Goal: Task Accomplishment & Management: Manage account settings

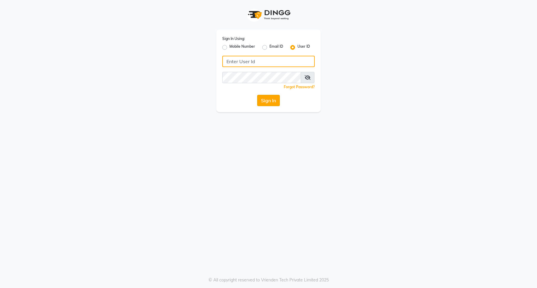
type input "e3898-01"
click at [258, 99] on button "Sign In" at bounding box center [268, 100] width 23 height 11
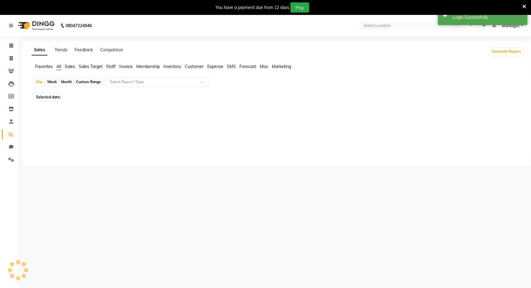
select select "en"
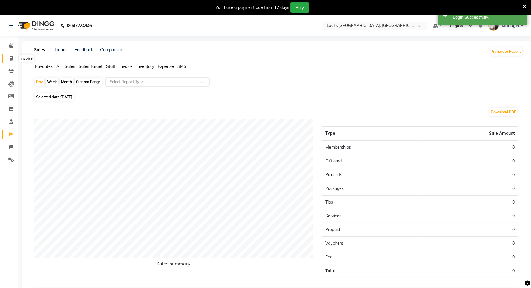
click at [12, 57] on icon at bounding box center [11, 58] width 3 height 4
select select "service"
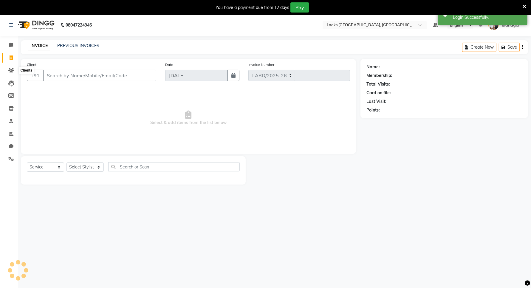
select select "8941"
type input "5978"
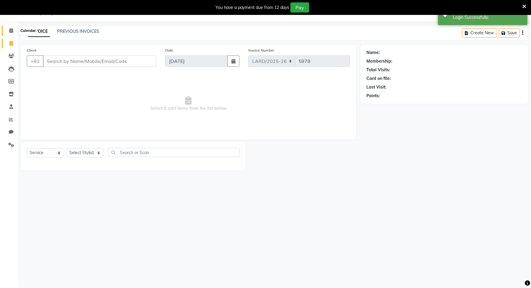
click at [11, 33] on span at bounding box center [11, 30] width 10 height 7
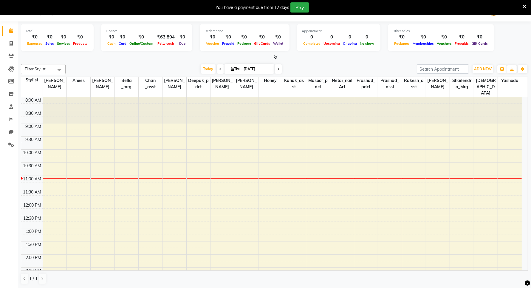
click at [275, 57] on icon at bounding box center [276, 57] width 4 height 4
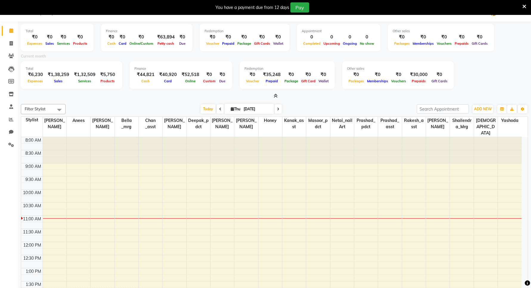
click at [277, 94] on icon at bounding box center [276, 96] width 4 height 4
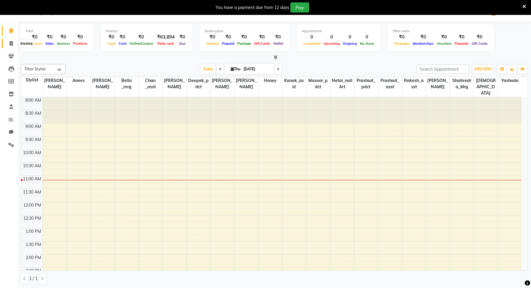
click at [14, 42] on span at bounding box center [11, 43] width 10 height 7
select select "service"
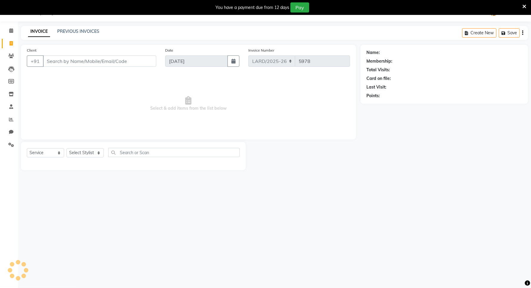
click at [74, 63] on input "Client" at bounding box center [99, 60] width 113 height 11
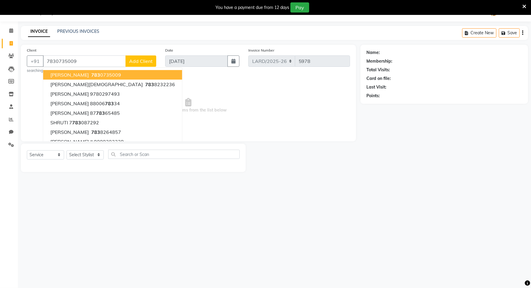
type input "7830735009"
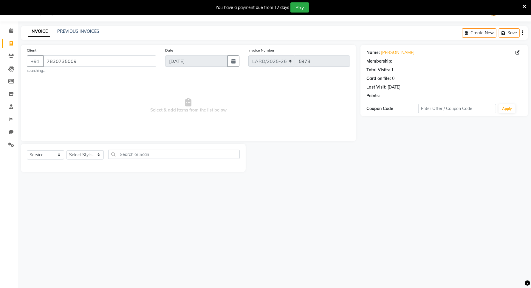
select select "1: Object"
click at [92, 63] on input "7830735009" at bounding box center [99, 60] width 113 height 11
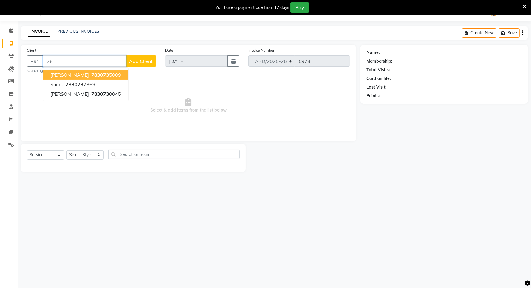
type input "7"
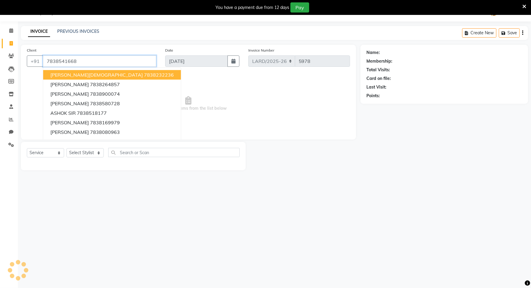
type input "7838541668"
select select "1: Object"
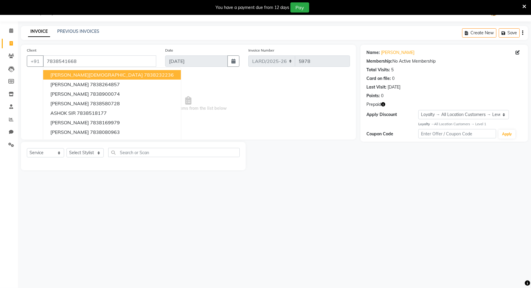
click at [170, 84] on span "Select & add items from the list below" at bounding box center [188, 104] width 323 height 60
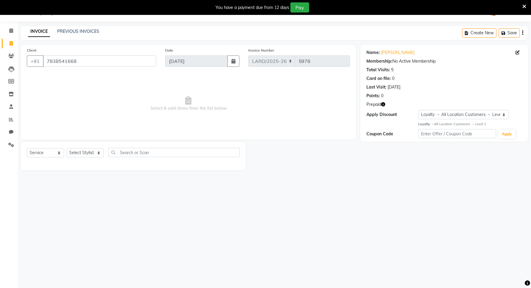
click at [382, 105] on icon "button" at bounding box center [383, 104] width 4 height 4
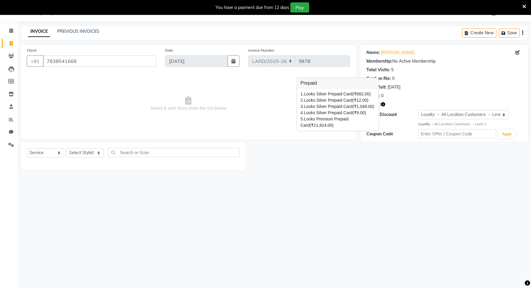
click at [241, 87] on span "Select & add items from the list below" at bounding box center [188, 104] width 323 height 60
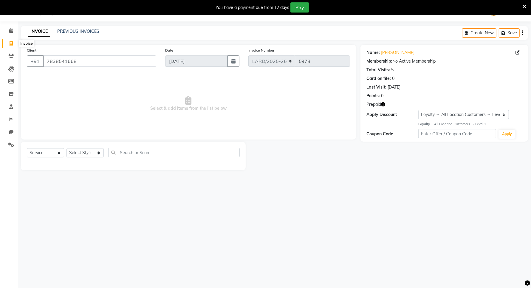
click at [10, 46] on span at bounding box center [11, 43] width 10 height 7
select select "service"
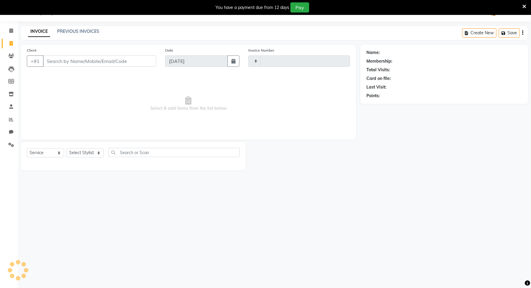
type input "5978"
select select "8941"
click at [14, 31] on span at bounding box center [11, 30] width 10 height 7
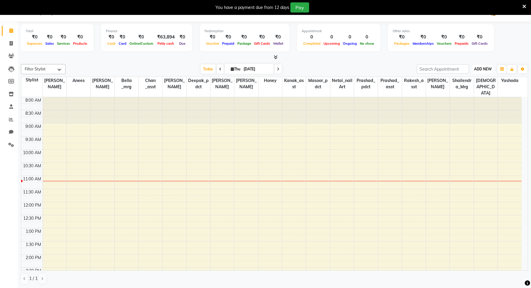
click at [484, 67] on span "ADD NEW" at bounding box center [483, 69] width 18 height 4
click at [463, 95] on link "Add Expense" at bounding box center [469, 96] width 47 height 8
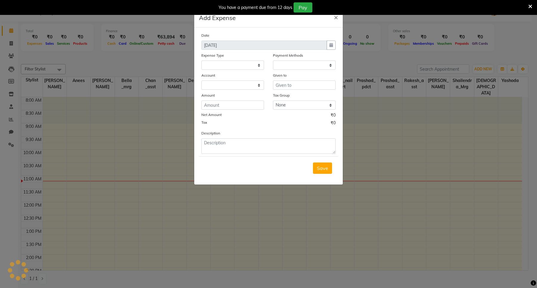
select select "1"
select select "8111"
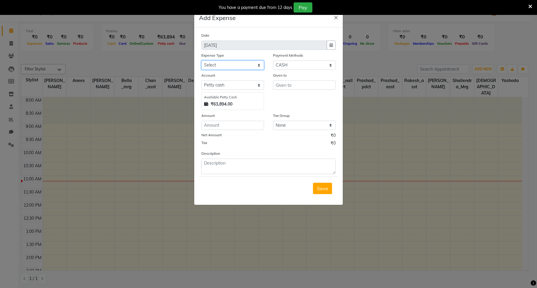
click at [229, 64] on select "Select Bank Deposit Blinkit Cash Handover CLIENT Client ordered food Client Ref…" at bounding box center [232, 65] width 63 height 9
select select "23704"
click at [201, 61] on select "Select Bank Deposit Blinkit Cash Handover CLIENT Client ordered food Client Ref…" at bounding box center [232, 65] width 63 height 9
click at [225, 83] on select "Select Petty cash Default account" at bounding box center [232, 85] width 63 height 9
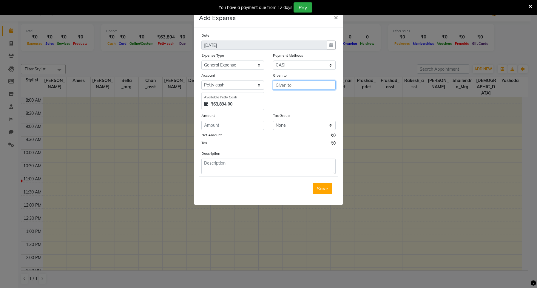
click at [282, 86] on input "text" at bounding box center [304, 85] width 63 height 9
type input "COUNTER"
click at [211, 126] on input "number" at bounding box center [232, 125] width 63 height 9
type input "230"
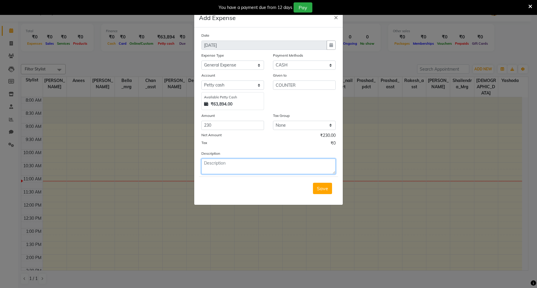
click at [217, 166] on textarea at bounding box center [268, 167] width 134 height 16
type textarea "MILK, COOKIES."
click at [320, 187] on span "Save" at bounding box center [322, 189] width 11 height 6
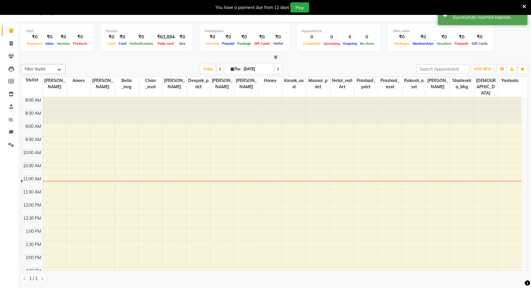
click at [9, 36] on li "Calendar" at bounding box center [9, 30] width 18 height 13
click at [10, 43] on icon at bounding box center [11, 43] width 3 height 4
select select "service"
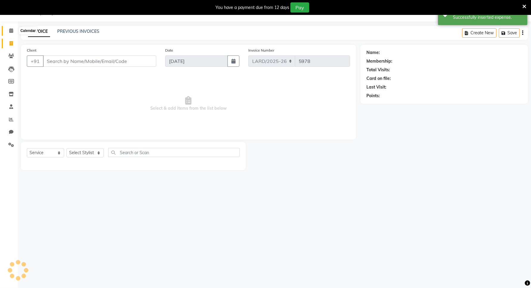
click at [11, 32] on icon at bounding box center [11, 30] width 4 height 4
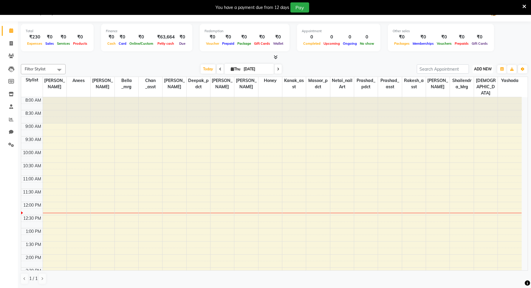
click at [480, 69] on span "ADD NEW" at bounding box center [483, 69] width 18 height 4
click at [10, 42] on icon at bounding box center [11, 43] width 3 height 4
select select "service"
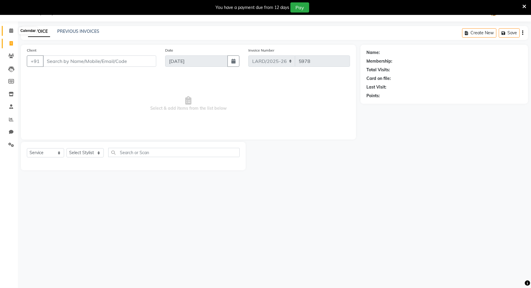
click at [9, 33] on icon at bounding box center [11, 30] width 4 height 4
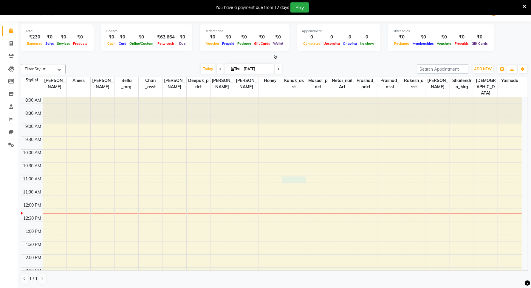
click at [298, 176] on div "8:00 AM 8:30 AM 9:00 AM 9:30 AM 10:00 AM 10:30 AM 11:00 AM 11:30 AM 12:00 PM 12…" at bounding box center [271, 267] width 501 height 341
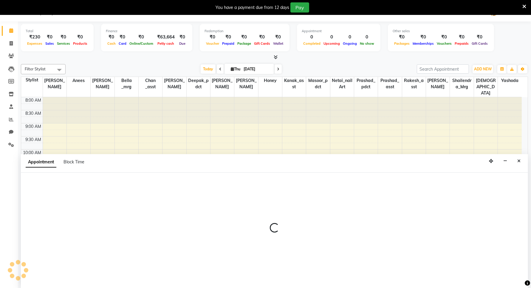
scroll to position [15, 0]
select select "90491"
select select "660"
select select "tentative"
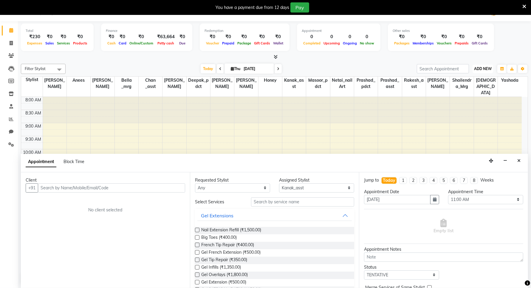
click at [486, 69] on span "ADD NEW" at bounding box center [483, 69] width 18 height 4
click at [464, 97] on link "Add Expense" at bounding box center [469, 96] width 47 height 8
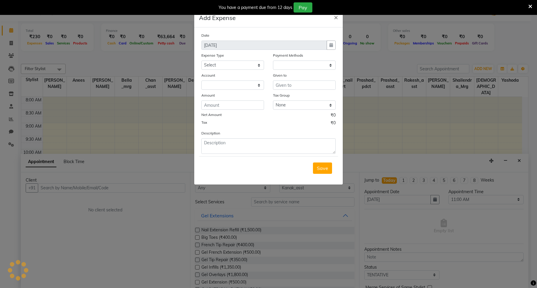
select select "1"
select select "8111"
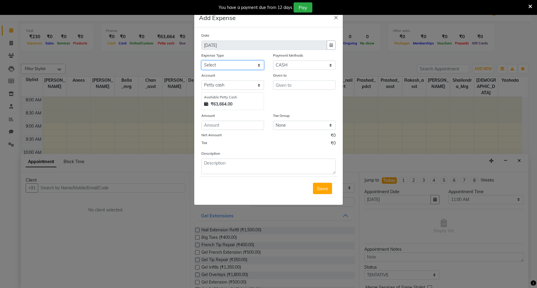
click at [216, 65] on select "Select Bank Deposit Blinkit Cash Handover CLIENT Client ordered food Client Ref…" at bounding box center [232, 65] width 63 height 9
click at [334, 19] on span "×" at bounding box center [336, 17] width 4 height 9
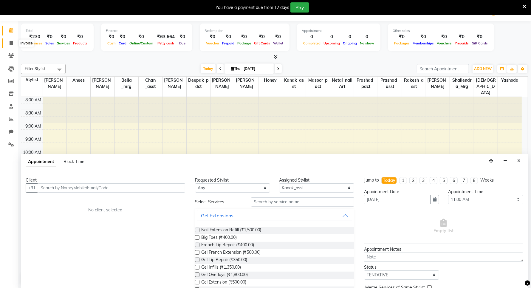
click at [10, 43] on icon at bounding box center [11, 43] width 3 height 4
select select "service"
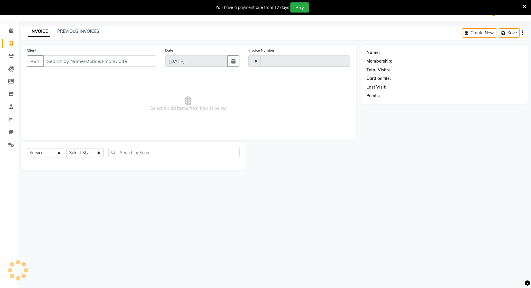
type input "5978"
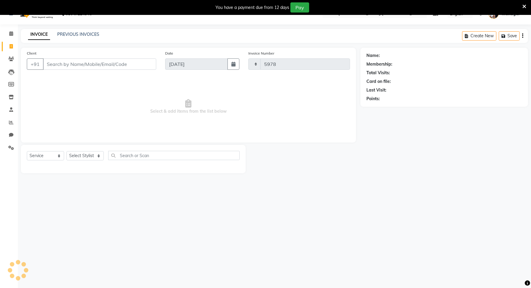
select select "8941"
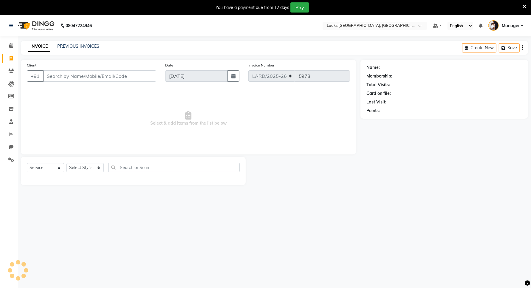
click at [54, 76] on input "Client" at bounding box center [99, 75] width 113 height 11
click at [72, 78] on input "Client" at bounding box center [99, 75] width 113 height 11
click at [77, 76] on input "Client" at bounding box center [99, 75] width 113 height 11
type input "9876638799"
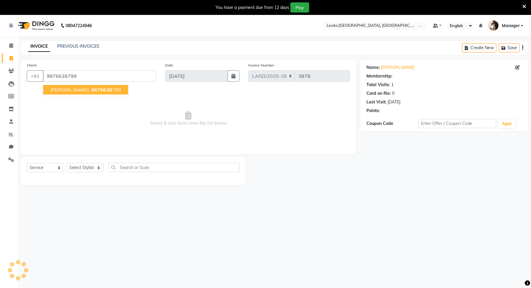
select select "1: Object"
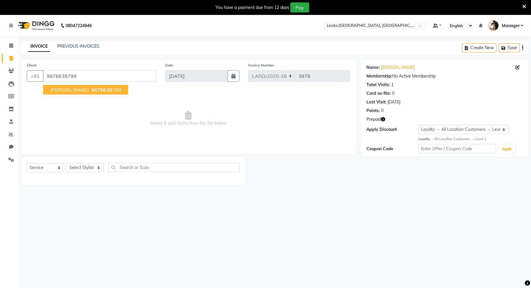
click at [80, 91] on span "VANDITA SOOD" at bounding box center [69, 90] width 38 height 6
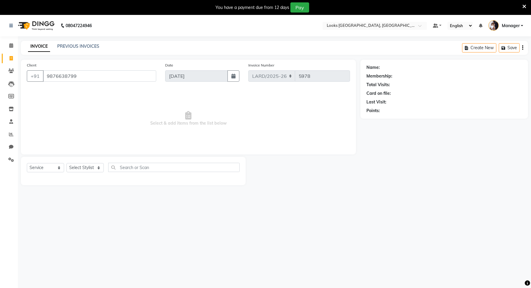
select select "1: Object"
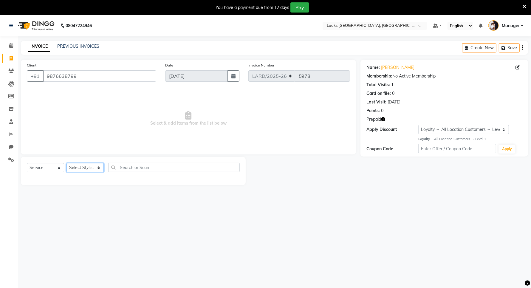
click at [94, 169] on select "Select Stylist [PERSON_NAME] _mrg [PERSON_NAME] _asst [PERSON_NAME] [PERSON_NAM…" at bounding box center [85, 167] width 37 height 9
select select "90483"
click at [67, 163] on select "Select Stylist [PERSON_NAME] _mrg [PERSON_NAME] _asst [PERSON_NAME] [PERSON_NAM…" at bounding box center [85, 167] width 37 height 9
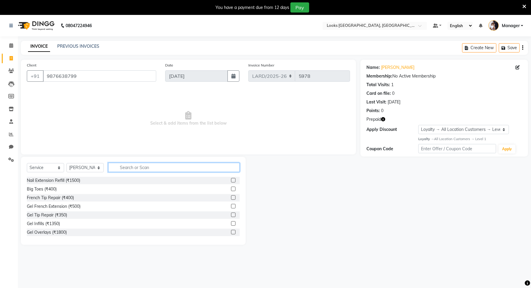
click at [135, 166] on input "text" at bounding box center [174, 167] width 132 height 9
type input "EYE"
click at [231, 214] on label at bounding box center [233, 215] width 4 height 4
click at [231, 214] on input "checkbox" at bounding box center [233, 215] width 4 height 4
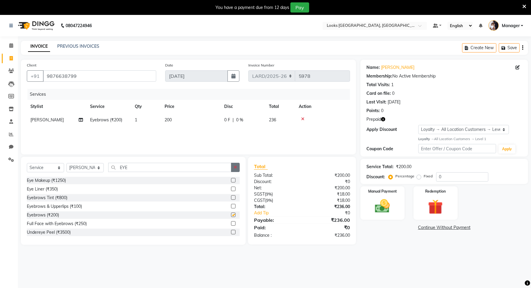
checkbox input "false"
click at [174, 118] on td "200" at bounding box center [191, 119] width 60 height 13
select select "90483"
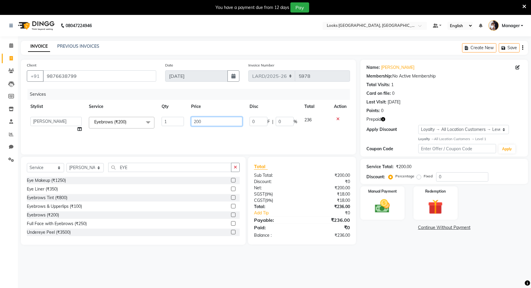
click at [212, 120] on input "200" at bounding box center [216, 121] width 51 height 9
type input "2"
type input "100"
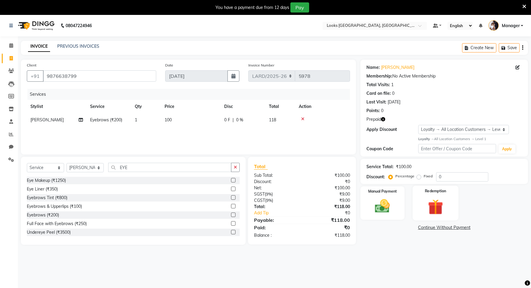
click at [442, 201] on img at bounding box center [435, 206] width 25 height 19
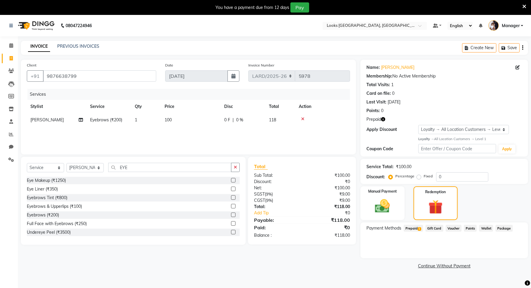
click at [410, 230] on span "Prepaid 1" at bounding box center [413, 228] width 19 height 7
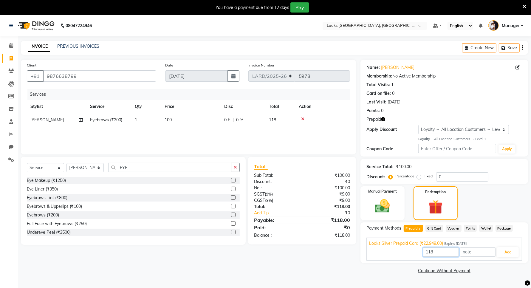
click at [440, 253] on input "118" at bounding box center [441, 252] width 36 height 9
type input "1"
type input "100"
click at [501, 253] on button "Add" at bounding box center [508, 252] width 22 height 10
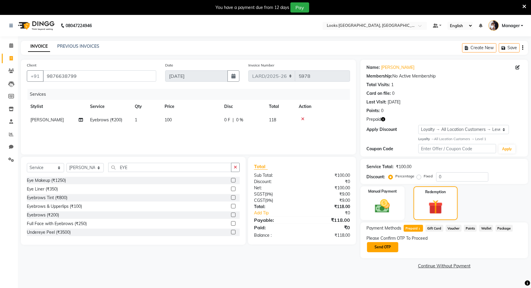
click at [387, 248] on button "Send OTP" at bounding box center [382, 247] width 31 height 10
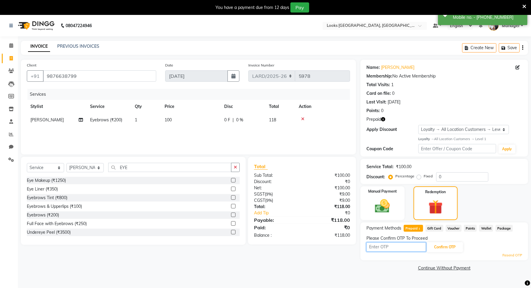
click at [399, 250] on input "text" at bounding box center [397, 247] width 60 height 9
type input "1126"
click at [439, 251] on button "Confirm OTP" at bounding box center [445, 247] width 36 height 10
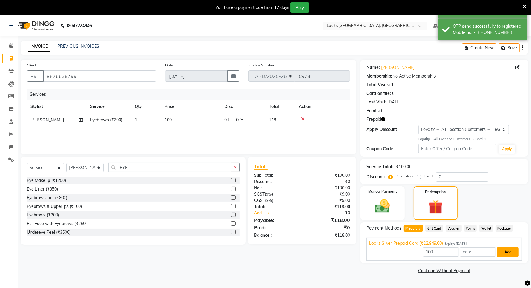
click at [506, 251] on button "Add" at bounding box center [508, 252] width 22 height 10
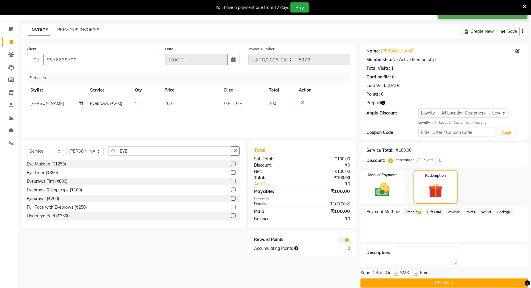
scroll to position [25, 0]
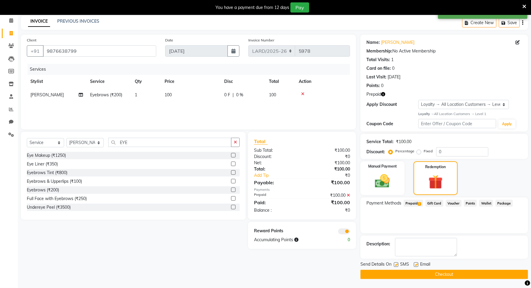
click at [424, 275] on button "Checkout" at bounding box center [445, 274] width 168 height 9
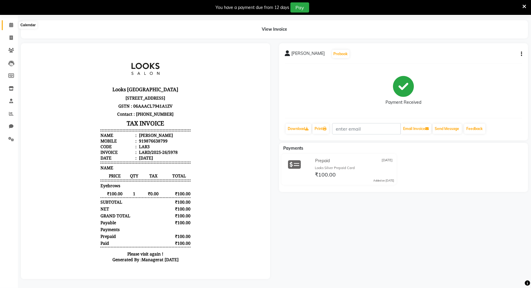
click at [9, 23] on icon at bounding box center [11, 25] width 4 height 4
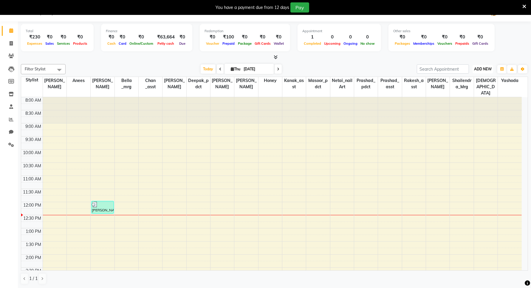
drag, startPoint x: 484, startPoint y: 69, endPoint x: 296, endPoint y: 105, distance: 191.9
click at [484, 69] on span "ADD NEW" at bounding box center [483, 69] width 18 height 4
click at [464, 96] on link "Add Expense" at bounding box center [469, 96] width 47 height 8
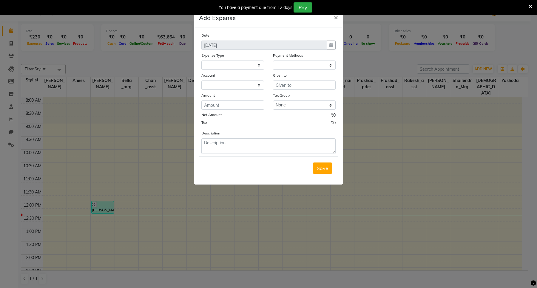
select select "1"
select select "8111"
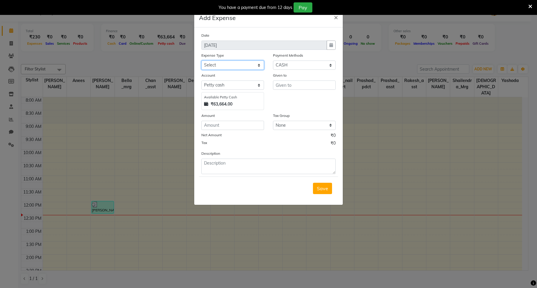
click at [241, 65] on select "Select Bank Deposit Blinkit Cash Handover CLIENT Client ordered food Client Ref…" at bounding box center [232, 65] width 63 height 9
select select "19564"
click at [201, 61] on select "Select Bank Deposit Blinkit Cash Handover CLIENT Client ordered food Client Ref…" at bounding box center [232, 65] width 63 height 9
click at [297, 84] on input "text" at bounding box center [304, 85] width 63 height 9
type input "MUSARAF (HK)"
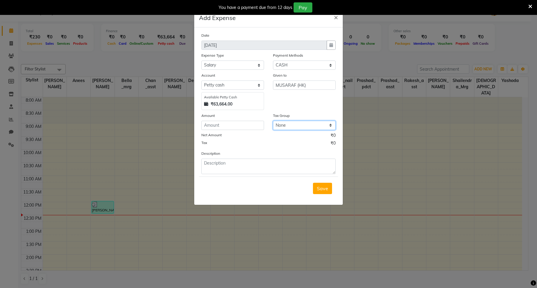
click at [285, 122] on select "None 12%GST 18%GST GST" at bounding box center [304, 125] width 63 height 9
click at [229, 124] on input "number" at bounding box center [232, 125] width 63 height 9
type input "2933"
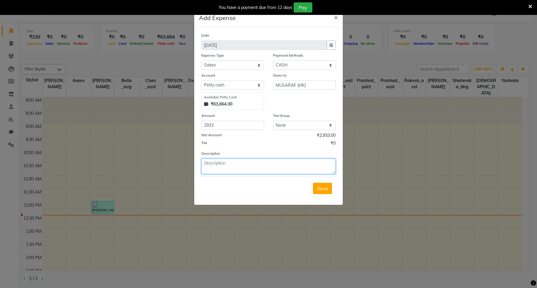
click at [215, 166] on textarea at bounding box center [268, 167] width 134 height 16
type textarea "MONTH OF AUGUST"
click at [322, 188] on span "Save" at bounding box center [322, 189] width 11 height 6
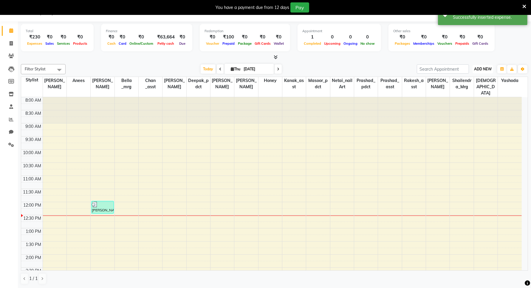
click at [486, 72] on button "ADD NEW Toggle Dropdown" at bounding box center [483, 69] width 21 height 8
click at [473, 97] on link "Add Expense" at bounding box center [469, 96] width 47 height 8
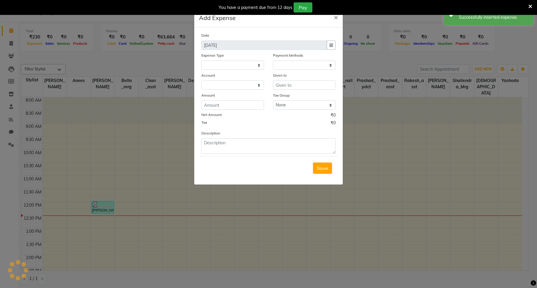
select select "1"
select select "8111"
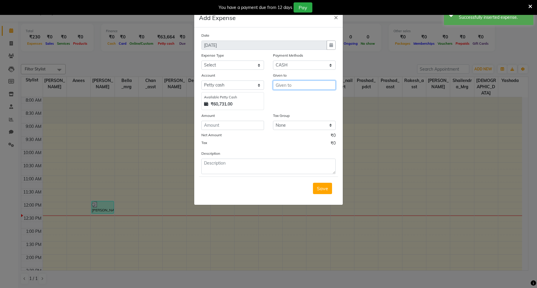
click at [291, 84] on input "text" at bounding box center [304, 85] width 63 height 9
type input "RIYHAN"
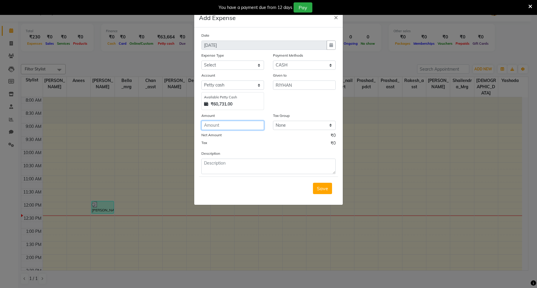
click at [226, 124] on input "number" at bounding box center [232, 125] width 63 height 9
type input "3033"
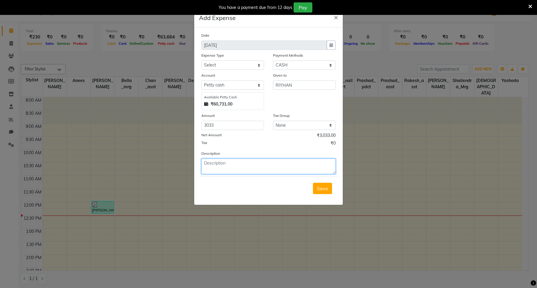
click at [259, 166] on textarea at bounding box center [268, 167] width 134 height 16
type textarea "SALARY MONTH OF AUGUST"
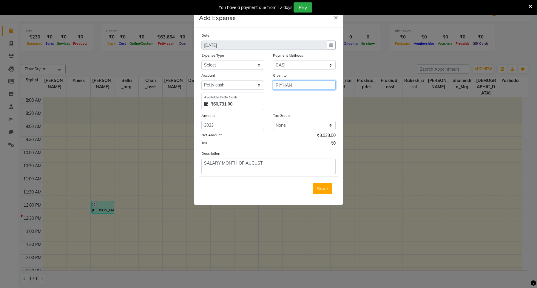
click at [296, 87] on input "RIYHAN" at bounding box center [304, 85] width 63 height 9
type input "RIYHAN( HK)"
click at [217, 64] on select "Select Bank Deposit Blinkit Cash Handover CLIENT Client ordered food Client Ref…" at bounding box center [232, 65] width 63 height 9
select select "19564"
click at [201, 61] on select "Select Bank Deposit Blinkit Cash Handover CLIENT Client ordered food Client Ref…" at bounding box center [232, 65] width 63 height 9
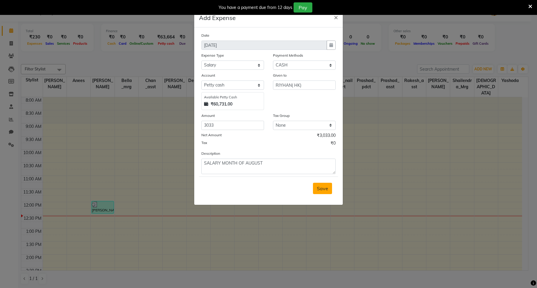
click at [321, 189] on span "Save" at bounding box center [322, 189] width 11 height 6
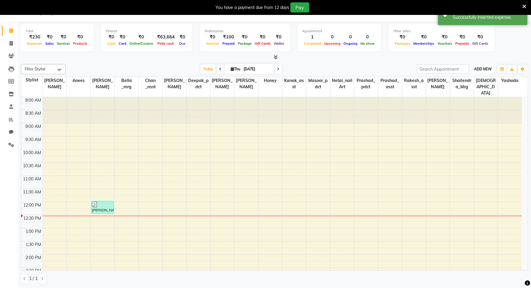
click at [485, 68] on span "ADD NEW" at bounding box center [483, 69] width 18 height 4
click at [466, 96] on link "Add Expense" at bounding box center [469, 96] width 47 height 8
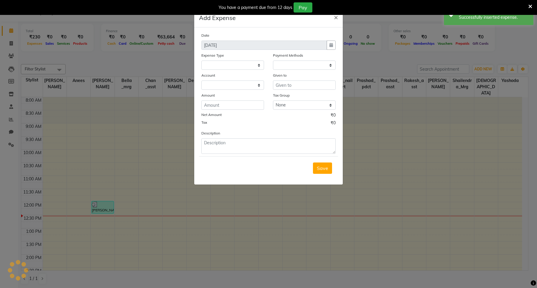
select select "1"
select select "8111"
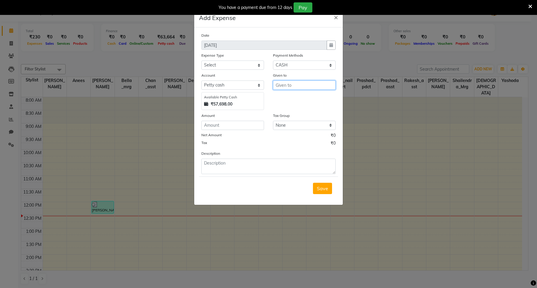
click at [297, 84] on input "text" at bounding box center [304, 85] width 63 height 9
type input "RAJU(HK)"
click at [223, 85] on select "Select Petty cash Default account" at bounding box center [232, 85] width 63 height 9
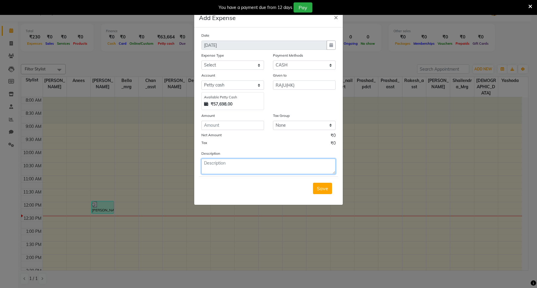
click at [244, 163] on textarea at bounding box center [268, 167] width 134 height 16
type textarea "SALARY MONTH OF AUGUST ( [PERSON_NAME])"
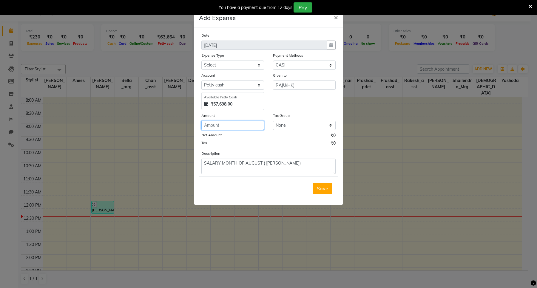
click at [236, 125] on input "number" at bounding box center [232, 125] width 63 height 9
type input "2800"
click at [318, 186] on span "Save" at bounding box center [322, 189] width 11 height 6
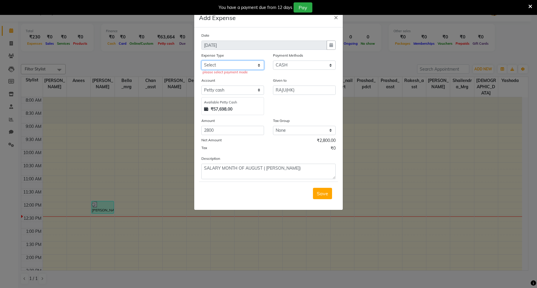
click at [223, 63] on select "Select Bank Deposit Blinkit Cash Handover CLIENT Client ordered food Client Ref…" at bounding box center [232, 65] width 63 height 9
select select "19564"
click at [201, 61] on select "Select Bank Deposit Blinkit Cash Handover CLIENT Client ordered food Client Ref…" at bounding box center [232, 65] width 63 height 9
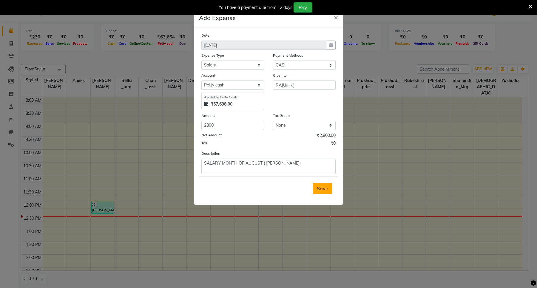
click at [323, 190] on span "Save" at bounding box center [322, 189] width 11 height 6
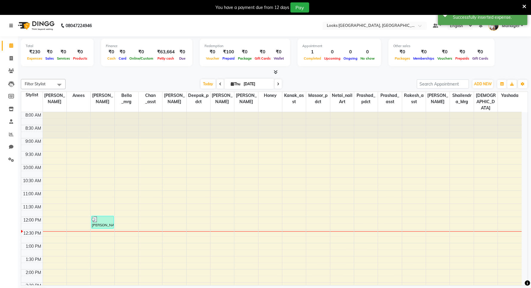
click at [10, 25] on icon at bounding box center [11, 26] width 4 height 4
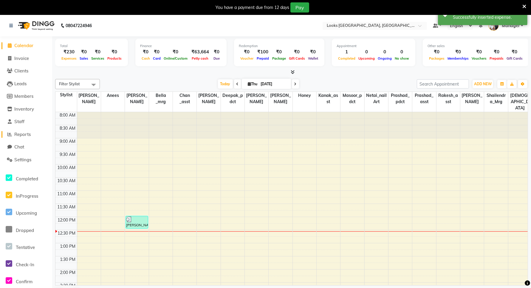
click at [25, 135] on span "Reports" at bounding box center [22, 135] width 16 height 6
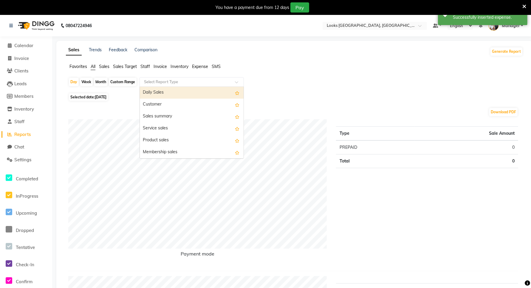
click at [173, 81] on input "text" at bounding box center [186, 82] width 86 height 6
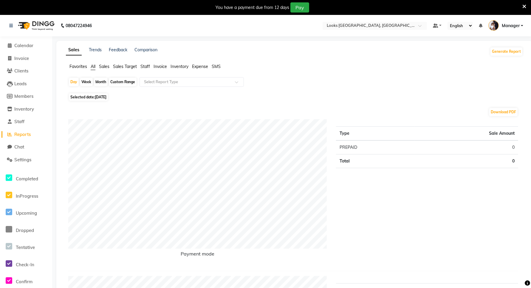
click at [200, 67] on span "Expense" at bounding box center [200, 66] width 16 height 5
click at [169, 82] on input "text" at bounding box center [186, 82] width 86 height 6
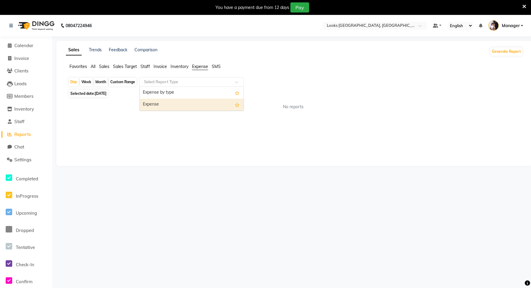
click at [161, 104] on div "Expense" at bounding box center [192, 105] width 104 height 12
select select "filtered_report"
select select "csv"
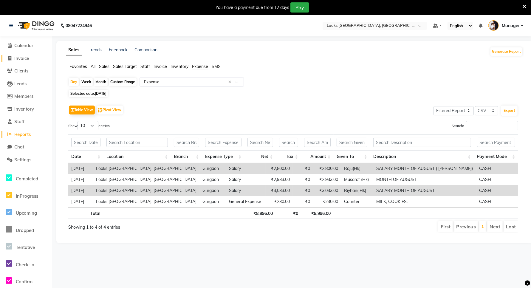
click at [29, 59] on span "Invoice" at bounding box center [21, 58] width 15 height 6
select select "service"
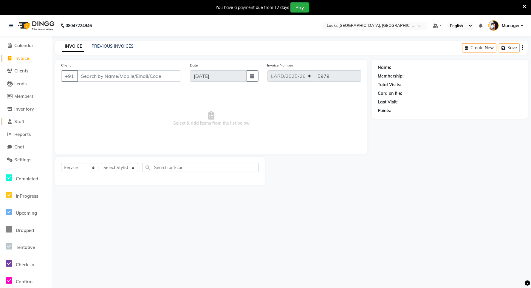
click at [24, 124] on link "Staff" at bounding box center [25, 121] width 49 height 7
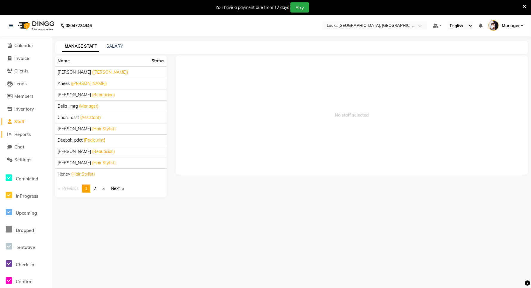
click at [25, 134] on span "Reports" at bounding box center [22, 135] width 16 height 6
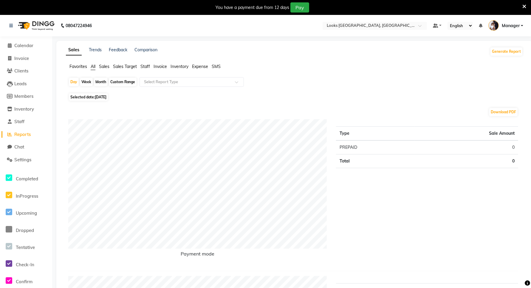
click at [202, 67] on span "Expense" at bounding box center [200, 66] width 16 height 5
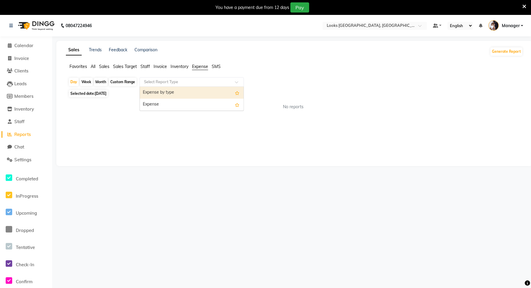
click at [175, 83] on input "text" at bounding box center [186, 82] width 86 height 6
click at [172, 93] on div "Expense by type" at bounding box center [192, 93] width 104 height 12
select select "filtered_report"
select select "csv"
click at [201, 81] on input "text" at bounding box center [186, 82] width 86 height 6
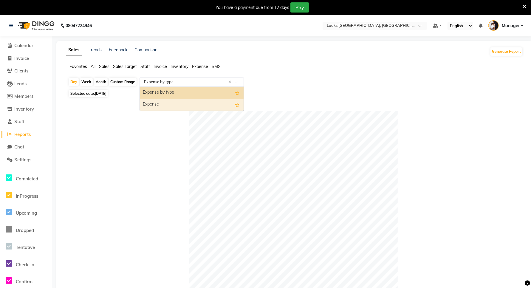
click at [166, 105] on div "Expense" at bounding box center [192, 105] width 104 height 12
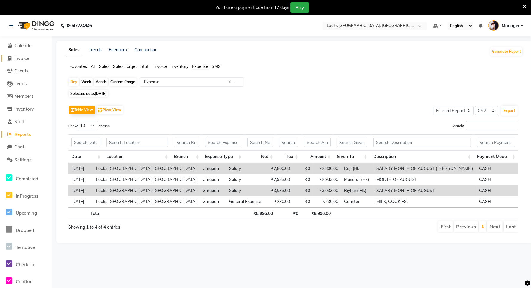
click at [23, 58] on span "Invoice" at bounding box center [21, 58] width 15 height 6
select select "service"
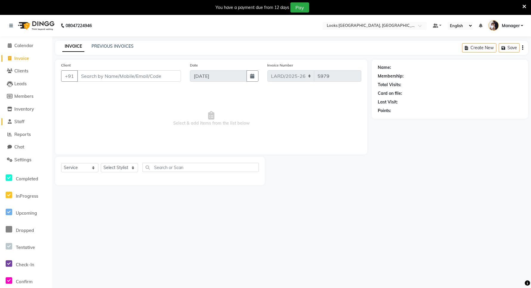
click at [20, 120] on span "Staff" at bounding box center [19, 122] width 10 height 6
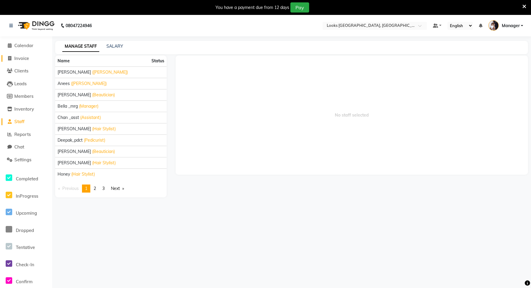
click at [24, 55] on span "Invoice" at bounding box center [21, 58] width 15 height 6
select select "service"
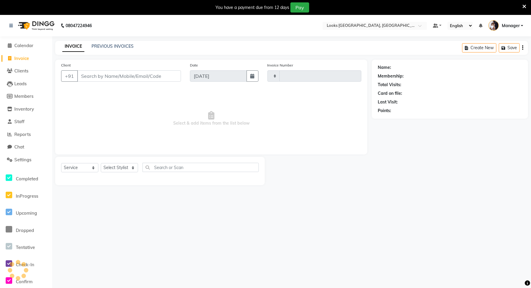
type input "5979"
select select "8941"
click at [22, 46] on span "Calendar" at bounding box center [23, 46] width 19 height 6
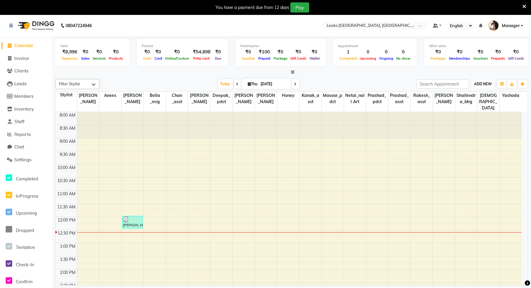
click at [485, 84] on span "ADD NEW" at bounding box center [483, 84] width 18 height 4
click at [470, 111] on link "Add Expense" at bounding box center [469, 111] width 47 height 8
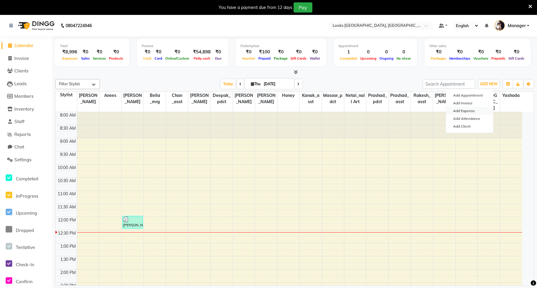
select select "1"
select select "8111"
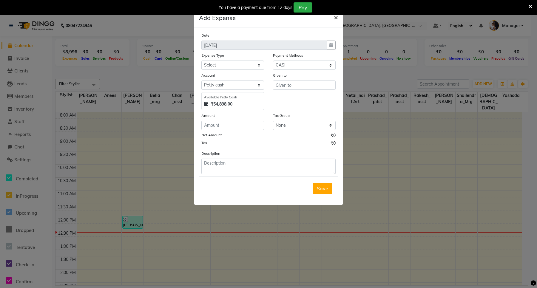
click at [332, 17] on button "×" at bounding box center [336, 17] width 14 height 17
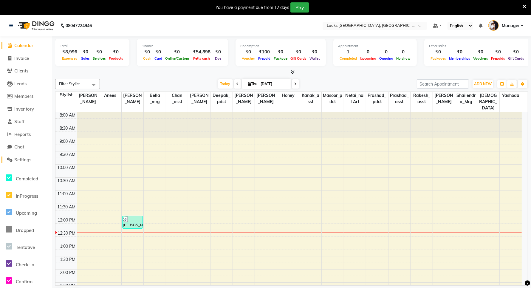
click at [23, 159] on span "Settings" at bounding box center [22, 160] width 17 height 6
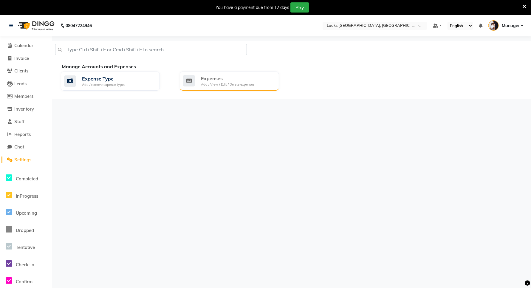
click at [236, 74] on div "Expenses Add / View / Edit / Delete expenses" at bounding box center [229, 81] width 99 height 19
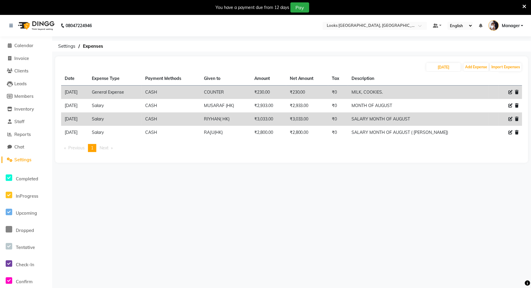
click at [510, 118] on icon at bounding box center [511, 119] width 4 height 4
select select "19564"
select select "1"
select select "8111"
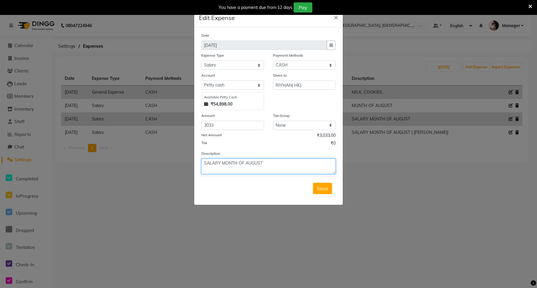
click at [267, 160] on textarea "SALARY MONTH OF AUGUST" at bounding box center [268, 167] width 134 height 16
type textarea "SALARY MONTH OF AUGUST( [PERSON_NAME])"
click at [314, 188] on button "Save" at bounding box center [322, 188] width 19 height 11
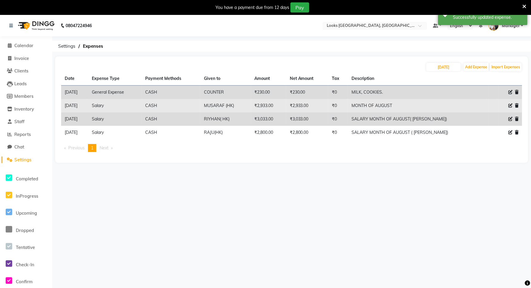
click at [511, 106] on icon at bounding box center [511, 106] width 4 height 4
select select "19564"
select select "1"
select select "8111"
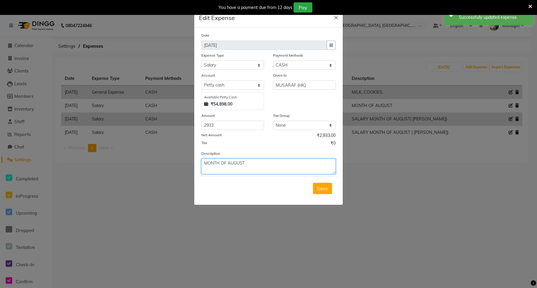
click at [204, 161] on textarea "MONTH OF AUGUST" at bounding box center [268, 167] width 134 height 16
click at [268, 163] on textarea "SALARY MONTH OF AUGUST" at bounding box center [268, 167] width 134 height 16
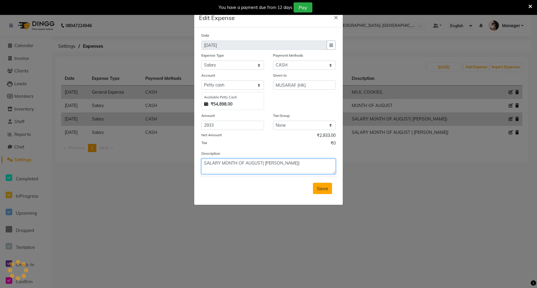
type textarea "SALARY MONTH OF AUGUST( [PERSON_NAME])"
click at [317, 192] on button "Save" at bounding box center [322, 188] width 19 height 11
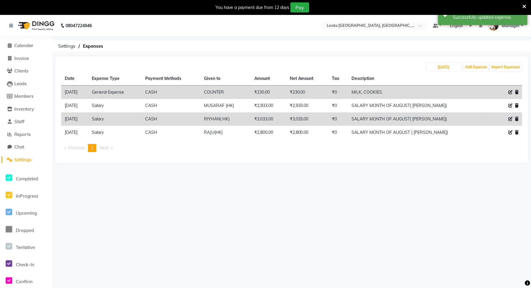
click at [512, 91] on icon at bounding box center [511, 92] width 4 height 4
select select "23704"
select select "1"
select select "8111"
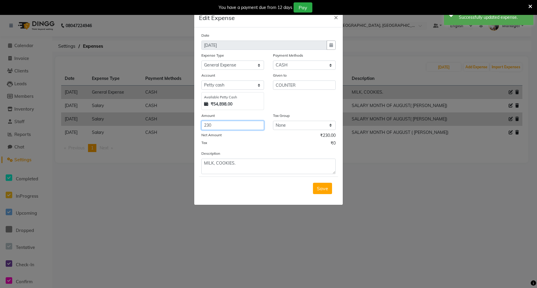
click at [227, 121] on input "230" at bounding box center [232, 125] width 63 height 9
type input "2"
type input "280"
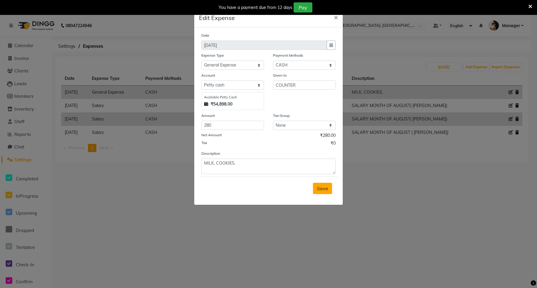
click at [319, 188] on span "Save" at bounding box center [322, 189] width 11 height 6
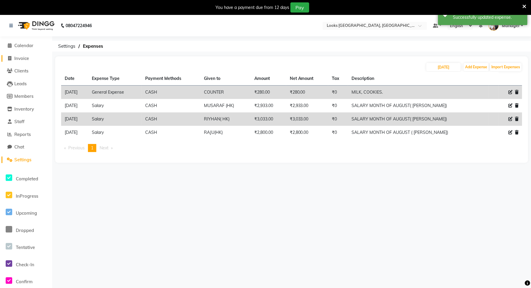
click at [18, 56] on span "Invoice" at bounding box center [21, 58] width 15 height 6
select select "service"
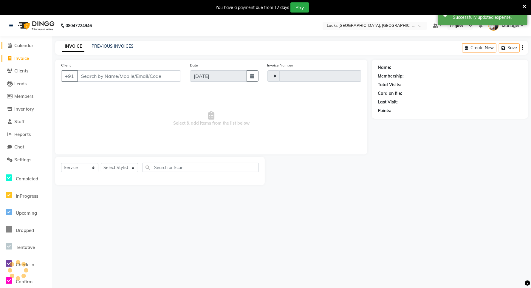
type input "5979"
select select "8941"
click at [17, 46] on span "Calendar" at bounding box center [23, 46] width 19 height 6
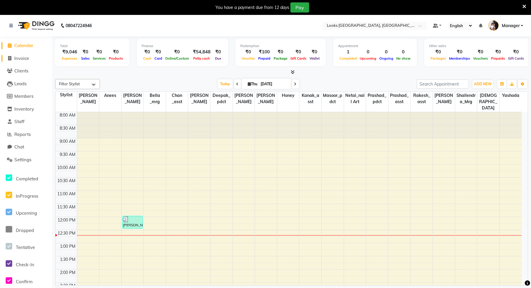
drag, startPoint x: 21, startPoint y: 58, endPoint x: 48, endPoint y: 66, distance: 27.8
click at [21, 58] on span "Invoice" at bounding box center [21, 58] width 15 height 6
select select "service"
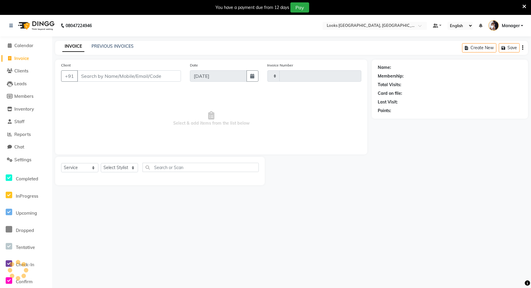
click at [101, 75] on input "Client" at bounding box center [129, 75] width 104 height 11
type input "5979"
select select "8941"
type input "9810886924"
click at [171, 78] on span "Add Client" at bounding box center [166, 76] width 24 height 6
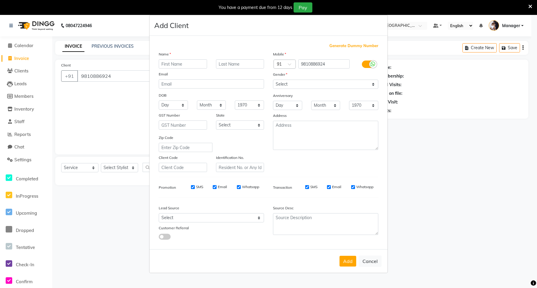
click at [191, 66] on input "text" at bounding box center [183, 63] width 48 height 9
type input "RAKHI"
click at [235, 66] on input "text" at bounding box center [240, 63] width 48 height 9
type input "."
type input "MAAM"
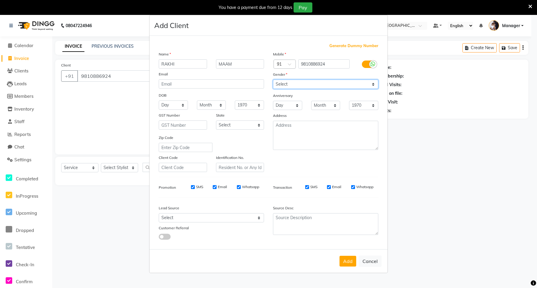
click at [311, 84] on select "Select [DEMOGRAPHIC_DATA] [DEMOGRAPHIC_DATA] Other Prefer Not To Say" at bounding box center [325, 84] width 105 height 9
select select "[DEMOGRAPHIC_DATA]"
click at [273, 80] on select "Select [DEMOGRAPHIC_DATA] [DEMOGRAPHIC_DATA] Other Prefer Not To Say" at bounding box center [325, 84] width 105 height 9
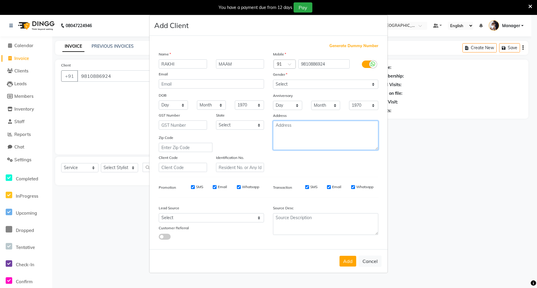
click at [290, 130] on textarea at bounding box center [325, 135] width 105 height 29
type textarea "ARDEE"
click at [235, 126] on select "Select [GEOGRAPHIC_DATA] [GEOGRAPHIC_DATA] [GEOGRAPHIC_DATA] [GEOGRAPHIC_DATA] …" at bounding box center [240, 125] width 48 height 9
select select "13"
click at [216, 121] on select "Select [GEOGRAPHIC_DATA] [GEOGRAPHIC_DATA] [GEOGRAPHIC_DATA] [GEOGRAPHIC_DATA] …" at bounding box center [240, 125] width 48 height 9
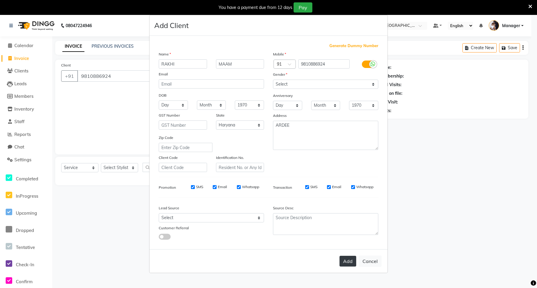
drag, startPoint x: 344, startPoint y: 259, endPoint x: 277, endPoint y: 260, distance: 67.4
click at [345, 260] on button "Add" at bounding box center [347, 261] width 17 height 11
select select
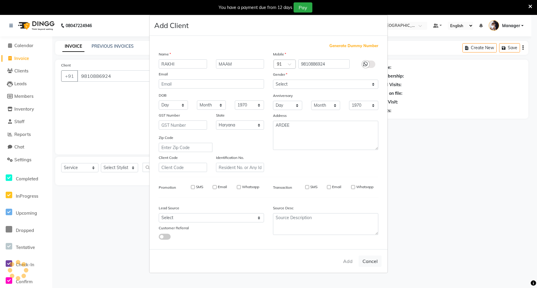
select select "null"
select select
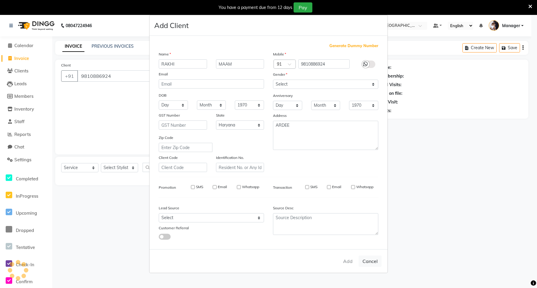
checkbox input "false"
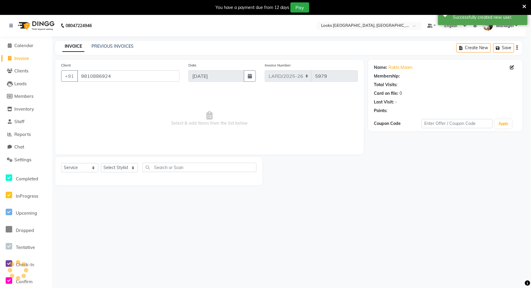
select select "1: Object"
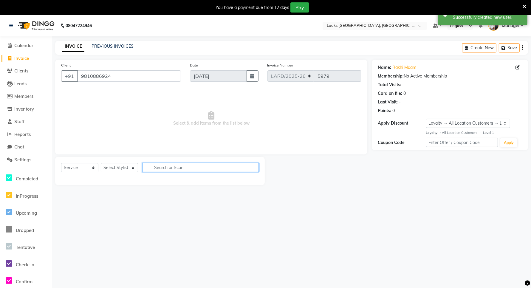
click at [189, 167] on input "text" at bounding box center [201, 167] width 116 height 9
type input "WAS"
click at [117, 170] on select "Select Stylist [PERSON_NAME] _mrg [PERSON_NAME] _asst [PERSON_NAME] [PERSON_NAM…" at bounding box center [119, 167] width 37 height 9
select select "90491"
click at [101, 163] on select "Select Stylist [PERSON_NAME] _mrg [PERSON_NAME] _asst [PERSON_NAME] [PERSON_NAM…" at bounding box center [119, 167] width 37 height 9
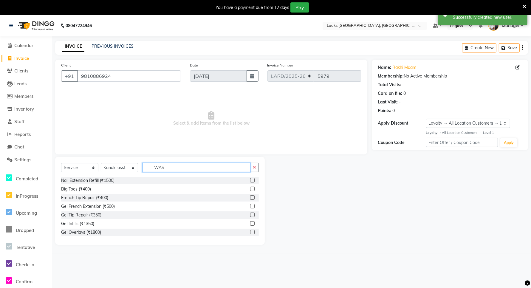
click at [178, 166] on input "WAS" at bounding box center [197, 167] width 108 height 9
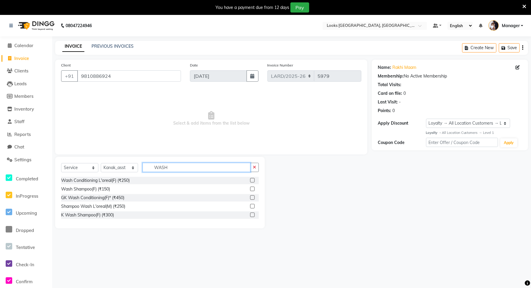
type input "WASH"
click at [252, 181] on label at bounding box center [252, 180] width 4 height 4
click at [252, 181] on input "checkbox" at bounding box center [252, 181] width 4 height 4
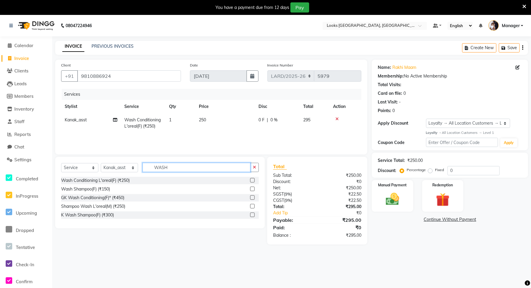
click at [175, 163] on input "WASH" at bounding box center [197, 167] width 108 height 9
click at [254, 180] on label at bounding box center [252, 180] width 4 height 4
click at [254, 180] on input "checkbox" at bounding box center [252, 181] width 4 height 4
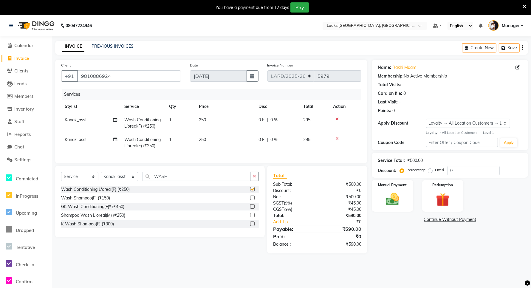
checkbox input "false"
click at [178, 181] on input "WASH" at bounding box center [197, 176] width 108 height 9
type input "W"
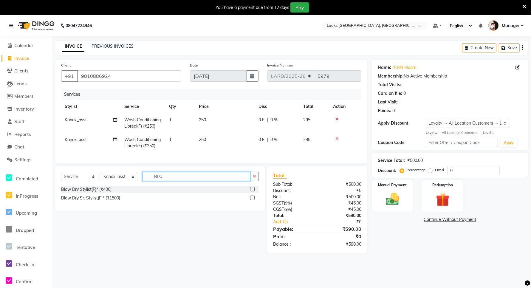
type input "BLO"
click at [253, 192] on label at bounding box center [252, 189] width 4 height 4
click at [253, 192] on input "checkbox" at bounding box center [252, 190] width 4 height 4
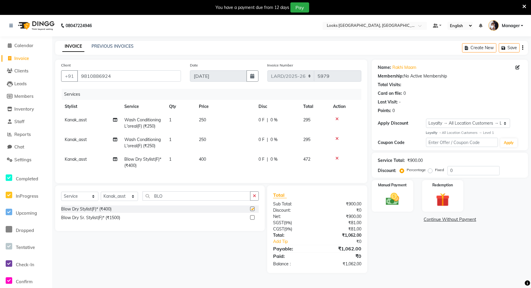
checkbox input "false"
click at [206, 118] on td "250" at bounding box center [225, 123] width 60 height 20
select select "90491"
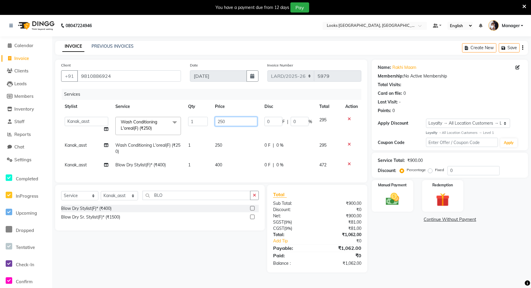
click at [230, 121] on input "250" at bounding box center [236, 121] width 42 height 9
type input "2"
type input "400"
click at [230, 145] on td "250" at bounding box center [236, 149] width 49 height 20
select select "90491"
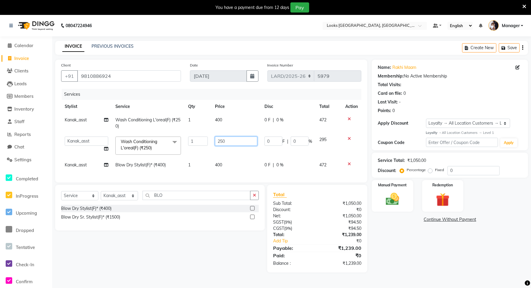
click at [236, 140] on input "250" at bounding box center [236, 141] width 42 height 9
type input "2"
type input "400"
click at [223, 161] on td "400" at bounding box center [236, 164] width 49 height 13
select select "90491"
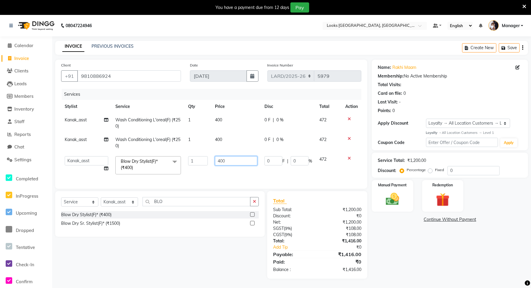
click at [229, 160] on input "400" at bounding box center [236, 160] width 42 height 9
type input "4"
type input "600"
click at [178, 206] on div "Select Service Product Membership Package Voucher Prepaid Gift Card Select Styl…" at bounding box center [160, 204] width 198 height 14
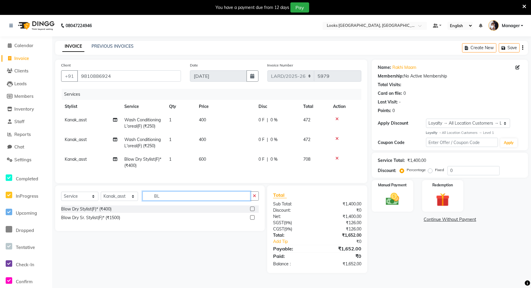
type input "B"
type input "CHIN"
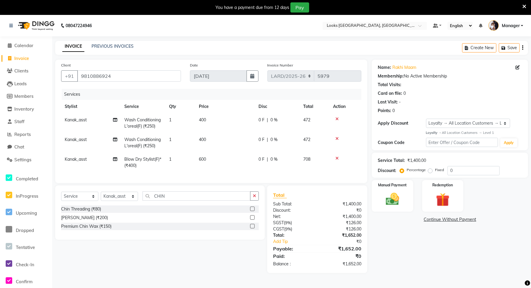
click at [251, 211] on label at bounding box center [252, 209] width 4 height 4
click at [251, 211] on input "checkbox" at bounding box center [252, 209] width 4 height 4
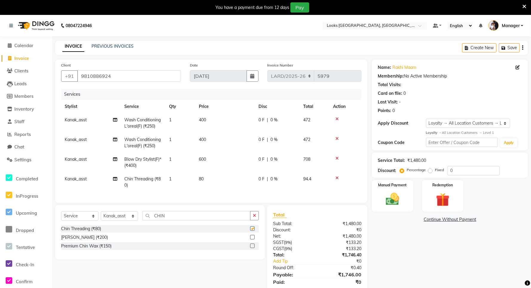
checkbox input "false"
click at [211, 178] on td "80" at bounding box center [225, 182] width 60 height 20
select select "90491"
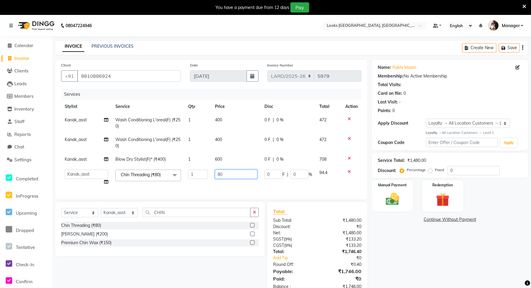
click at [233, 176] on input "80" at bounding box center [236, 174] width 42 height 9
type input "8"
type input "100"
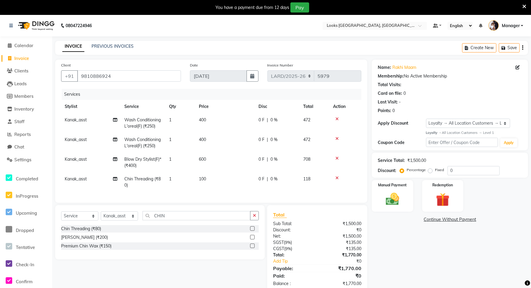
click at [428, 266] on div "Name: Rakhi Maam Membership: No Active Membership Total Visits: Card on file: 0…" at bounding box center [452, 176] width 161 height 233
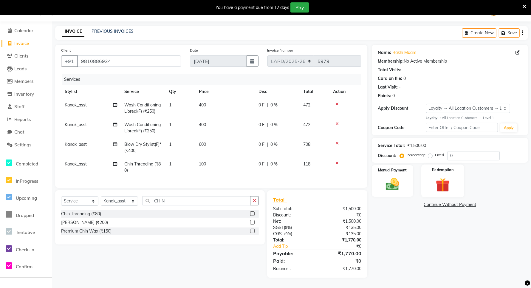
click at [455, 179] on div "Redemption" at bounding box center [443, 181] width 43 height 33
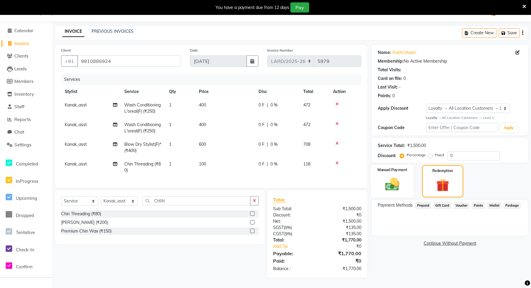
click at [397, 179] on img at bounding box center [392, 184] width 23 height 16
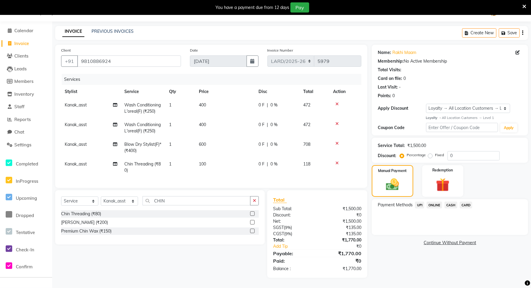
click at [466, 202] on span "CARD" at bounding box center [466, 205] width 13 height 7
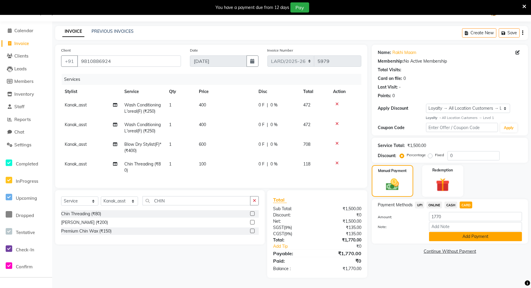
click at [471, 234] on button "Add Payment" at bounding box center [475, 236] width 93 height 9
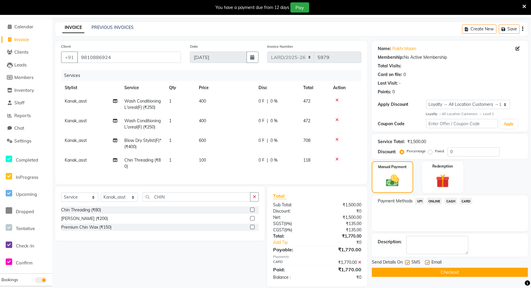
click at [442, 274] on button "Checkout" at bounding box center [450, 272] width 156 height 9
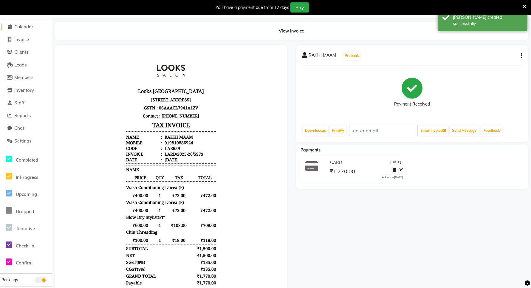
click at [23, 26] on span "Calendar" at bounding box center [23, 27] width 19 height 6
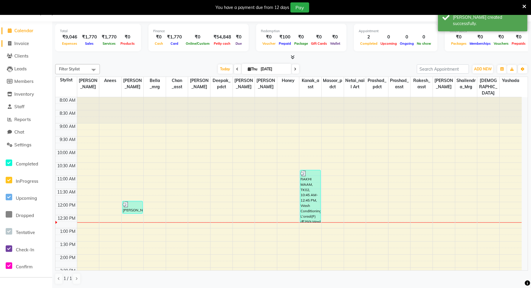
click at [20, 43] on span "Invoice" at bounding box center [21, 44] width 15 height 6
select select "service"
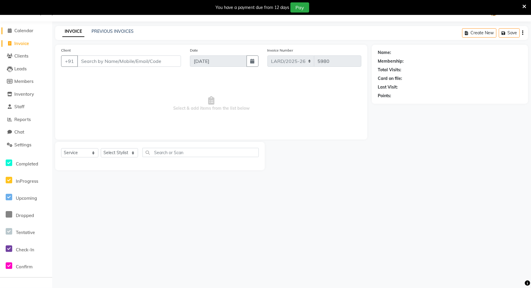
click at [21, 29] on span "Calendar" at bounding box center [23, 31] width 19 height 6
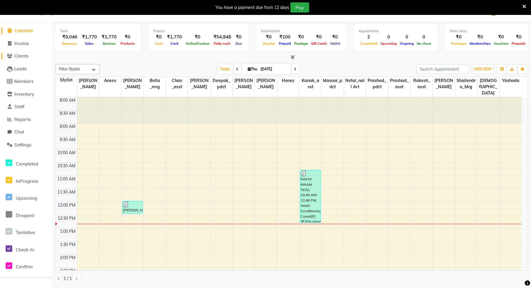
click at [17, 56] on span "Clients" at bounding box center [21, 56] width 14 height 6
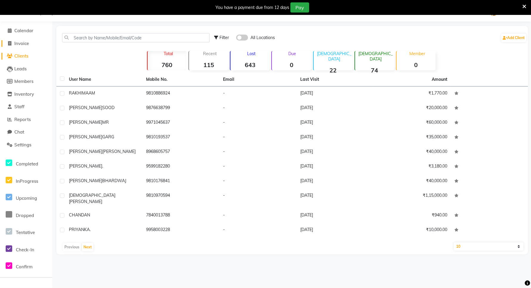
click at [21, 42] on span "Invoice" at bounding box center [21, 44] width 15 height 6
select select "service"
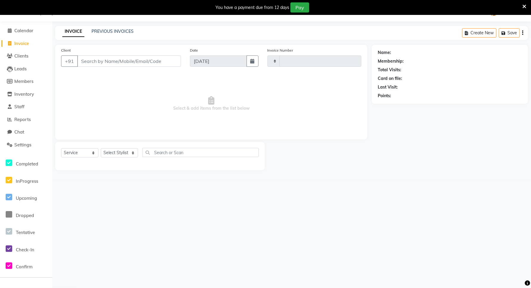
type input "5980"
select select "8941"
click at [22, 32] on span "Calendar" at bounding box center [23, 31] width 19 height 6
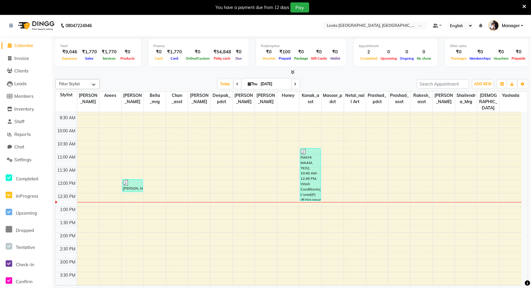
scroll to position [16, 0]
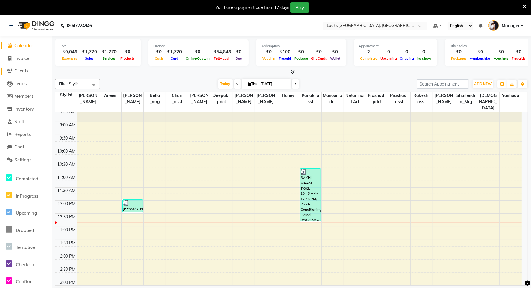
click at [23, 71] on span "Clients" at bounding box center [21, 71] width 14 height 6
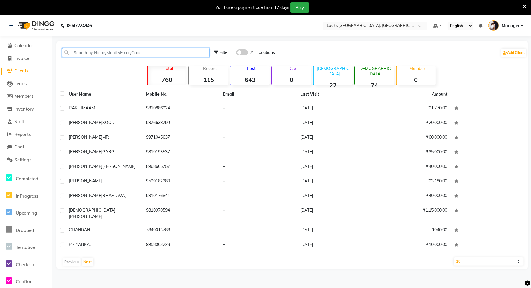
click at [107, 49] on input "text" at bounding box center [136, 52] width 148 height 9
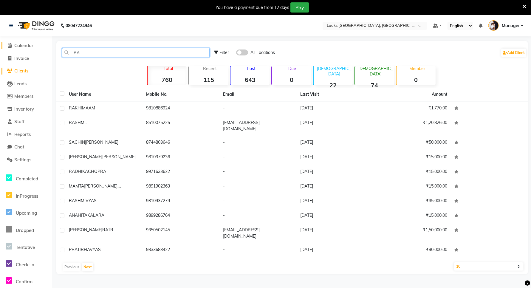
type input "RA"
click at [24, 47] on span "Calendar" at bounding box center [23, 46] width 19 height 6
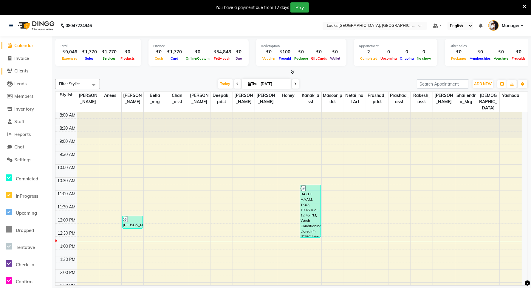
click at [18, 72] on span "Clients" at bounding box center [21, 71] width 14 height 6
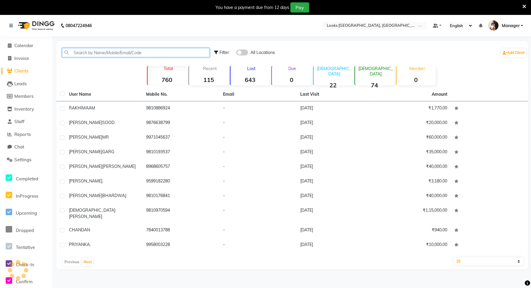
click at [112, 54] on input "text" at bounding box center [136, 52] width 148 height 9
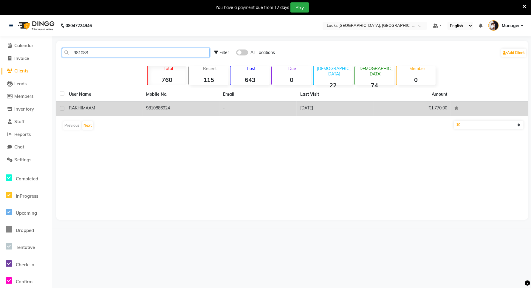
type input "981088"
click at [110, 110] on div "RAKHI MAAM" at bounding box center [104, 108] width 70 height 6
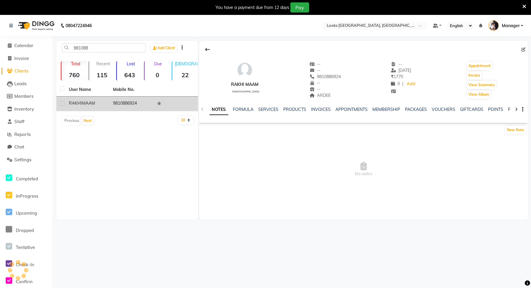
click at [110, 110] on td "9810886924" at bounding box center [131, 104] width 44 height 15
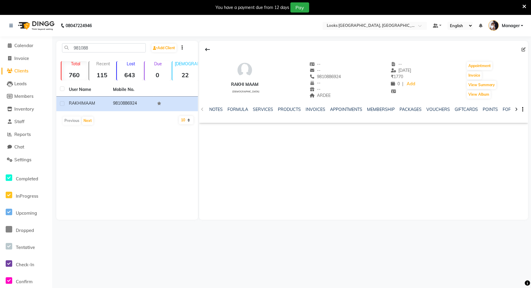
click at [484, 112] on div "POINTS" at bounding box center [490, 110] width 15 height 6
click at [493, 109] on link "POINTS" at bounding box center [490, 109] width 15 height 5
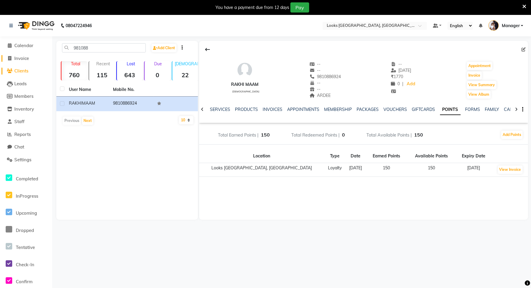
click at [17, 59] on span "Invoice" at bounding box center [21, 58] width 15 height 6
select select "service"
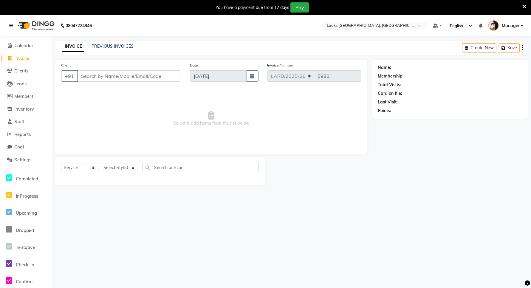
click at [21, 42] on li "Calendar" at bounding box center [26, 45] width 52 height 13
click at [21, 47] on span "Calendar" at bounding box center [23, 46] width 19 height 6
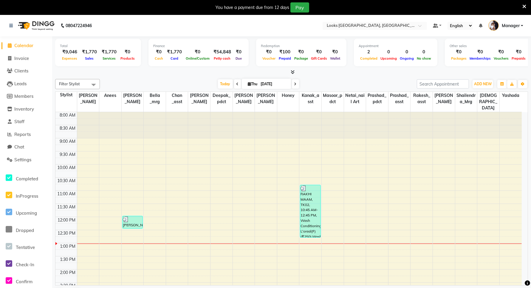
click at [23, 46] on span "Calendar" at bounding box center [23, 46] width 19 height 6
click at [21, 60] on span "Invoice" at bounding box center [21, 58] width 15 height 6
select select "service"
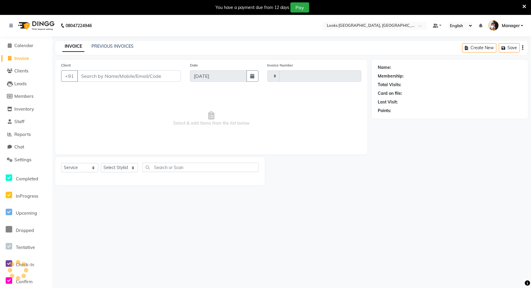
type input "5980"
select select "8941"
click at [104, 73] on input "Client" at bounding box center [129, 75] width 104 height 11
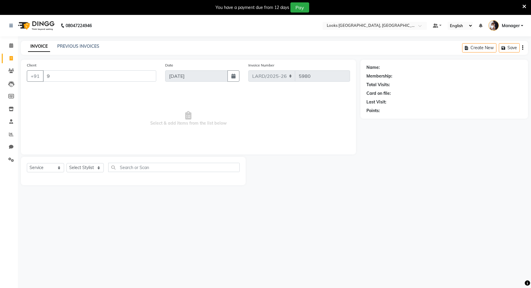
select select "service"
click at [99, 77] on input "9833937718" at bounding box center [84, 75] width 83 height 11
click at [89, 79] on input "9833937718" at bounding box center [84, 75] width 83 height 11
type input "9833937718"
click at [149, 76] on span "Add Client" at bounding box center [141, 76] width 24 height 6
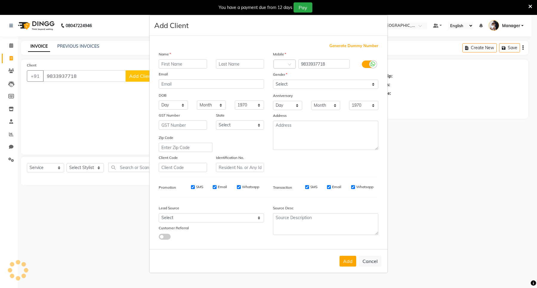
click at [188, 65] on input "text" at bounding box center [183, 63] width 48 height 9
type input "[PERSON_NAME]"
click at [228, 64] on input "text" at bounding box center [240, 63] width 48 height 9
type input "."
click at [221, 124] on select "Select" at bounding box center [240, 125] width 48 height 9
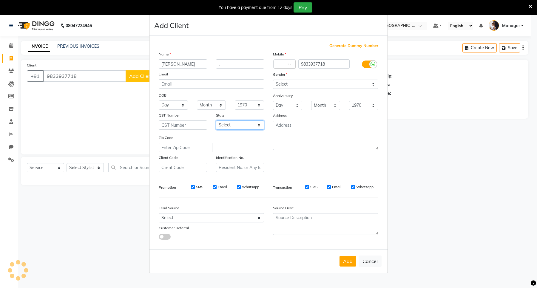
click at [216, 121] on select "Select" at bounding box center [240, 125] width 48 height 9
click at [236, 63] on input "." at bounding box center [240, 63] width 48 height 9
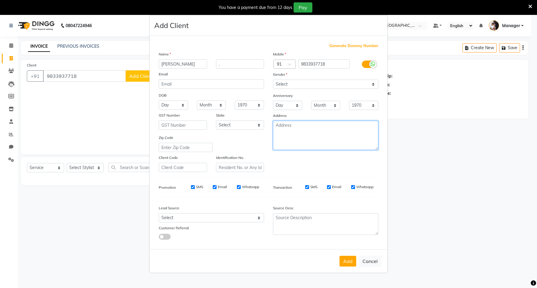
click at [303, 129] on textarea at bounding box center [325, 135] width 105 height 29
type textarea "ardee"
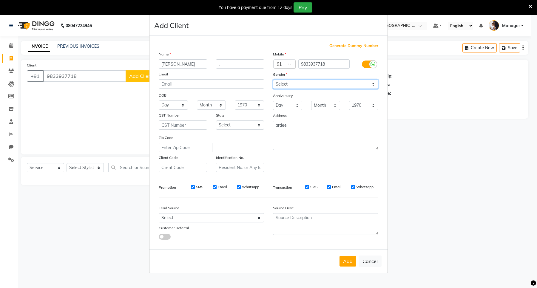
click at [299, 84] on select "Select [DEMOGRAPHIC_DATA] [DEMOGRAPHIC_DATA] Other Prefer Not To Say" at bounding box center [325, 84] width 105 height 9
select select "[DEMOGRAPHIC_DATA]"
click at [273, 80] on select "Select [DEMOGRAPHIC_DATA] [DEMOGRAPHIC_DATA] Other Prefer Not To Say" at bounding box center [325, 84] width 105 height 9
click at [250, 125] on select "Select [GEOGRAPHIC_DATA] [GEOGRAPHIC_DATA] [GEOGRAPHIC_DATA] [GEOGRAPHIC_DATA] …" at bounding box center [240, 125] width 48 height 9
select select "13"
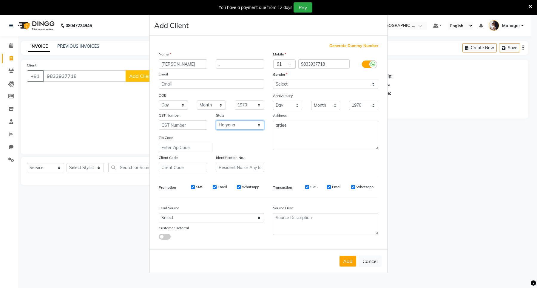
click at [216, 121] on select "Select [GEOGRAPHIC_DATA] [GEOGRAPHIC_DATA] [GEOGRAPHIC_DATA] [GEOGRAPHIC_DATA] …" at bounding box center [240, 125] width 48 height 9
click at [343, 257] on button "Add" at bounding box center [347, 261] width 17 height 11
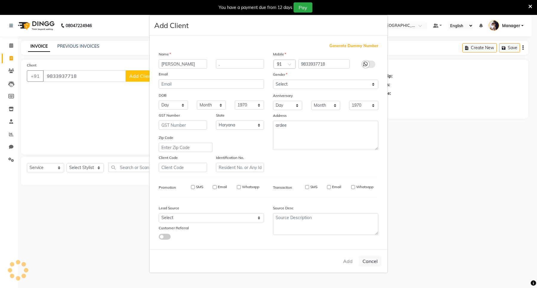
select select
select select "null"
select select
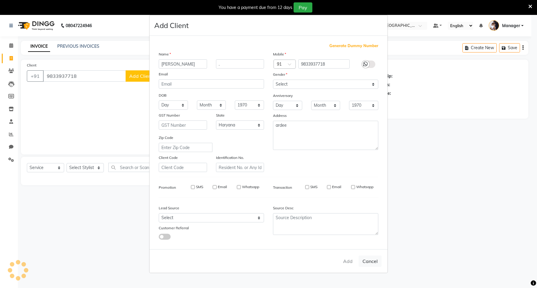
select select
checkbox input "false"
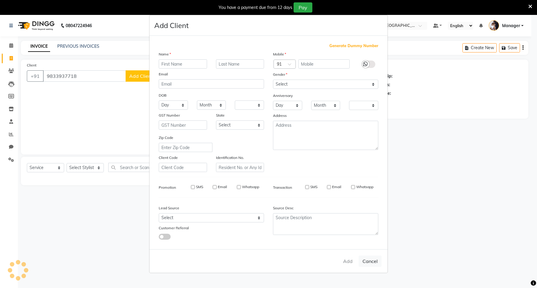
checkbox input "false"
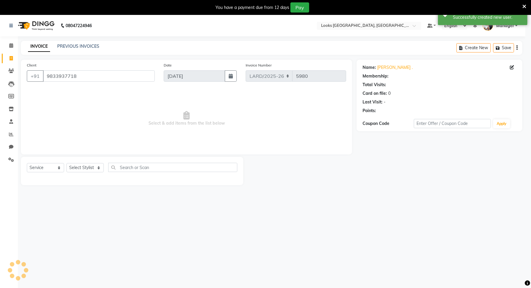
select select "1: Object"
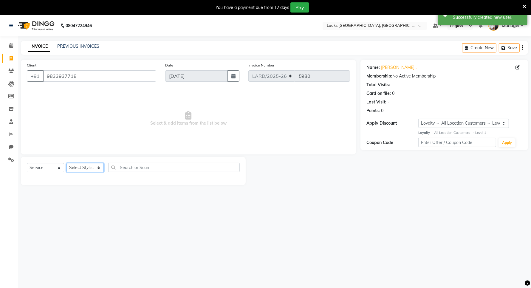
click at [89, 168] on select "Select Stylist [PERSON_NAME] _mrg [PERSON_NAME] _asst [PERSON_NAME] [PERSON_NAM…" at bounding box center [85, 167] width 37 height 9
select select "90486"
click at [67, 163] on select "Select Stylist [PERSON_NAME] _mrg [PERSON_NAME] _asst [PERSON_NAME] [PERSON_NAM…" at bounding box center [85, 167] width 37 height 9
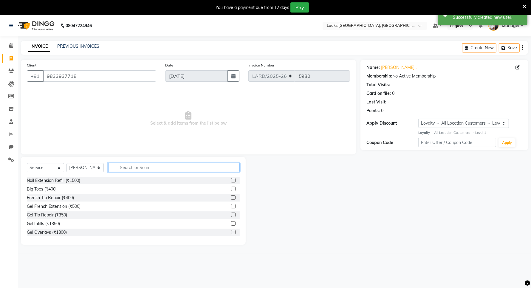
click at [157, 166] on input "text" at bounding box center [174, 167] width 132 height 9
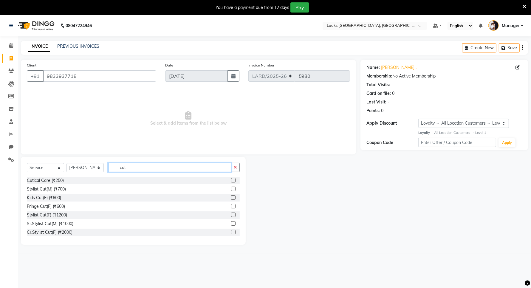
type input "cut"
click at [231, 214] on label at bounding box center [233, 215] width 4 height 4
click at [231, 214] on input "checkbox" at bounding box center [233, 215] width 4 height 4
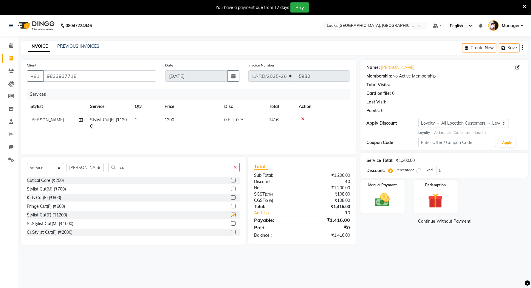
checkbox input "false"
click at [184, 117] on td "1200" at bounding box center [191, 123] width 60 height 20
select select "90486"
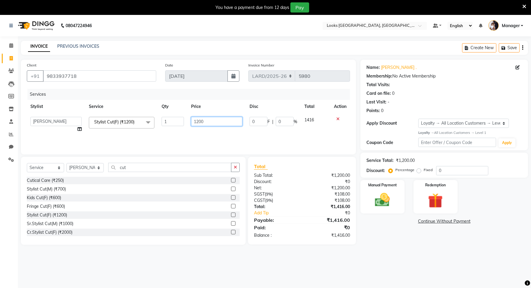
click at [211, 121] on input "1200" at bounding box center [216, 121] width 51 height 9
type input "1"
type input "1500"
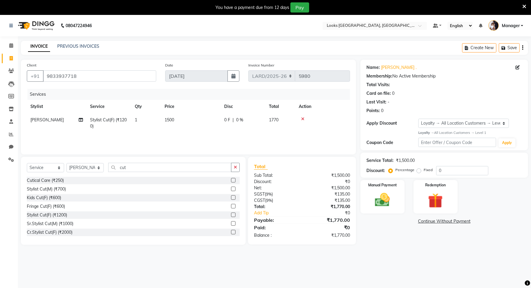
click at [299, 263] on div "08047224946 Select Location × Looks [GEOGRAPHIC_DATA], Gurgaon Default Panel My…" at bounding box center [265, 159] width 531 height 288
click at [372, 202] on img at bounding box center [382, 200] width 25 height 18
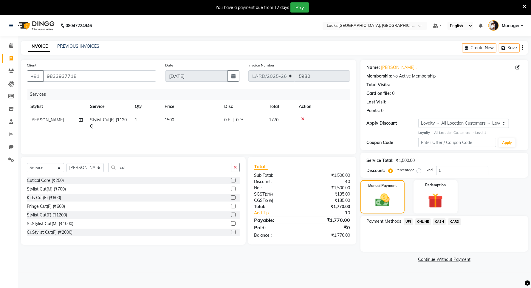
click at [410, 221] on span "UPI" at bounding box center [408, 221] width 9 height 7
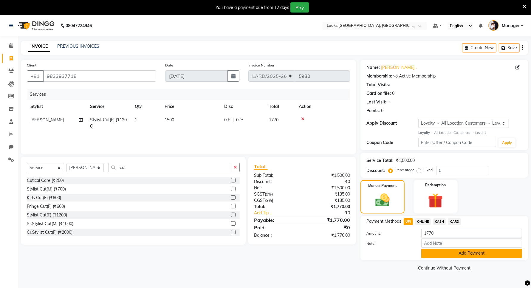
click at [478, 255] on button "Add Payment" at bounding box center [472, 253] width 101 height 9
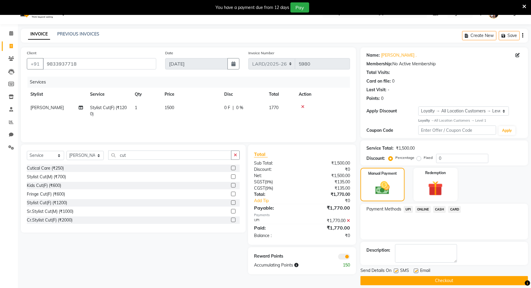
scroll to position [18, 0]
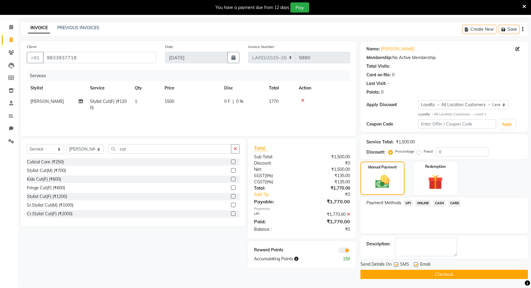
click at [445, 275] on button "Checkout" at bounding box center [445, 274] width 168 height 9
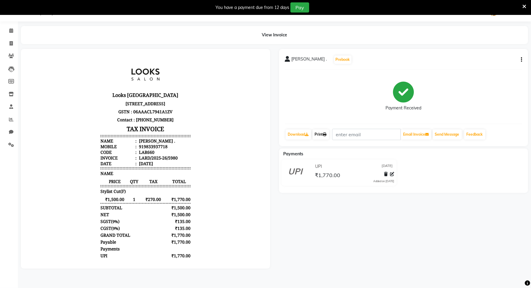
click at [321, 139] on link "Print" at bounding box center [321, 134] width 17 height 10
click at [7, 31] on span at bounding box center [11, 30] width 10 height 7
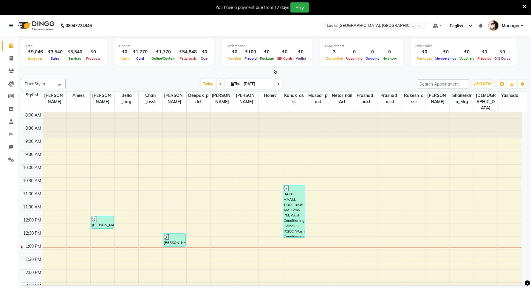
click at [8, 48] on span at bounding box center [11, 45] width 10 height 7
click at [8, 45] on span at bounding box center [11, 45] width 10 height 7
click at [10, 57] on icon at bounding box center [11, 58] width 3 height 4
select select "service"
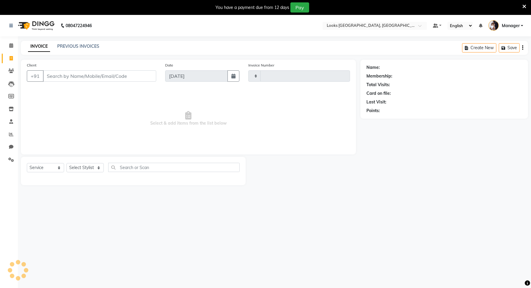
type input "5981"
select select "8941"
click at [10, 45] on icon at bounding box center [11, 45] width 4 height 4
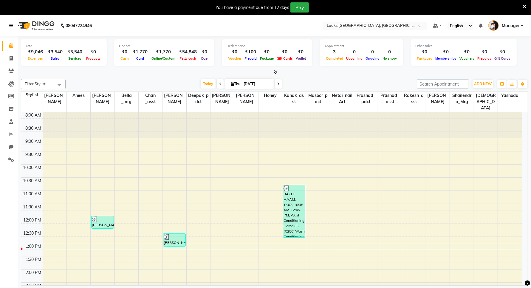
click at [12, 25] on icon at bounding box center [11, 26] width 4 height 4
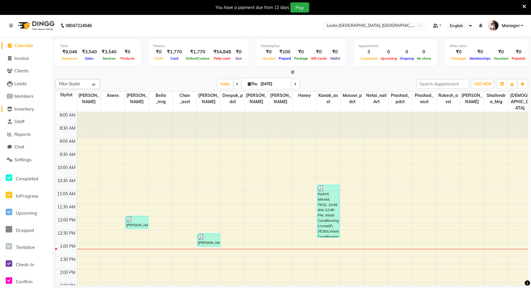
click at [24, 109] on span "Inventory" at bounding box center [24, 109] width 20 height 6
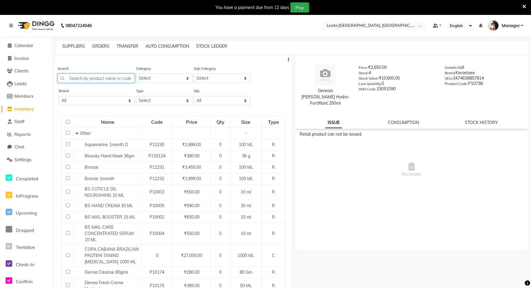
click at [92, 78] on input "text" at bounding box center [96, 78] width 77 height 9
click at [98, 47] on link "ORDERS" at bounding box center [100, 46] width 17 height 5
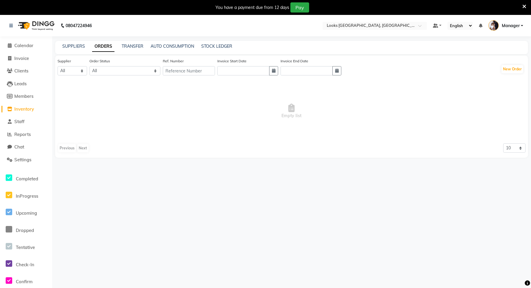
click at [102, 47] on link "ORDERS" at bounding box center [103, 46] width 22 height 11
click at [510, 70] on button "New Order" at bounding box center [513, 69] width 22 height 8
select select "true"
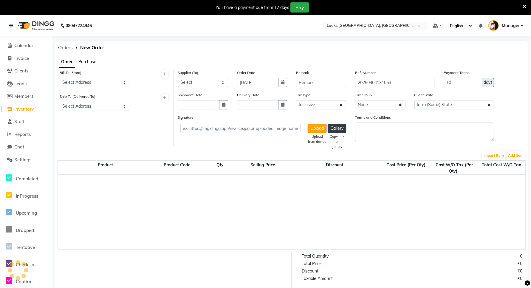
select select "4372"
click at [88, 62] on span "Purchase" at bounding box center [87, 61] width 18 height 5
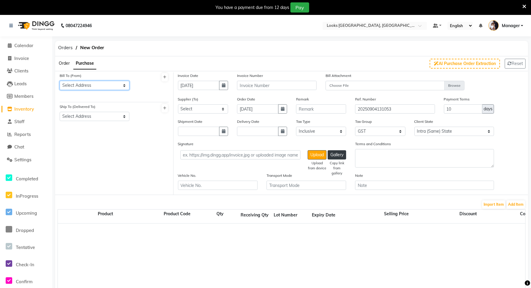
click at [105, 85] on select "Select Address [GEOGRAPHIC_DATA]" at bounding box center [95, 85] width 70 height 9
select select "1699"
click at [60, 81] on select "Select Address [GEOGRAPHIC_DATA]" at bounding box center [95, 85] width 70 height 9
click at [201, 108] on select "Select ARYANMERCHANDISE - ARYAN MERCHANDISE" at bounding box center [203, 108] width 50 height 9
click at [266, 81] on input "text" at bounding box center [277, 85] width 80 height 9
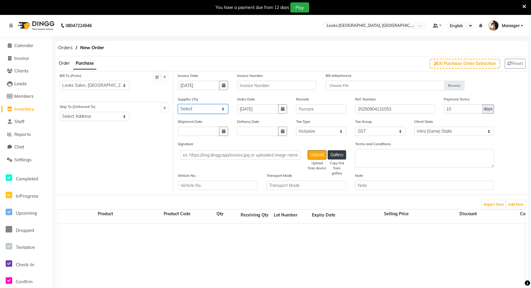
click at [210, 107] on select "Select ARYANMERCHANDISE - ARYAN MERCHANDISE" at bounding box center [203, 108] width 50 height 9
click at [268, 243] on div at bounding box center [526, 261] width 936 height 75
click at [223, 108] on select "Select ARYANMERCHANDISE - ARYAN MERCHANDISE" at bounding box center [203, 108] width 50 height 9
click at [121, 163] on div "Bill To (From) Select Address [GEOGRAPHIC_DATA] Ship To (Delivered To) Select A…" at bounding box center [114, 133] width 118 height 122
click at [20, 110] on span "Inventory" at bounding box center [24, 109] width 20 height 6
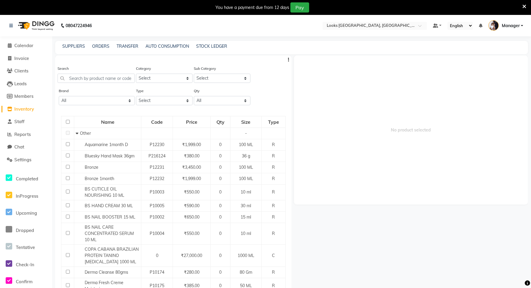
click at [71, 43] on div "SUPPLIERS" at bounding box center [73, 46] width 23 height 6
click at [71, 45] on link "SUPPLIERS" at bounding box center [73, 46] width 23 height 5
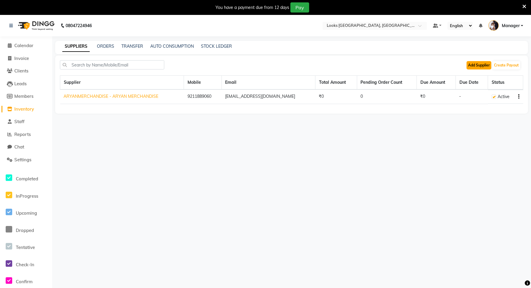
click at [476, 68] on button "Add Supplier" at bounding box center [479, 65] width 25 height 8
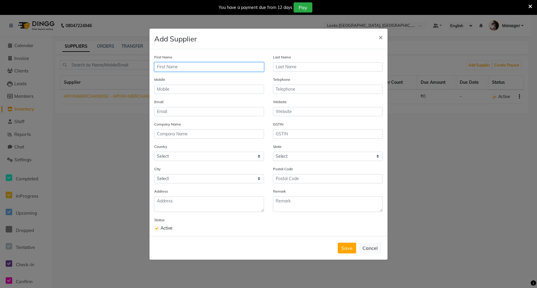
click at [196, 69] on input "text" at bounding box center [209, 66] width 110 height 9
click at [167, 87] on input "text" at bounding box center [209, 89] width 110 height 9
click at [178, 69] on input "loreal india PRIVATE LIMITED" at bounding box center [209, 66] width 110 height 9
type input "LOREAL INDIA PRIVATE LIMITED"
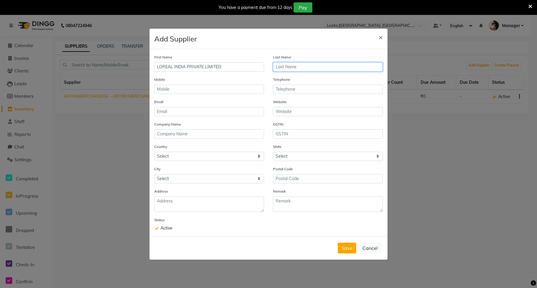
click at [292, 69] on input "text" at bounding box center [328, 66] width 110 height 9
type input "."
click at [183, 133] on input "text" at bounding box center [209, 133] width 110 height 9
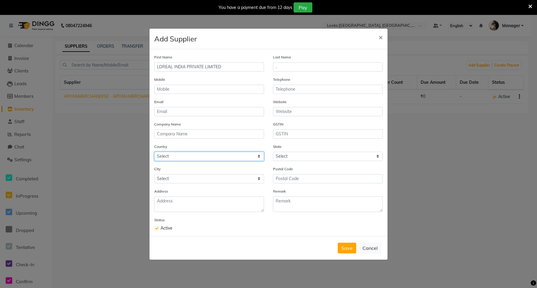
click at [200, 156] on select "Select [GEOGRAPHIC_DATA] [GEOGRAPHIC_DATA] [GEOGRAPHIC_DATA] [US_STATE] [GEOGRA…" at bounding box center [209, 156] width 110 height 9
select select "1"
click at [154, 152] on select "Select [GEOGRAPHIC_DATA] [GEOGRAPHIC_DATA] [GEOGRAPHIC_DATA] [US_STATE] [GEOGRA…" at bounding box center [209, 156] width 110 height 9
click at [189, 135] on input "text" at bounding box center [209, 133] width 110 height 9
type input "LOREAL"
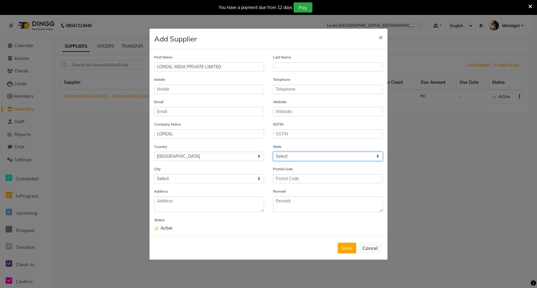
click at [312, 153] on select "Select [GEOGRAPHIC_DATA] [GEOGRAPHIC_DATA] [GEOGRAPHIC_DATA] [GEOGRAPHIC_DATA] …" at bounding box center [328, 156] width 110 height 9
select select "13"
click at [273, 152] on select "Select [GEOGRAPHIC_DATA] [GEOGRAPHIC_DATA] [GEOGRAPHIC_DATA] [GEOGRAPHIC_DATA] …" at bounding box center [328, 156] width 110 height 9
click at [293, 135] on input "text" at bounding box center [328, 133] width 110 height 9
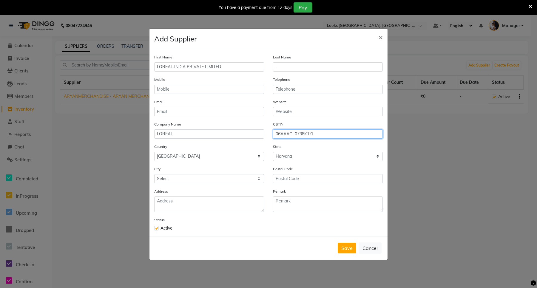
type input "06AAACL0738K1ZL"
click at [175, 176] on select "Select Ambala Ambala Cantt Asan Khurd Asandh Ateli [GEOGRAPHIC_DATA] [GEOGRAPHI…" at bounding box center [209, 178] width 110 height 9
select select "1126"
click at [154, 174] on select "Select Ambala Ambala Cantt Asan Khurd Asandh Ateli [GEOGRAPHIC_DATA] [GEOGRAPHI…" at bounding box center [209, 178] width 110 height 9
click at [348, 249] on button "Save" at bounding box center [347, 248] width 18 height 11
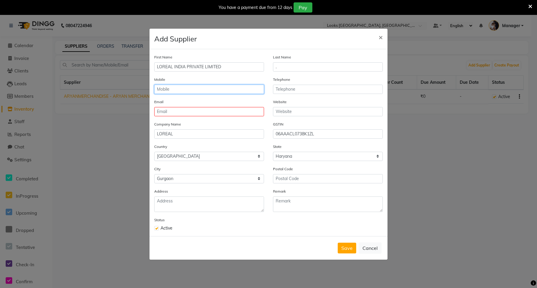
click at [173, 89] on input "text" at bounding box center [209, 89] width 110 height 9
type input "."
click at [166, 109] on input "email" at bounding box center [209, 111] width 110 height 9
click at [166, 90] on input "." at bounding box center [209, 89] width 110 height 9
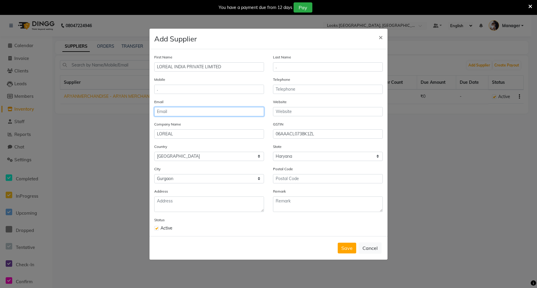
click at [166, 114] on input "email" at bounding box center [209, 111] width 110 height 9
type input "."
click at [164, 84] on div "Mobile ." at bounding box center [209, 85] width 110 height 18
click at [164, 88] on input "." at bounding box center [209, 89] width 110 height 9
click at [347, 251] on button "Save" at bounding box center [347, 248] width 18 height 11
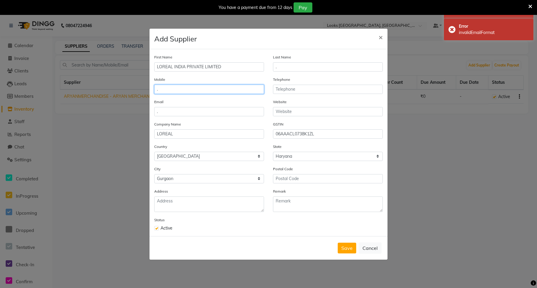
click at [174, 90] on input "." at bounding box center [209, 89] width 110 height 9
type input "00000000"
click at [173, 113] on input "." at bounding box center [209, 111] width 110 height 9
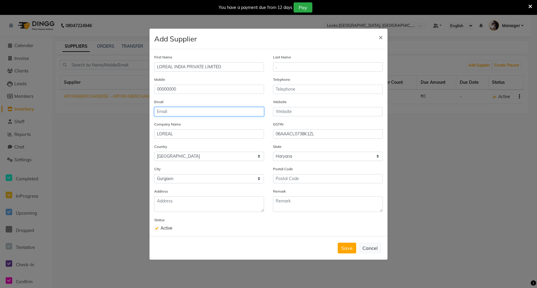
type input "."
click at [345, 248] on button "Save" at bounding box center [347, 248] width 18 height 11
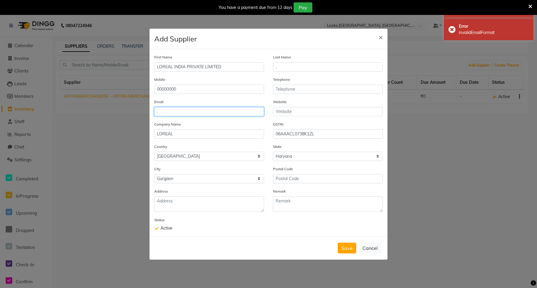
click at [175, 113] on input "." at bounding box center [209, 111] width 110 height 9
click at [184, 91] on input "00000000" at bounding box center [209, 89] width 110 height 9
type input "0"
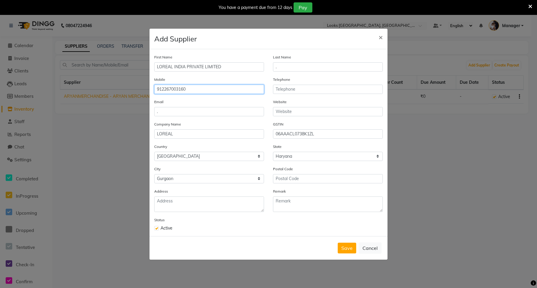
type input "912267003160"
click at [169, 110] on input "." at bounding box center [209, 111] width 110 height 9
type input "."
type input "W"
click at [348, 248] on button "Save" at bounding box center [347, 248] width 18 height 11
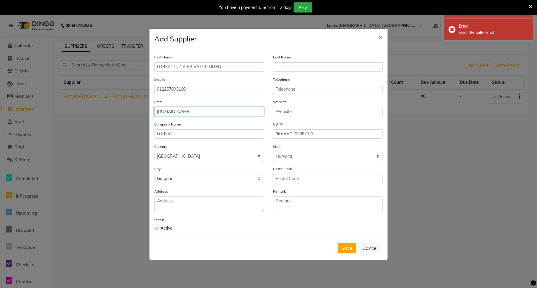
click at [180, 111] on input "[DOMAIN_NAME]" at bounding box center [209, 111] width 110 height 9
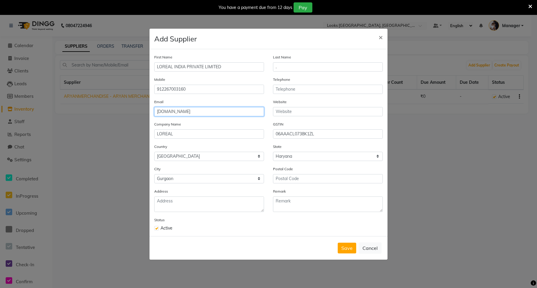
click at [196, 111] on input "[DOMAIN_NAME]" at bounding box center [209, 111] width 110 height 9
type input "www.loreal..[DOMAIN_NAME]"
click at [341, 249] on button "Save" at bounding box center [347, 248] width 18 height 11
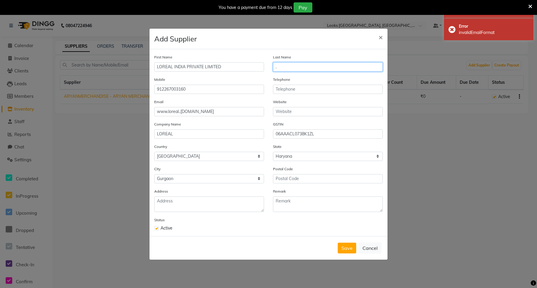
click at [295, 67] on input "." at bounding box center [328, 66] width 110 height 9
type input "."
click at [169, 90] on input "912267003160" at bounding box center [209, 89] width 110 height 9
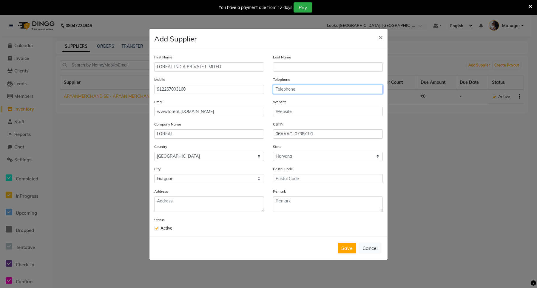
click at [284, 87] on input "text" at bounding box center [328, 89] width 110 height 9
paste input "912267003160"
type input "912267003160"
click at [287, 111] on input "text" at bounding box center [328, 111] width 110 height 9
click at [166, 111] on input "www.loreal..[DOMAIN_NAME]" at bounding box center [209, 111] width 110 height 9
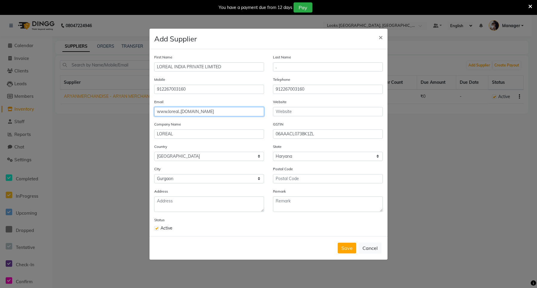
click at [166, 111] on input "www.loreal..[DOMAIN_NAME]" at bounding box center [209, 111] width 110 height 9
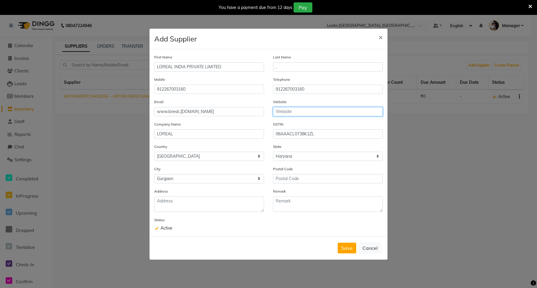
click at [287, 112] on input "text" at bounding box center [328, 111] width 110 height 9
paste input "www.loreal..[DOMAIN_NAME]"
type input "www.loreal..[DOMAIN_NAME]"
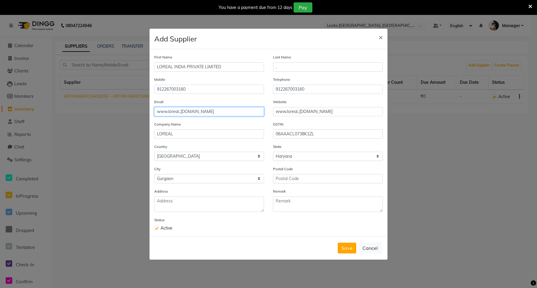
click at [199, 112] on input "www.loreal..[DOMAIN_NAME]" at bounding box center [209, 111] width 110 height 9
type input "w"
click at [345, 250] on button "Save" at bounding box center [347, 248] width 18 height 11
click at [190, 112] on input "email" at bounding box center [209, 111] width 110 height 9
click at [348, 246] on button "Save" at bounding box center [347, 248] width 18 height 11
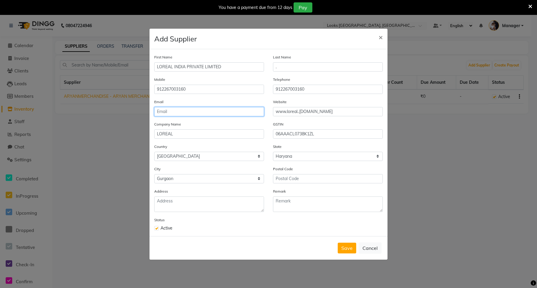
click at [208, 109] on input "email" at bounding box center [209, 111] width 110 height 9
type input "[EMAIL_ADDRESS][DOMAIN_NAME]"
click at [347, 247] on button "Save" at bounding box center [347, 248] width 18 height 11
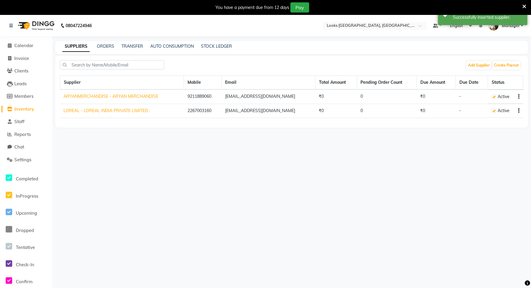
click at [23, 106] on span "Inventory" at bounding box center [24, 109] width 20 height 6
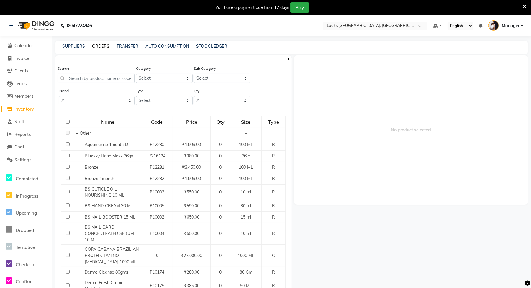
click at [99, 47] on link "ORDERS" at bounding box center [100, 46] width 17 height 5
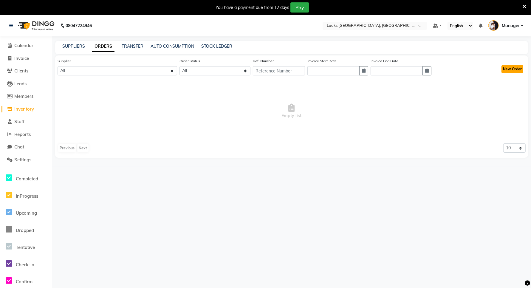
click at [513, 71] on button "New Order" at bounding box center [513, 69] width 22 height 8
select select "true"
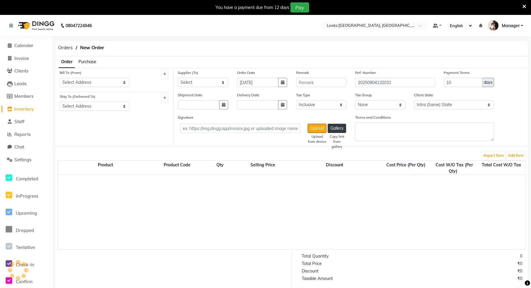
select select "4372"
click at [115, 83] on select "Select Address [GEOGRAPHIC_DATA]" at bounding box center [95, 82] width 70 height 9
select select "1699"
click at [60, 78] on select "Select Address [GEOGRAPHIC_DATA]" at bounding box center [95, 82] width 70 height 9
click at [193, 84] on select "Select ARYANMERCHANDISE - ARYAN MERCHANDISE LOREAL - LOREAL INDIA PRIVATE LIMIT…" at bounding box center [203, 82] width 50 height 9
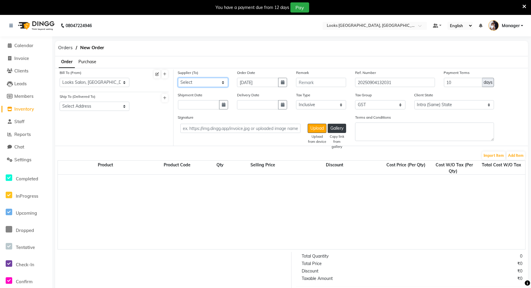
select select "5787"
click at [178, 78] on select "Select ARYANMERCHANDISE - ARYAN MERCHANDISE LOREAL - LOREAL INDIA PRIVATE LIMIT…" at bounding box center [203, 82] width 50 height 9
click at [78, 106] on select "Select Address [GEOGRAPHIC_DATA]" at bounding box center [95, 106] width 70 height 9
select select "1700"
click at [60, 102] on select "Select Address [GEOGRAPHIC_DATA]" at bounding box center [95, 106] width 70 height 9
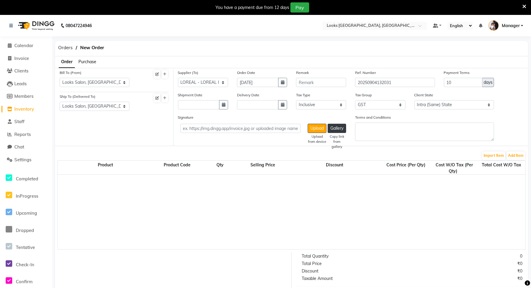
click at [83, 61] on span "Purchase" at bounding box center [87, 61] width 18 height 5
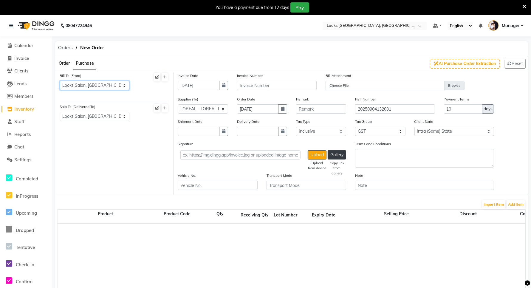
click at [104, 87] on select "Select Address [GEOGRAPHIC_DATA]" at bounding box center [95, 85] width 70 height 9
click at [60, 81] on select "Select Address [GEOGRAPHIC_DATA]" at bounding box center [95, 85] width 70 height 9
click at [256, 87] on input "text" at bounding box center [277, 85] width 80 height 9
type input "h"
type input "HR2514026904"
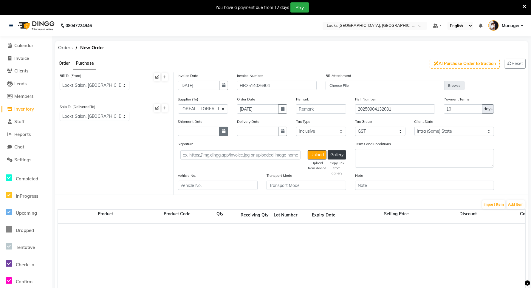
click at [224, 132] on icon "button" at bounding box center [224, 131] width 4 height 4
select select "9"
select select "2025"
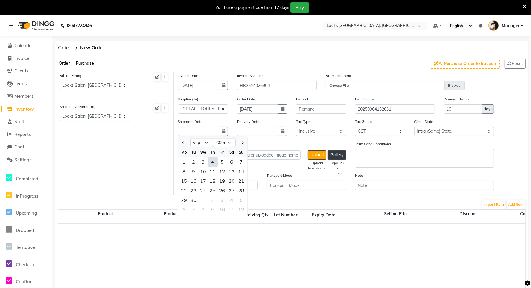
click at [214, 159] on div "4" at bounding box center [213, 163] width 10 height 10
type input "[DATE]"
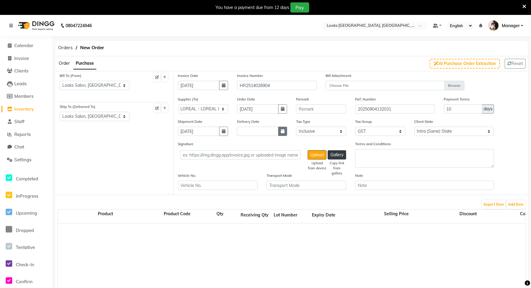
click at [286, 131] on button "button" at bounding box center [282, 131] width 9 height 9
select select "9"
select select "2025"
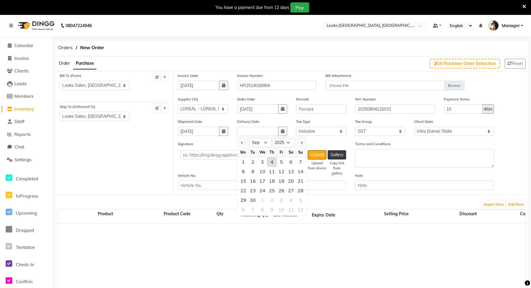
click at [273, 160] on div "4" at bounding box center [272, 163] width 10 height 10
type input "[DATE]"
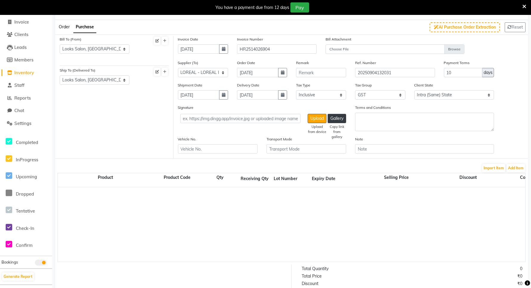
scroll to position [35, 0]
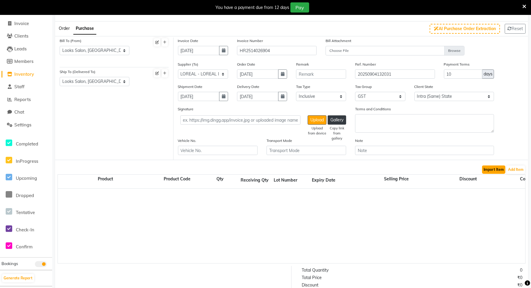
click at [498, 170] on button "Import Item" at bounding box center [493, 170] width 23 height 8
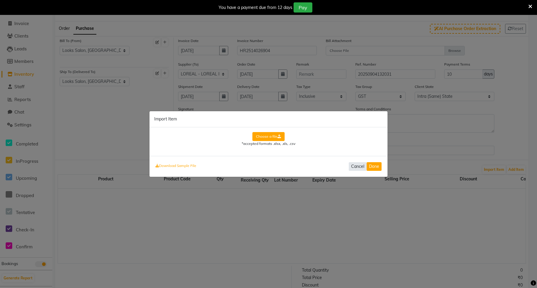
click at [359, 168] on button "Cancel" at bounding box center [358, 166] width 18 height 9
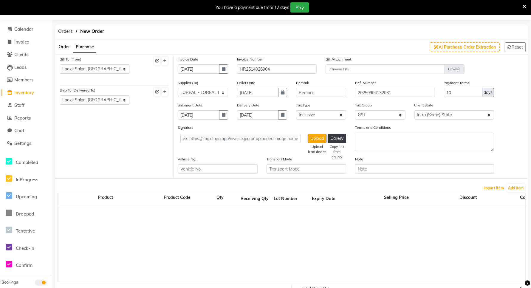
scroll to position [0, 0]
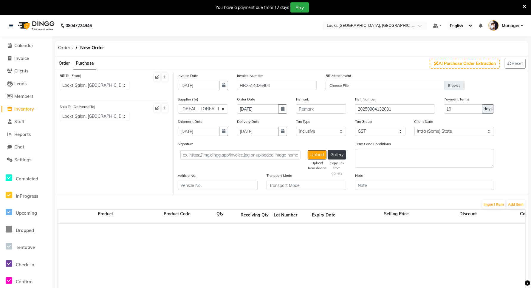
click at [100, 261] on div at bounding box center [526, 261] width 936 height 75
click at [84, 63] on span "Purchase" at bounding box center [85, 63] width 18 height 5
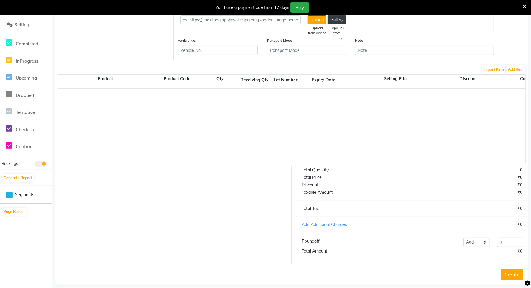
scroll to position [147, 0]
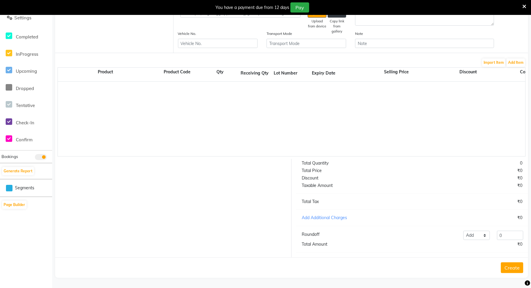
click at [512, 266] on button "Create" at bounding box center [512, 268] width 22 height 11
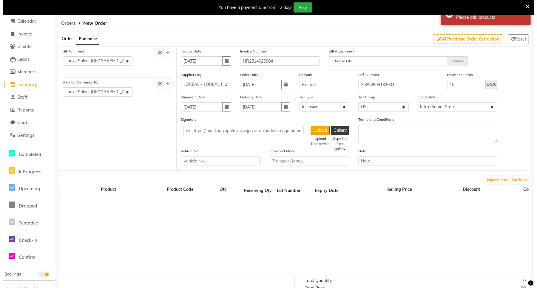
scroll to position [0, 0]
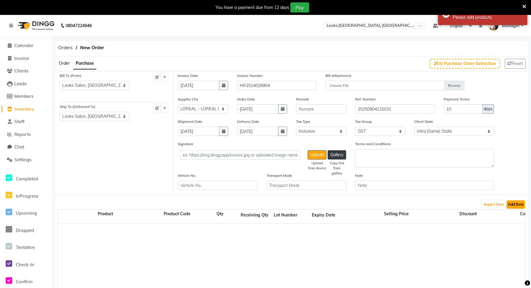
click at [515, 203] on button "Add Item" at bounding box center [516, 204] width 18 height 8
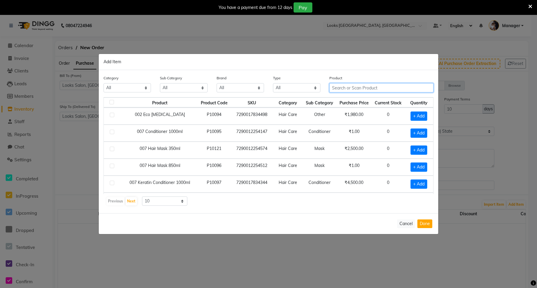
click at [357, 88] on input "text" at bounding box center [381, 87] width 104 height 9
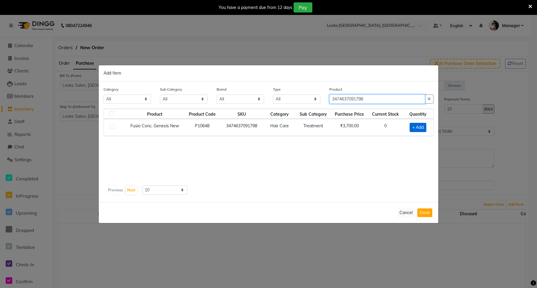
type input "3474637091798"
click at [415, 126] on span "+ Add" at bounding box center [418, 127] width 17 height 9
checkbox input "true"
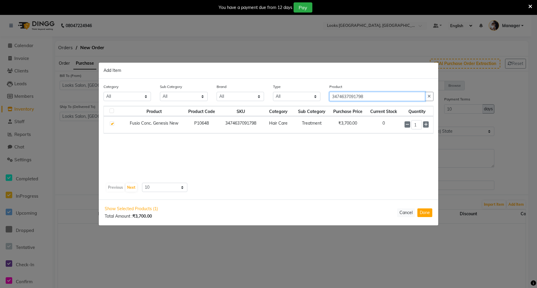
click at [397, 96] on input "3474637091798" at bounding box center [377, 96] width 96 height 9
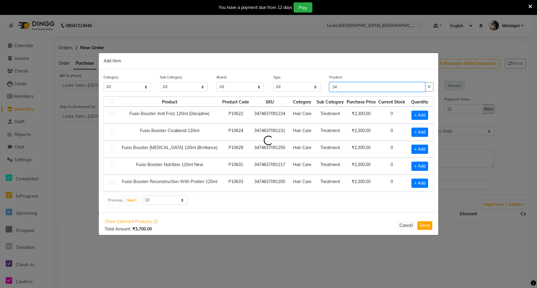
type input "3"
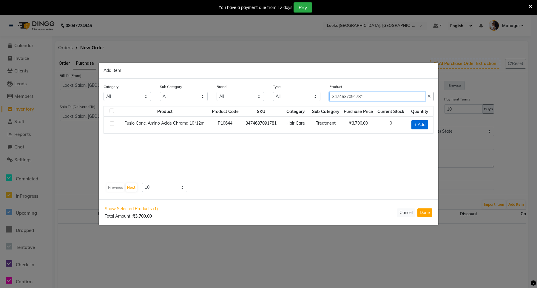
type input "3474637091781"
click at [422, 125] on span "+ Add" at bounding box center [419, 124] width 17 height 9
checkbox input "true"
click at [426, 211] on button "Done" at bounding box center [424, 213] width 15 height 9
select select "4392"
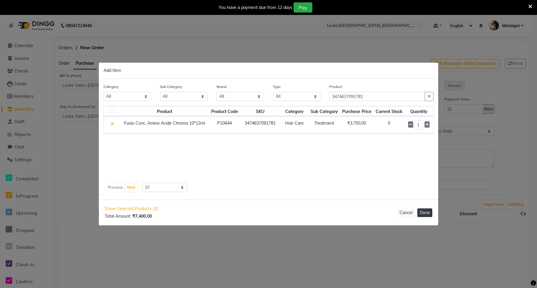
select select "4392"
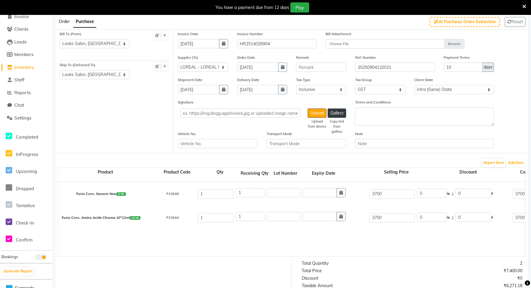
scroll to position [37, 0]
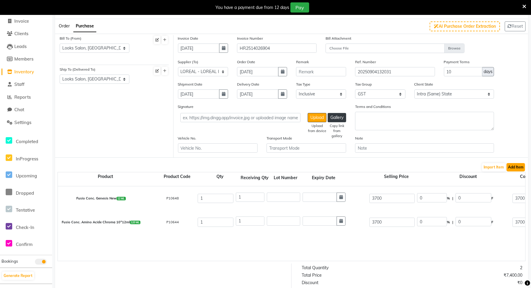
click at [514, 165] on button "Add Item" at bounding box center [516, 167] width 18 height 8
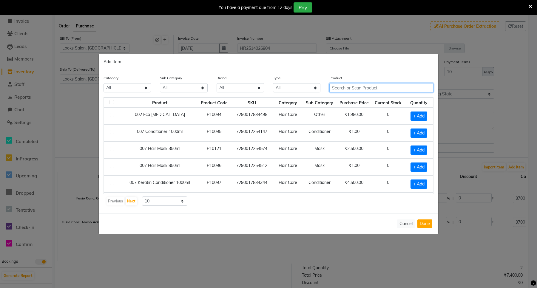
click at [345, 87] on input "text" at bounding box center [381, 87] width 104 height 9
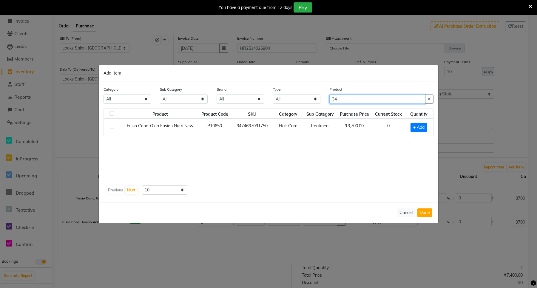
type input "3"
type input "3474637091781"
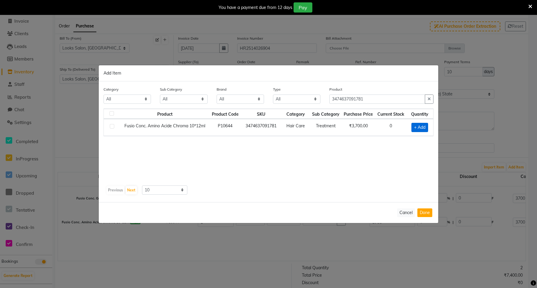
click at [421, 127] on span "+ Add" at bounding box center [419, 127] width 17 height 9
checkbox input "true"
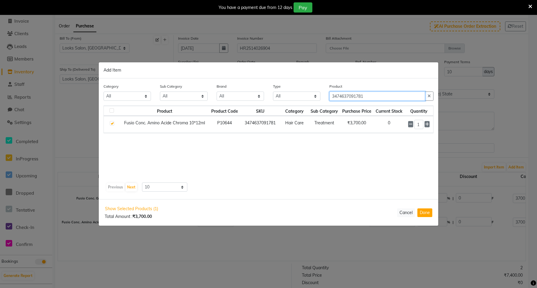
click at [372, 95] on input "3474637091781" at bounding box center [377, 96] width 96 height 9
type input "3"
type input "3474637091750"
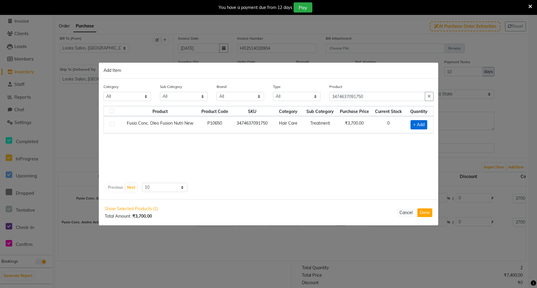
click at [420, 123] on span "+ Add" at bounding box center [419, 124] width 17 height 9
checkbox input "true"
click at [382, 96] on input "3474637091750" at bounding box center [377, 96] width 96 height 9
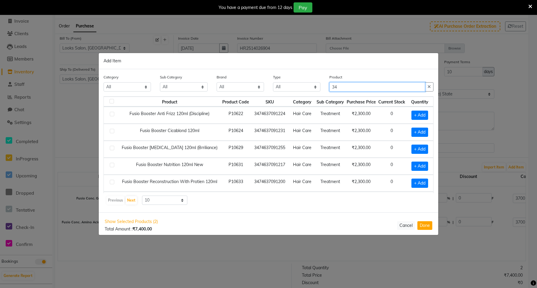
type input "3"
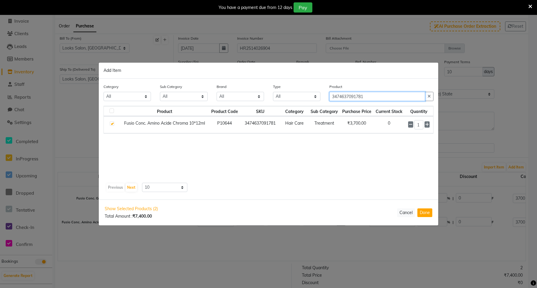
click at [367, 99] on input "3474637091781" at bounding box center [377, 96] width 96 height 9
click at [368, 99] on input "3474637091781" at bounding box center [377, 96] width 96 height 9
type input "3"
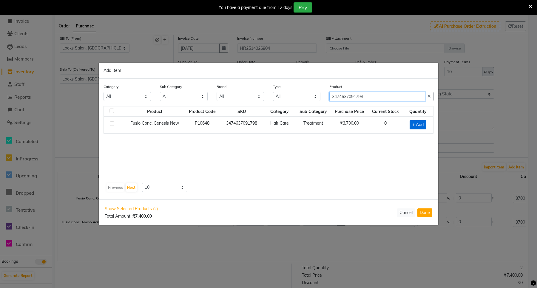
type input "3474637091798"
click at [416, 125] on span "+ Add" at bounding box center [418, 124] width 17 height 9
checkbox input "true"
click at [374, 97] on input "3474637091798" at bounding box center [377, 96] width 96 height 9
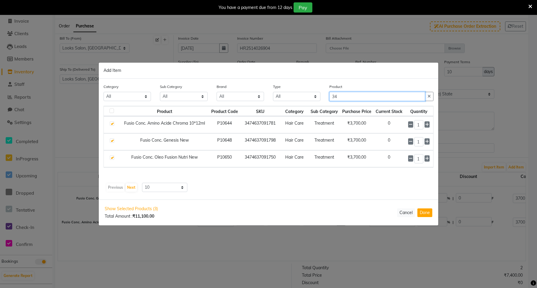
type input "3"
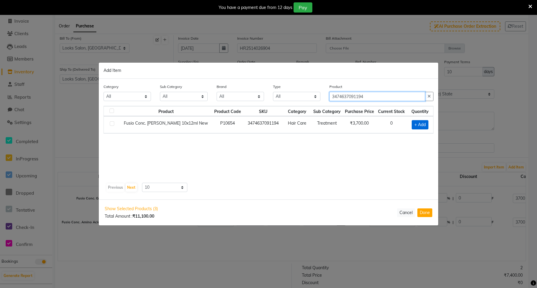
type input "3474637091194"
click at [422, 125] on span "+ Add" at bounding box center [420, 124] width 17 height 9
checkbox input "true"
click at [363, 96] on input "3474637091194" at bounding box center [377, 96] width 96 height 9
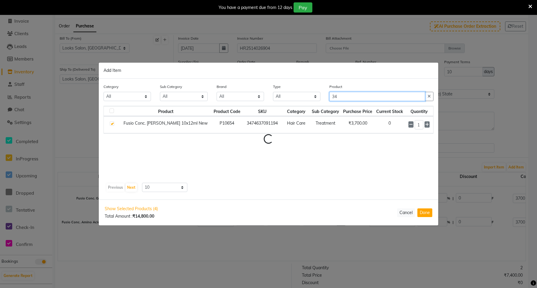
type input "3"
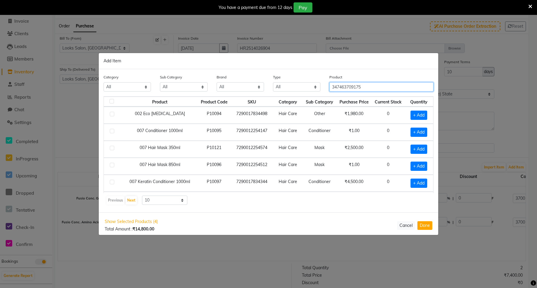
type input "3474637091750"
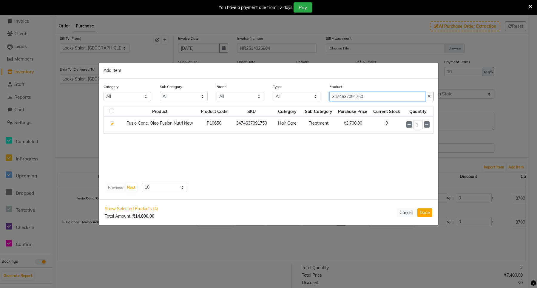
click at [379, 95] on input "3474637091750" at bounding box center [377, 96] width 96 height 9
type input "3"
type input "3474637091194"
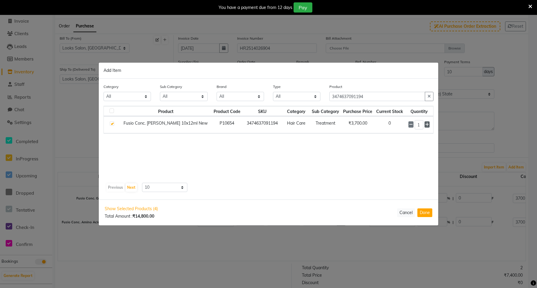
click at [427, 124] on icon at bounding box center [427, 125] width 4 height 4
type input "2"
click at [371, 96] on input "3474637091194" at bounding box center [377, 96] width 96 height 9
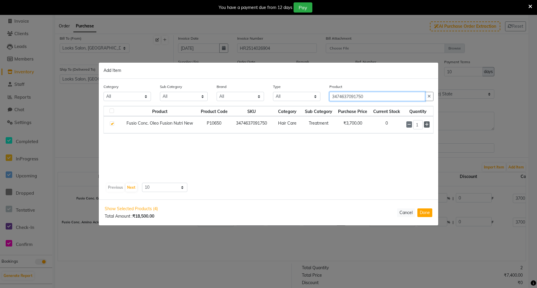
type input "3474637091750"
click at [428, 124] on icon at bounding box center [427, 125] width 4 height 4
type input "2"
click at [373, 93] on input "3474637091750" at bounding box center [377, 96] width 96 height 9
type input "3"
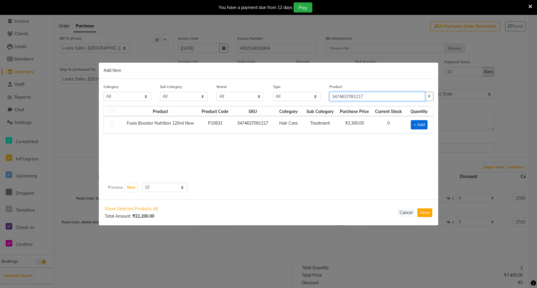
type input "3474637091217"
click at [416, 124] on span "+ Add" at bounding box center [419, 124] width 17 height 9
checkbox input "true"
click at [425, 124] on icon at bounding box center [427, 124] width 4 height 4
type input "2"
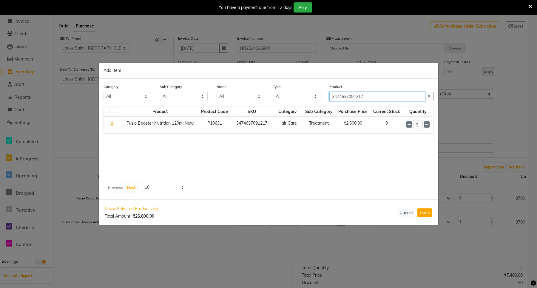
click at [366, 95] on input "3474637091217" at bounding box center [377, 96] width 96 height 9
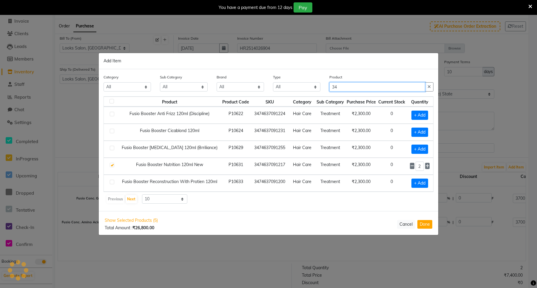
type input "3"
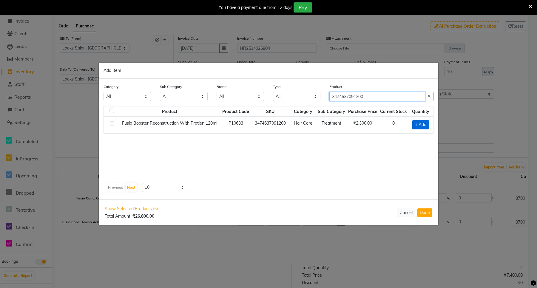
type input "3474637091200"
click at [422, 122] on span "+ Add" at bounding box center [420, 124] width 17 height 9
checkbox input "true"
drag, startPoint x: 365, startPoint y: 95, endPoint x: 315, endPoint y: 90, distance: 49.8
click at [315, 90] on div "Category All Skin Personal Care Hair Threading Loreal Bio Top Cons. Bio Top Ret…" at bounding box center [268, 94] width 339 height 22
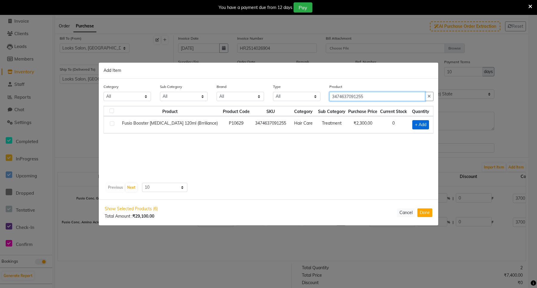
type input "3474637091255"
click at [418, 121] on span "+ Add" at bounding box center [420, 124] width 17 height 9
checkbox input "true"
drag, startPoint x: 365, startPoint y: 94, endPoint x: 324, endPoint y: 91, distance: 40.7
click at [324, 91] on div "Category All Skin Personal Care Hair Threading Loreal Bio Top Cons. Bio Top Ret…" at bounding box center [268, 95] width 339 height 22
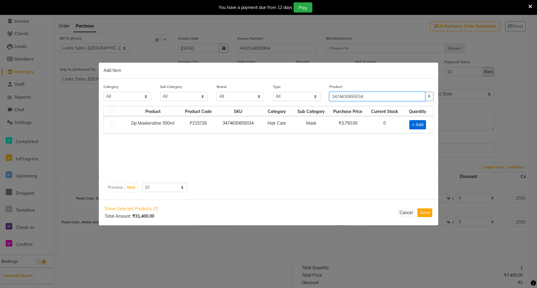
type input "3474630655034"
click at [418, 122] on span "+ Add" at bounding box center [417, 124] width 17 height 9
checkbox input "true"
click at [424, 124] on icon at bounding box center [426, 124] width 4 height 4
type input "2"
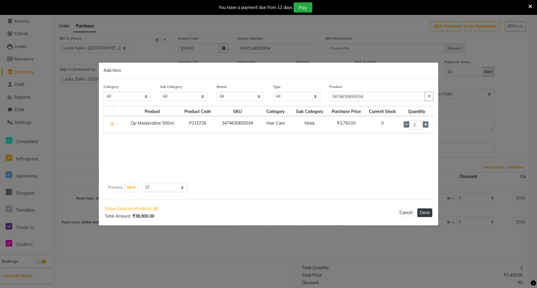
click at [424, 210] on button "Done" at bounding box center [424, 213] width 15 height 9
select select "4392"
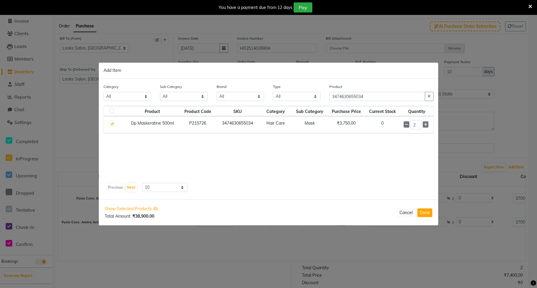
select select "4392"
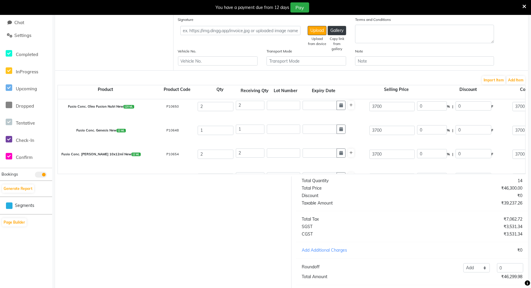
scroll to position [89, 0]
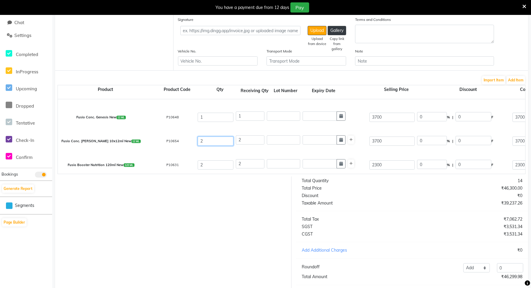
click at [212, 139] on input "2" at bounding box center [216, 141] width 36 height 9
type input "1"
click at [243, 151] on div "Fusio Conc. [PERSON_NAME] 10x12ml New 12 ML P10654 1 2 3700 0 % | 0 F 3700 3135…" at bounding box center [525, 141] width 945 height 24
click at [246, 137] on input "2" at bounding box center [250, 139] width 29 height 9
type input "0"
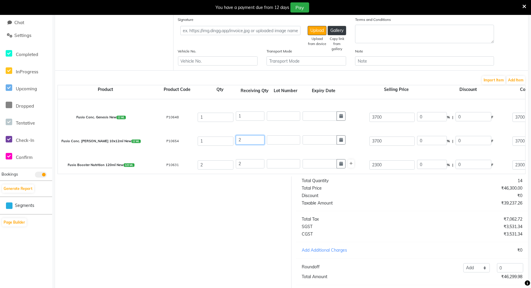
type input "1128.81"
type input "0"
type input "1"
type input "3135.59"
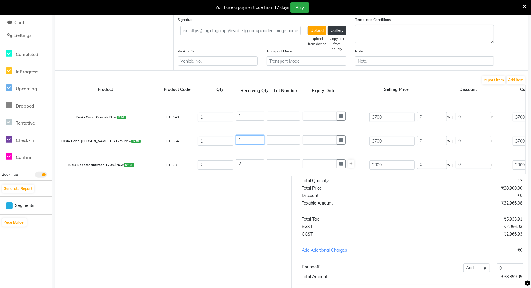
type input "3135.59"
type input "564.41"
type input "3700"
type input "1"
click at [249, 149] on div "Fusio Conc. [PERSON_NAME] 10x12ml New 12 ML P10654 1 1 3700 0 % | 0 F 3700 3135…" at bounding box center [525, 141] width 945 height 24
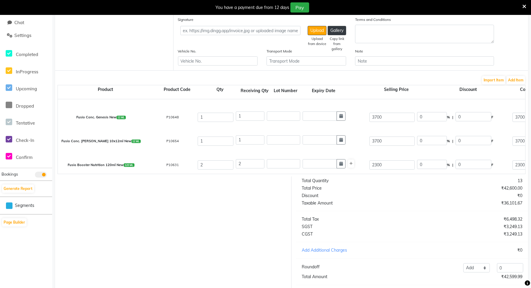
scroll to position [162, 0]
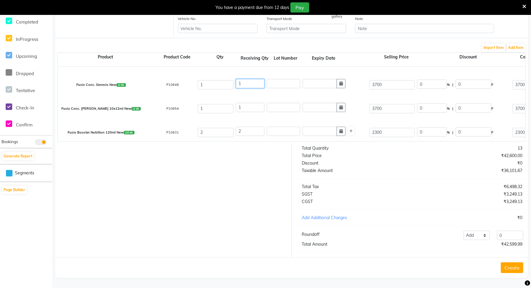
click at [248, 79] on input "1" at bounding box center [250, 83] width 29 height 9
type input "0"
type input "564.41"
type input "0"
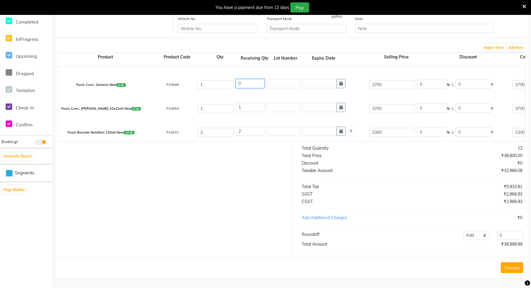
type input "0"
click at [248, 103] on input "1" at bounding box center [250, 107] width 29 height 9
type input "0"
type input "564.41"
type input "0"
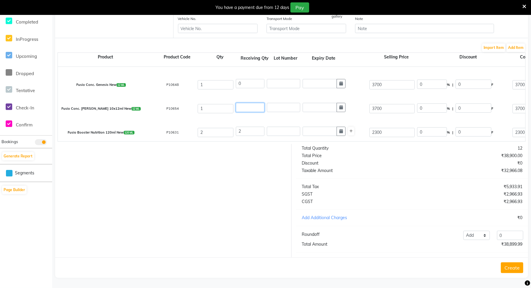
type input "0"
click at [251, 79] on input "0" at bounding box center [250, 83] width 29 height 9
type input "1"
type input "3135.59"
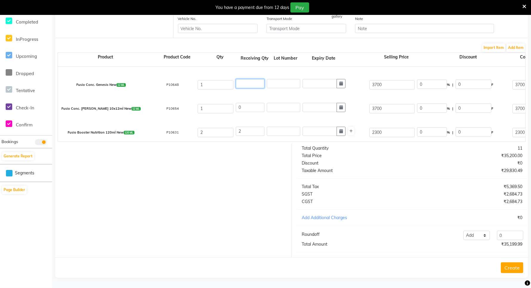
type input "3135.59"
type input "564.41"
type input "3700"
type input "1"
click at [245, 103] on input "0" at bounding box center [250, 107] width 29 height 9
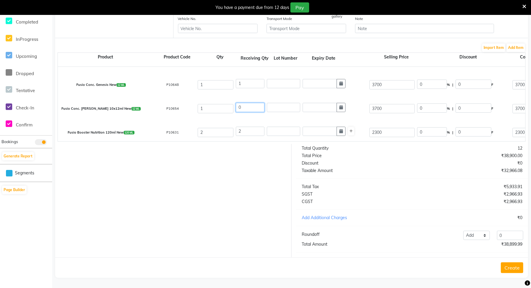
type input "01"
type input "3135.59"
type input "564.41"
type input "3700"
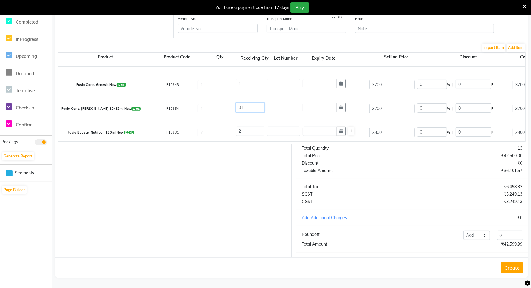
type input "01"
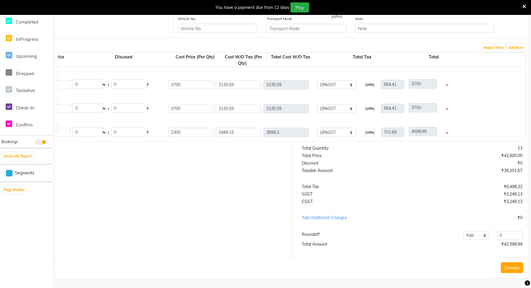
scroll to position [0, 379]
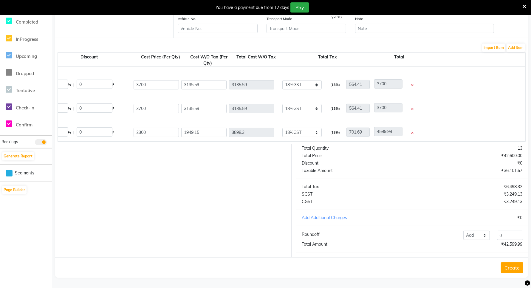
click at [413, 84] on icon at bounding box center [412, 85] width 2 height 3
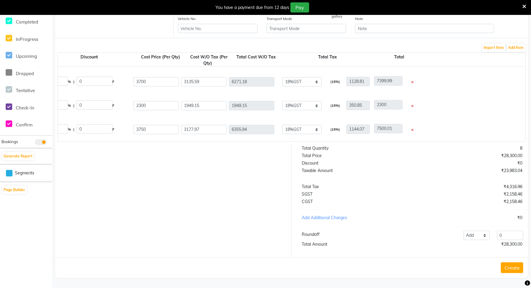
scroll to position [69, 0]
click at [413, 79] on div at bounding box center [411, 83] width 8 height 10
click at [413, 81] on icon at bounding box center [412, 82] width 2 height 3
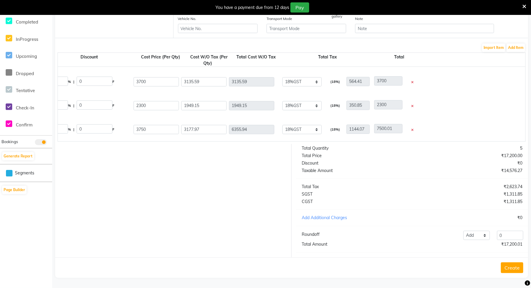
click at [413, 81] on icon at bounding box center [412, 82] width 2 height 3
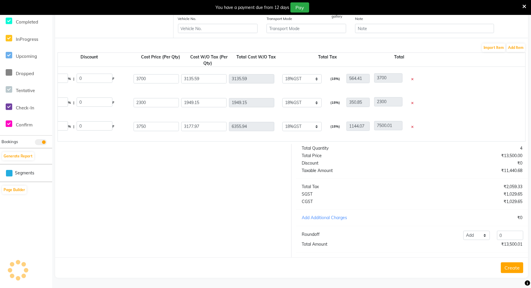
scroll to position [0, 0]
click at [412, 78] on icon at bounding box center [412, 79] width 2 height 3
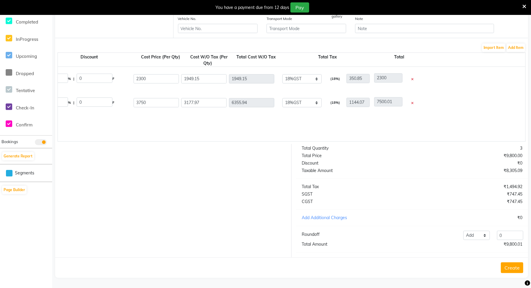
click at [412, 78] on icon at bounding box center [412, 79] width 2 height 3
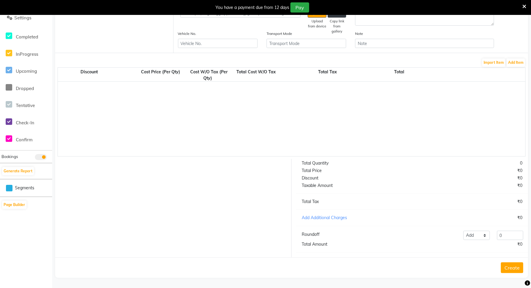
scroll to position [147, 0]
click at [513, 58] on button "Add Item" at bounding box center [516, 62] width 18 height 8
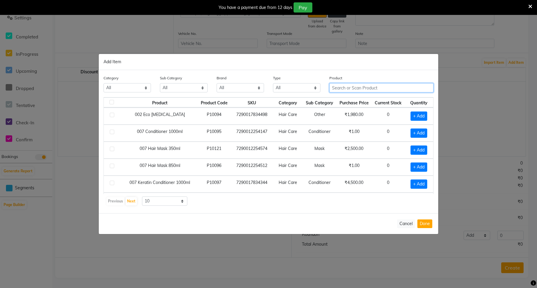
click at [346, 87] on input "text" at bounding box center [381, 87] width 104 height 9
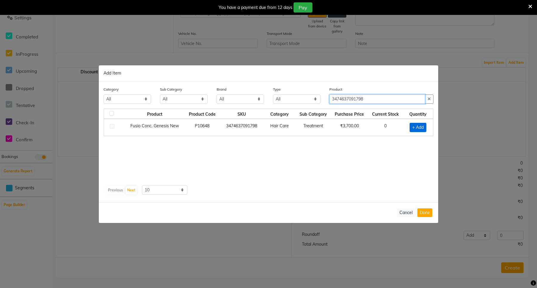
type input "3474637091798"
click at [422, 127] on span "+ Add" at bounding box center [418, 127] width 17 height 9
checkbox input "true"
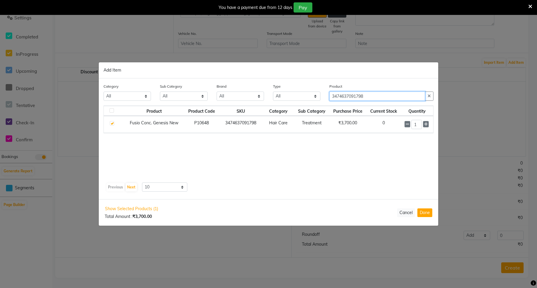
drag, startPoint x: 373, startPoint y: 99, endPoint x: 325, endPoint y: 99, distance: 47.7
click at [325, 99] on div "Product 3474637091798" at bounding box center [381, 94] width 113 height 22
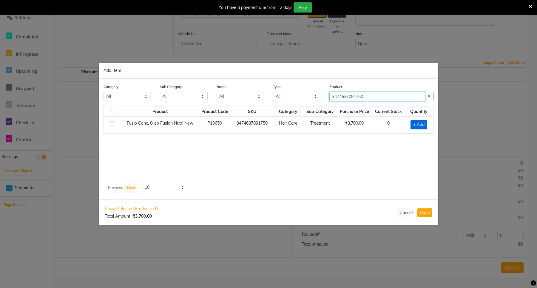
type input "3474637091750"
click at [418, 124] on span "+ Add" at bounding box center [419, 124] width 17 height 9
checkbox input "true"
click at [427, 122] on icon at bounding box center [427, 124] width 4 height 4
type input "2"
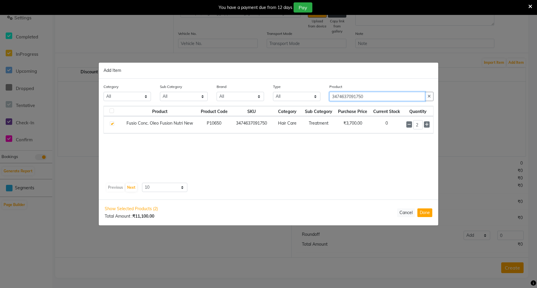
drag, startPoint x: 374, startPoint y: 96, endPoint x: 329, endPoint y: 97, distance: 45.1
click at [329, 97] on div "Product 3474637091750" at bounding box center [381, 95] width 113 height 22
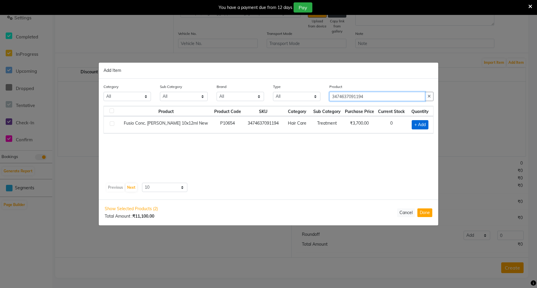
type input "3474637091194"
click at [421, 126] on span "+ Add" at bounding box center [420, 124] width 17 height 9
checkbox input "true"
click at [428, 124] on icon at bounding box center [427, 124] width 4 height 4
type input "2"
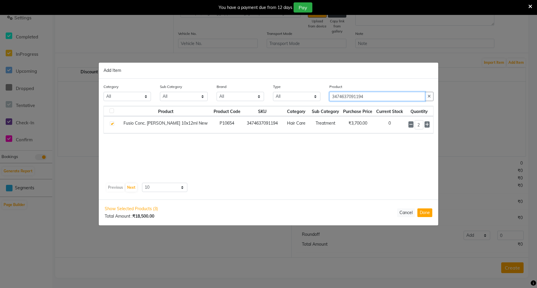
drag, startPoint x: 373, startPoint y: 98, endPoint x: 323, endPoint y: 97, distance: 49.8
click at [323, 97] on div "Category All Skin Personal Care Hair Threading Loreal Bio Top Cons. Bio Top Ret…" at bounding box center [268, 95] width 339 height 22
type input "3474637091781"
click at [417, 124] on span "+ Add" at bounding box center [419, 124] width 17 height 9
checkbox input "true"
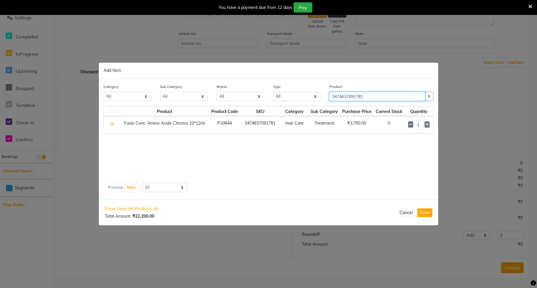
drag, startPoint x: 365, startPoint y: 95, endPoint x: 322, endPoint y: 94, distance: 42.7
click at [322, 94] on div "Category All Skin Personal Care Hair Threading Loreal Bio Top Cons. Bio Top Ret…" at bounding box center [268, 95] width 339 height 22
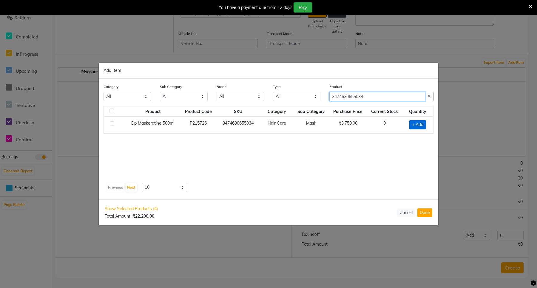
type input "3474630655034"
click at [416, 125] on span "+ Add" at bounding box center [417, 124] width 17 height 9
checkbox input "true"
click at [426, 124] on icon at bounding box center [426, 124] width 4 height 4
type input "2"
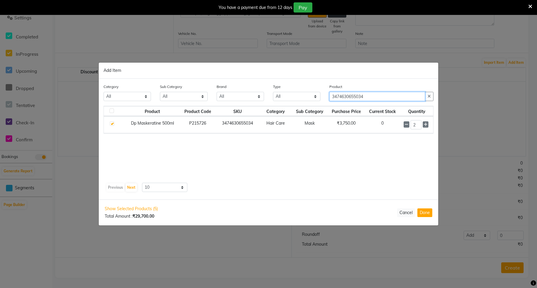
drag, startPoint x: 367, startPoint y: 96, endPoint x: 322, endPoint y: 93, distance: 45.2
click at [322, 93] on div "Category All Skin Personal Care Hair Threading Loreal Bio Top Cons. Bio Top Ret…" at bounding box center [268, 95] width 339 height 22
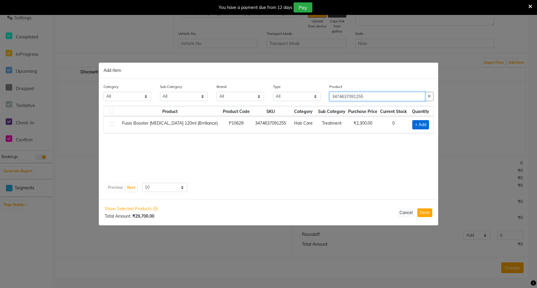
type input "3474637091255"
click at [419, 123] on span "+ Add" at bounding box center [420, 124] width 17 height 9
checkbox input "true"
drag, startPoint x: 365, startPoint y: 96, endPoint x: 312, endPoint y: 96, distance: 52.5
click at [312, 96] on div "Category All Skin Personal Care Hair Threading Loreal Bio Top Cons. Bio Top Ret…" at bounding box center [268, 94] width 339 height 22
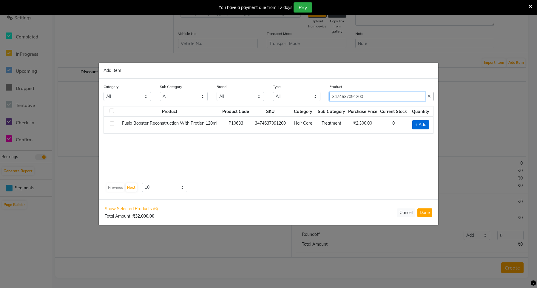
type input "3474637091200"
click at [417, 126] on span "+ Add" at bounding box center [420, 124] width 17 height 9
checkbox input "true"
drag, startPoint x: 375, startPoint y: 97, endPoint x: 324, endPoint y: 96, distance: 51.6
click at [324, 96] on div "Category All Skin Personal Care Hair Threading Loreal Bio Top Cons. Bio Top Ret…" at bounding box center [268, 94] width 339 height 22
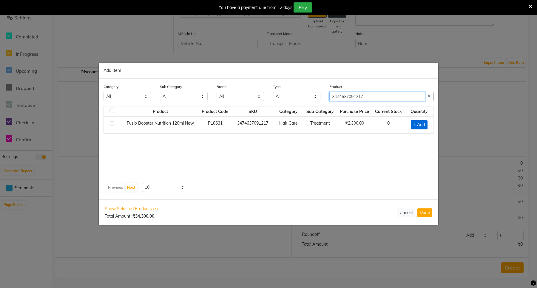
type input "3474637091217"
click at [421, 125] on span "+ Add" at bounding box center [419, 124] width 17 height 9
checkbox input "true"
click at [427, 124] on icon at bounding box center [427, 124] width 4 height 4
type input "2"
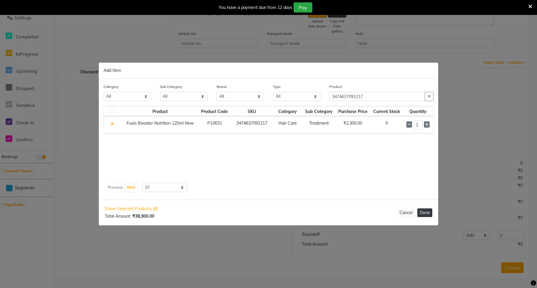
click at [423, 212] on button "Done" at bounding box center [424, 213] width 15 height 9
select select "4392"
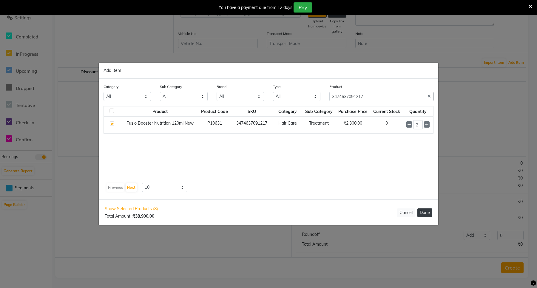
select select "4392"
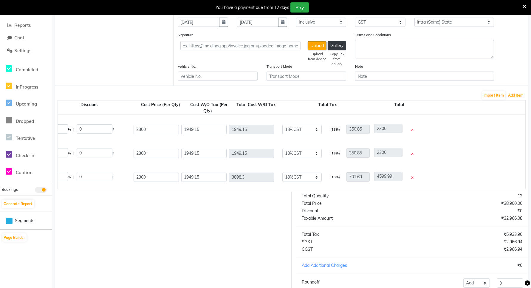
scroll to position [162, 0]
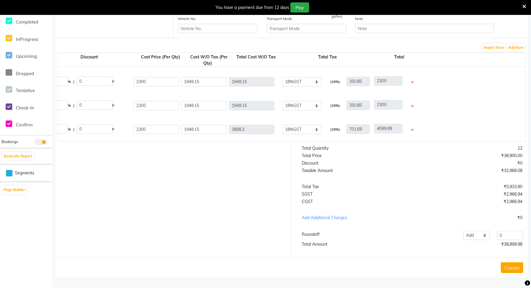
click at [510, 268] on button "Create" at bounding box center [512, 268] width 22 height 11
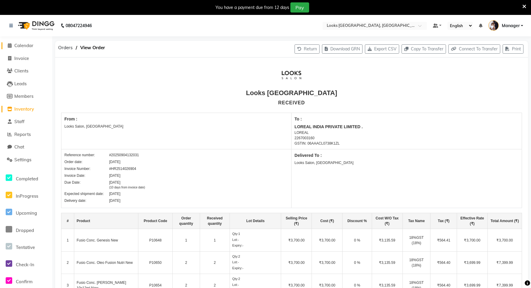
click at [17, 47] on span "Calendar" at bounding box center [23, 46] width 19 height 6
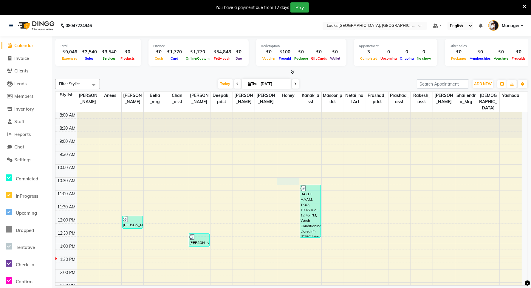
click at [293, 175] on div "8:00 AM 8:30 AM 9:00 AM 9:30 AM 10:00 AM 10:30 AM 11:00 AM 11:30 AM 12:00 PM 12…" at bounding box center [288, 282] width 467 height 341
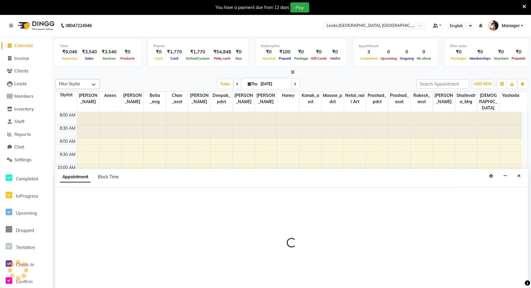
scroll to position [15, 0]
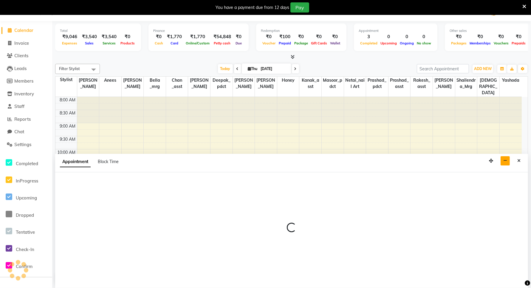
select select "90490"
select select "630"
select select "tentative"
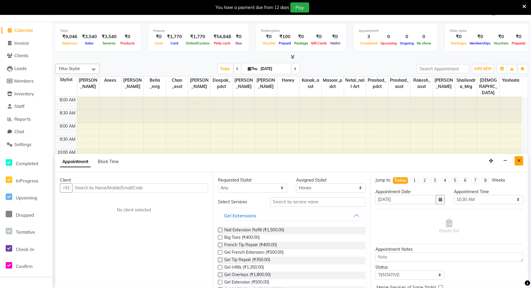
click at [518, 161] on icon "Close" at bounding box center [519, 161] width 3 height 4
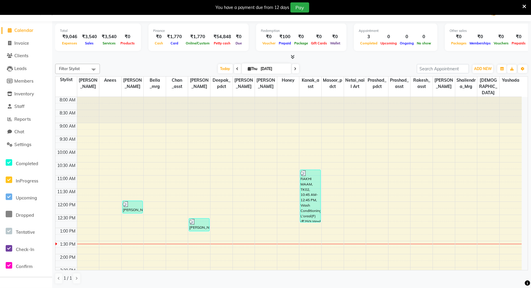
click at [523, 4] on icon at bounding box center [525, 6] width 4 height 5
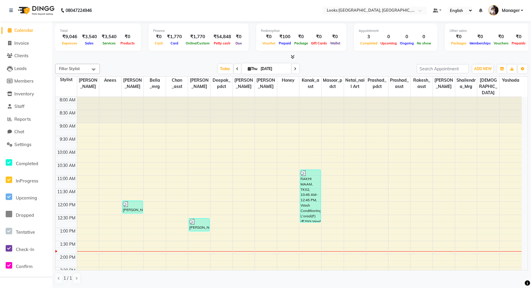
scroll to position [0, 0]
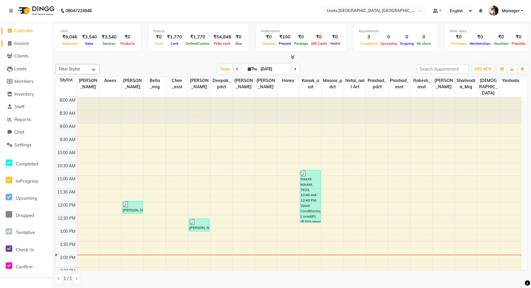
click at [21, 47] on link "Invoice" at bounding box center [25, 43] width 49 height 7
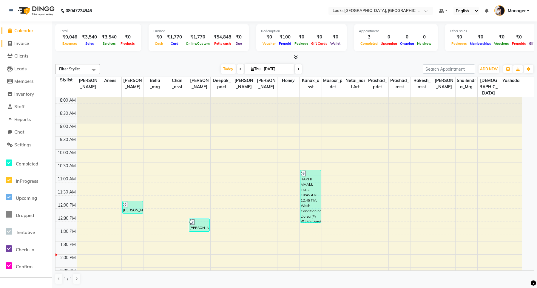
select select "service"
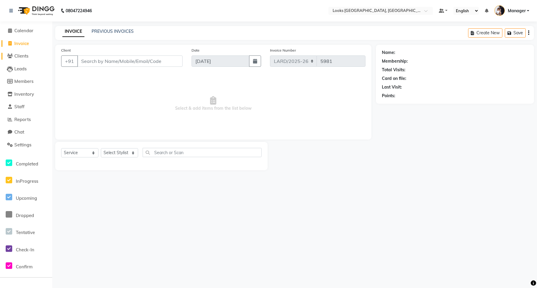
click at [24, 54] on span "Clients" at bounding box center [21, 56] width 14 height 6
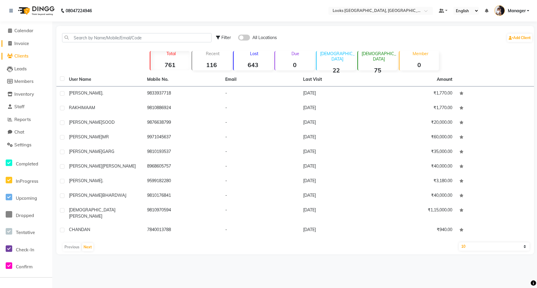
click at [23, 44] on span "Invoice" at bounding box center [21, 44] width 15 height 6
select select "service"
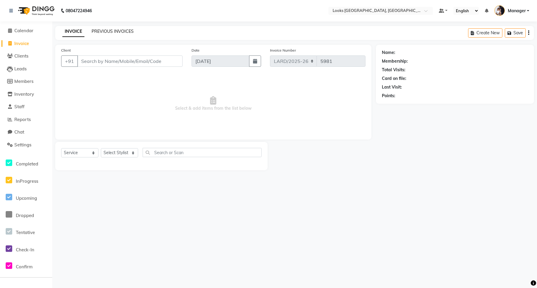
click at [117, 30] on link "PREVIOUS INVOICES" at bounding box center [113, 31] width 42 height 5
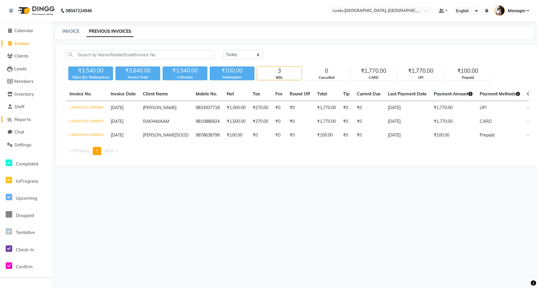
click at [24, 120] on span "Reports" at bounding box center [22, 120] width 16 height 6
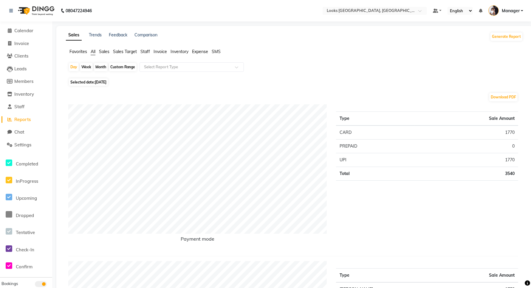
click at [200, 50] on span "Expense" at bounding box center [200, 51] width 16 height 5
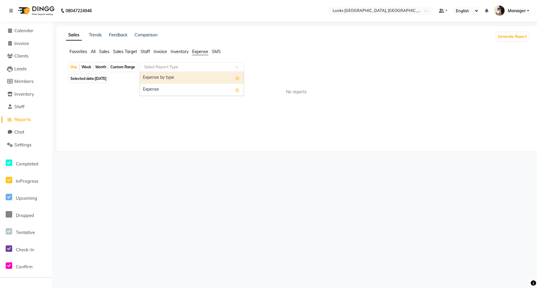
click at [202, 66] on input "text" at bounding box center [186, 67] width 86 height 6
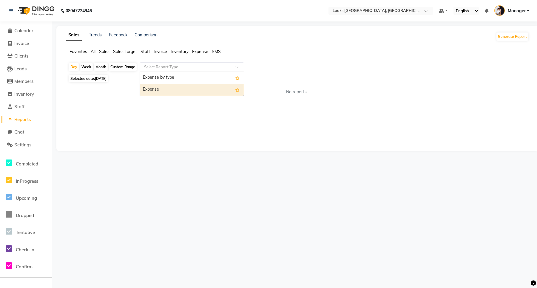
click at [196, 86] on div "Expense" at bounding box center [192, 90] width 104 height 12
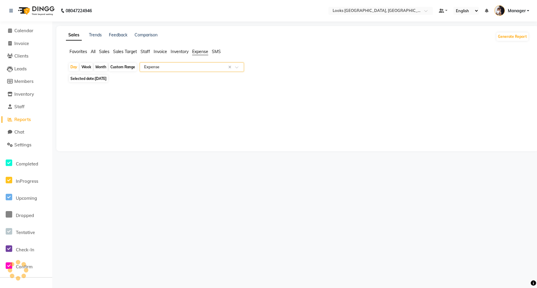
select select "filtered_report"
select select "csv"
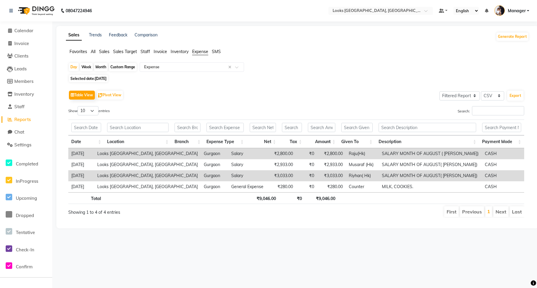
click at [106, 51] on span "Sales" at bounding box center [104, 51] width 10 height 5
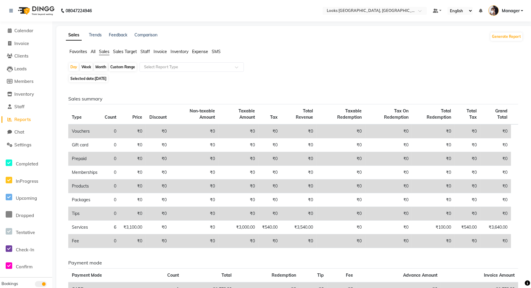
click at [148, 53] on span "Staff" at bounding box center [146, 51] width 10 height 5
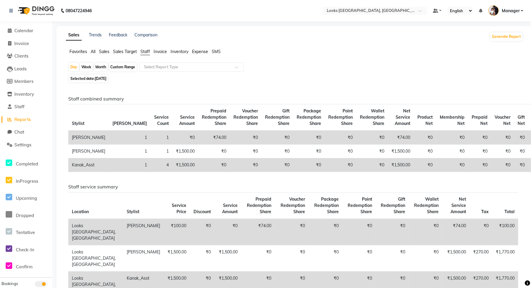
click at [17, 117] on span "Reports" at bounding box center [22, 120] width 16 height 6
click at [20, 32] on span "Calendar" at bounding box center [23, 31] width 19 height 6
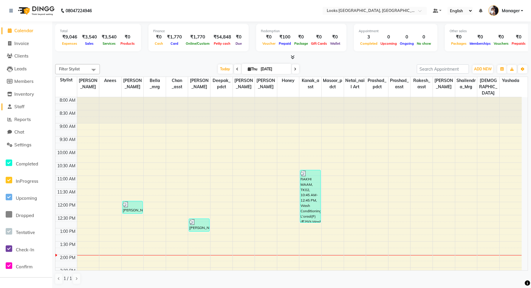
click at [20, 107] on span "Staff" at bounding box center [19, 107] width 10 height 6
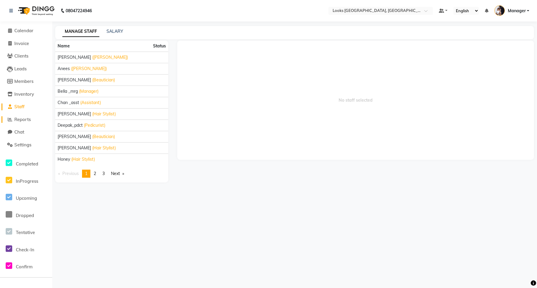
click at [21, 117] on span "Reports" at bounding box center [22, 120] width 16 height 6
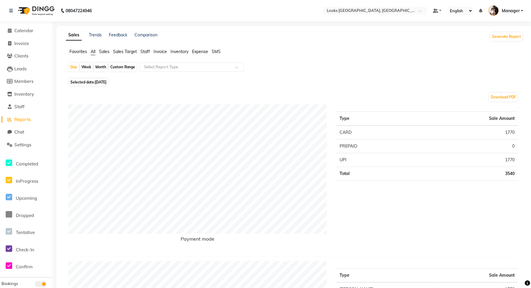
click at [198, 52] on span "Expense" at bounding box center [200, 51] width 16 height 5
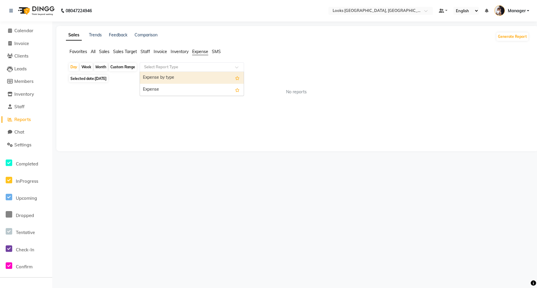
click at [167, 69] on input "text" at bounding box center [186, 67] width 86 height 6
click at [165, 79] on div "Expense by type" at bounding box center [192, 78] width 104 height 12
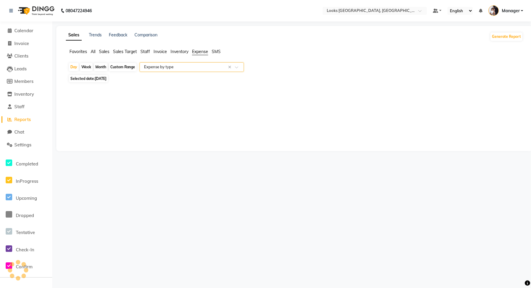
select select "filtered_report"
select select "csv"
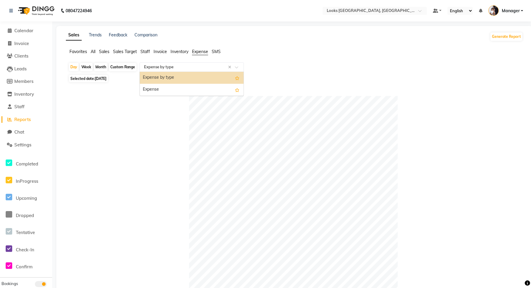
click at [176, 68] on input "text" at bounding box center [186, 67] width 86 height 6
click at [163, 85] on div "Expense" at bounding box center [192, 90] width 104 height 12
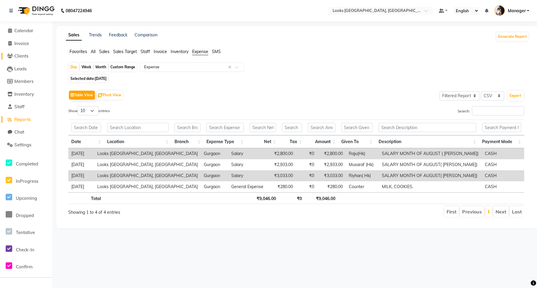
click at [20, 56] on span "Clients" at bounding box center [21, 56] width 14 height 6
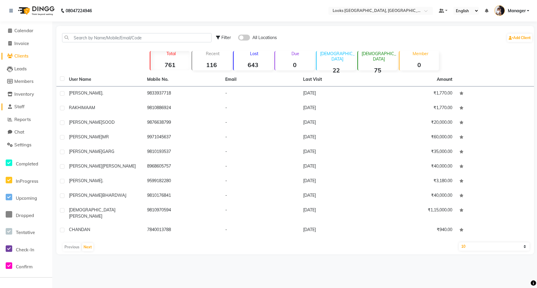
click at [20, 104] on span "Staff" at bounding box center [19, 107] width 10 height 6
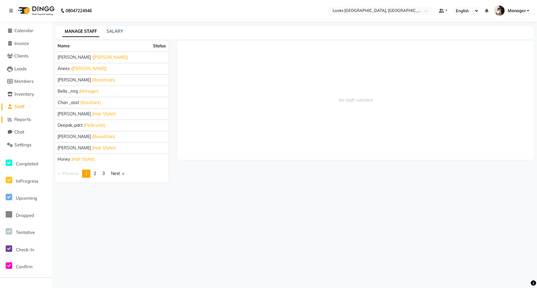
click at [21, 121] on span "Reports" at bounding box center [22, 120] width 16 height 6
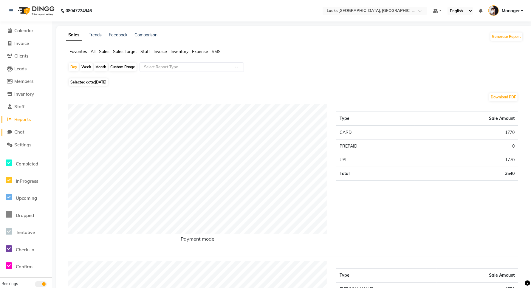
click at [24, 129] on span "Chat" at bounding box center [19, 132] width 10 height 6
select select "100"
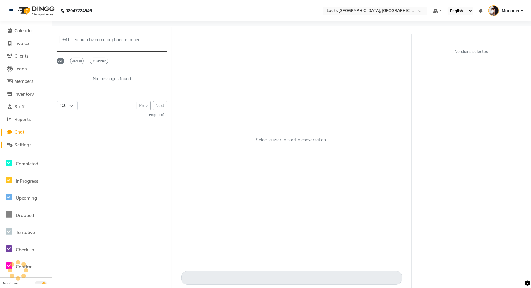
click at [26, 145] on span "Settings" at bounding box center [22, 145] width 17 height 6
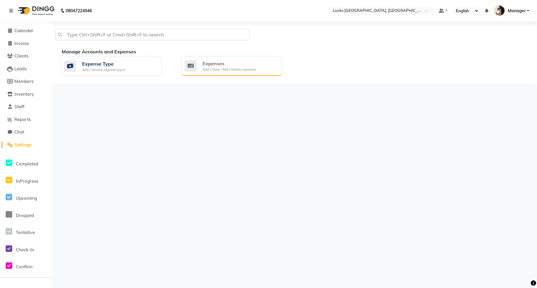
click at [223, 70] on div "Add / View / Edit / Delete expenses" at bounding box center [229, 69] width 53 height 5
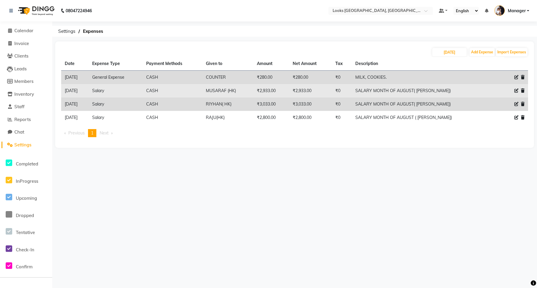
click at [517, 90] on icon at bounding box center [516, 91] width 4 height 4
select select "19564"
select select "1"
select select "8111"
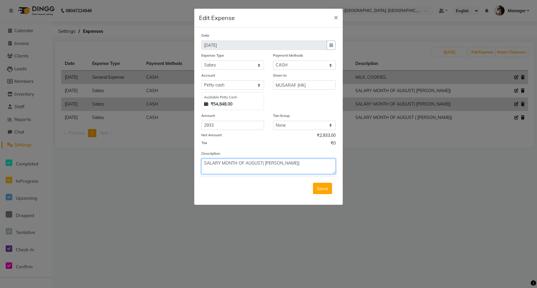
click at [263, 162] on textarea "SALARY MONTH OF AUGUST( [PERSON_NAME])" at bounding box center [268, 167] width 134 height 16
type textarea "SALARY MONTH OF JULY( [PERSON_NAME])"
click at [324, 188] on span "Save" at bounding box center [322, 189] width 11 height 6
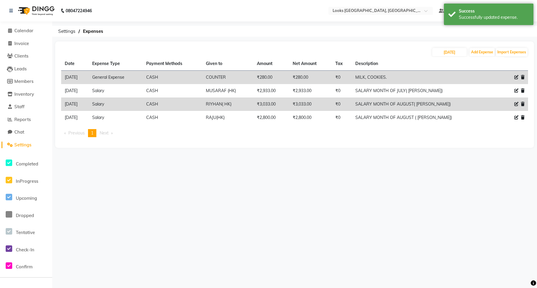
click at [516, 105] on icon at bounding box center [516, 104] width 4 height 4
select select "19564"
select select "1"
select select "8111"
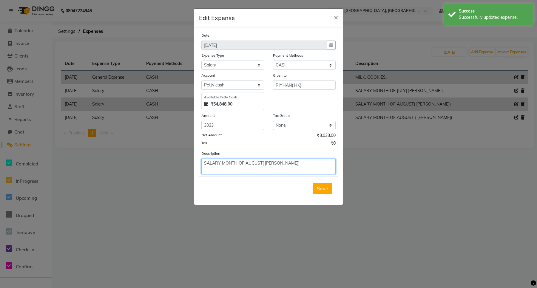
click at [262, 163] on textarea "SALARY MONTH OF AUGUST( [PERSON_NAME])" at bounding box center [268, 167] width 134 height 16
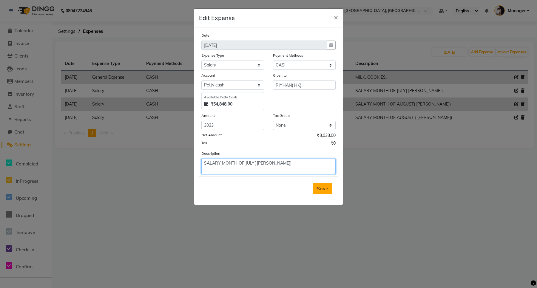
type textarea "SALARY MONTH OF JULY( [PERSON_NAME])"
click at [320, 190] on span "Save" at bounding box center [322, 189] width 11 height 6
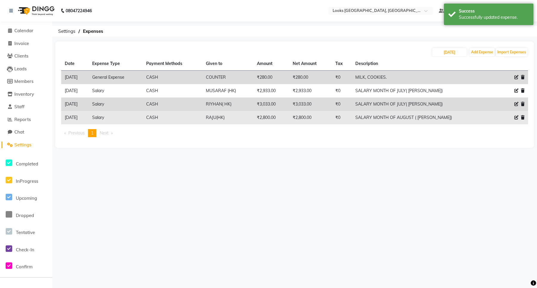
click at [516, 118] on icon at bounding box center [516, 117] width 4 height 4
select select "19564"
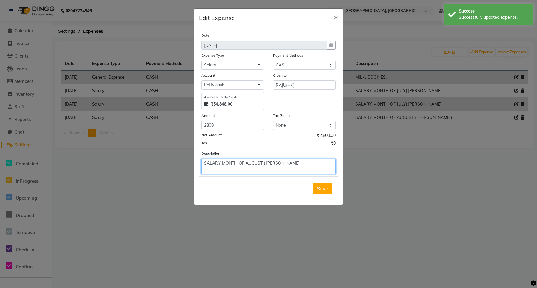
click at [260, 162] on textarea "SALARY MONTH OF AUGUST ( [PERSON_NAME])" at bounding box center [268, 167] width 134 height 16
click at [263, 162] on textarea "SALARY MONTH OF AUGUST ( [PERSON_NAME])" at bounding box center [268, 167] width 134 height 16
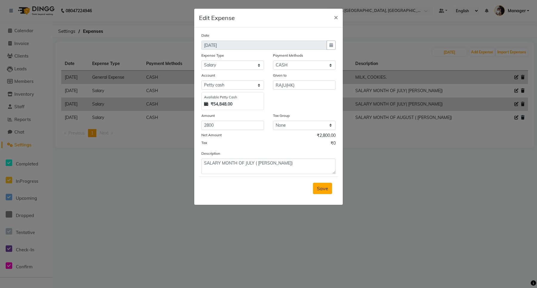
click at [320, 192] on button "Save" at bounding box center [322, 188] width 19 height 11
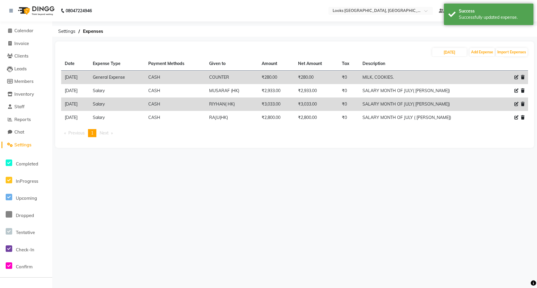
click at [244, 211] on div "08047224946 Select Location × Looks [GEOGRAPHIC_DATA], Gurgaon Default Panel My…" at bounding box center [268, 144] width 537 height 288
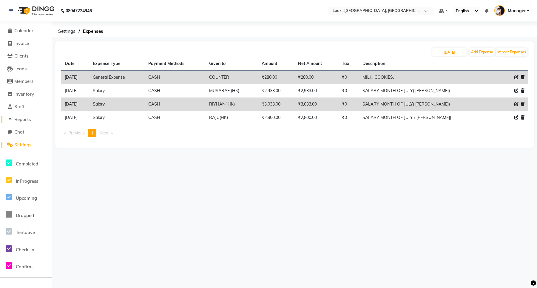
click at [22, 118] on span "Reports" at bounding box center [22, 120] width 16 height 6
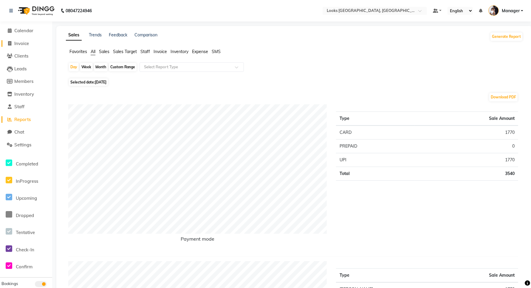
click at [22, 42] on span "Invoice" at bounding box center [21, 44] width 15 height 6
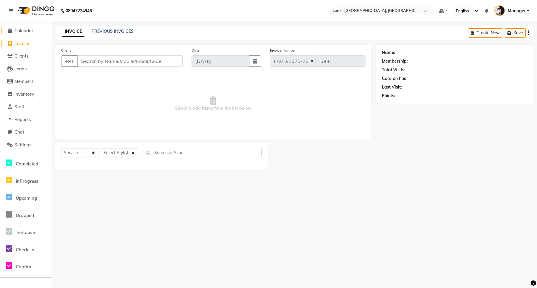
click at [18, 32] on span "Calendar" at bounding box center [23, 31] width 19 height 6
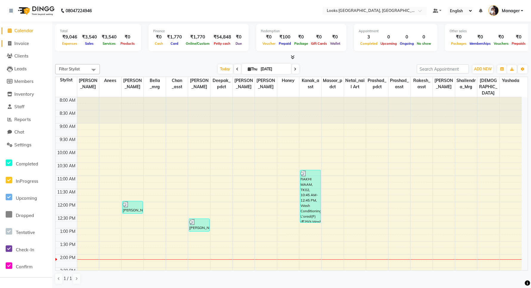
click at [19, 45] on span "Invoice" at bounding box center [21, 44] width 15 height 6
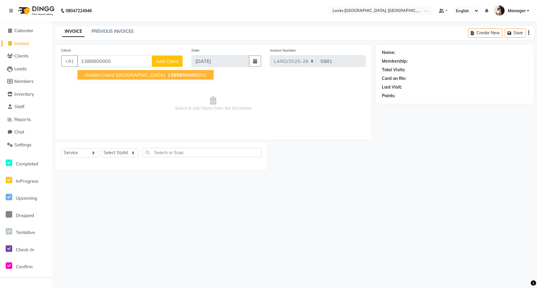
click at [124, 73] on span "Walkin Client [GEOGRAPHIC_DATA]" at bounding box center [125, 75] width 81 height 6
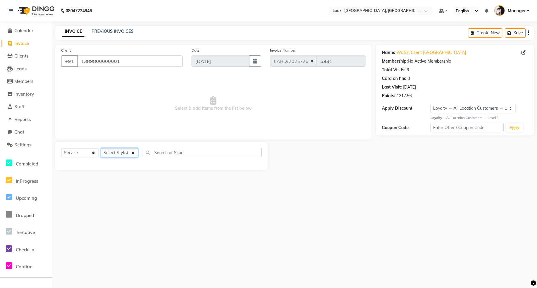
click at [131, 154] on select "Select Stylist [PERSON_NAME] _mrg [PERSON_NAME] _asst [PERSON_NAME] [PERSON_NAM…" at bounding box center [119, 152] width 37 height 9
click at [101, 148] on select "Select Stylist [PERSON_NAME] _mrg [PERSON_NAME] _asst [PERSON_NAME] [PERSON_NAM…" at bounding box center [119, 152] width 37 height 9
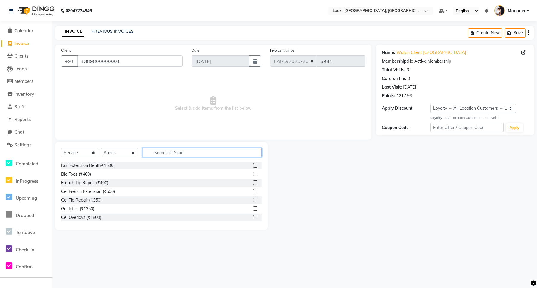
click at [163, 154] on input "text" at bounding box center [202, 152] width 119 height 9
click at [253, 174] on label at bounding box center [255, 174] width 4 height 4
click at [253, 174] on input "checkbox" at bounding box center [255, 174] width 4 height 4
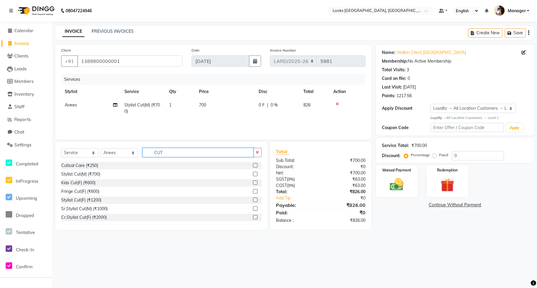
click at [168, 154] on input "CUT" at bounding box center [198, 152] width 111 height 9
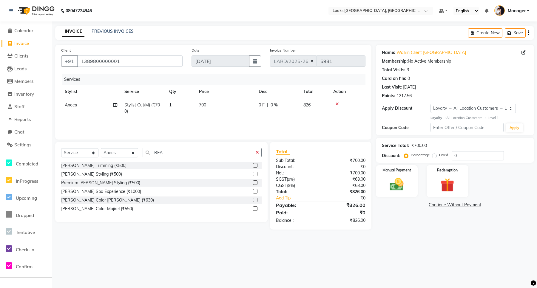
click at [255, 165] on label at bounding box center [255, 165] width 4 height 4
click at [255, 165] on input "checkbox" at bounding box center [255, 166] width 4 height 4
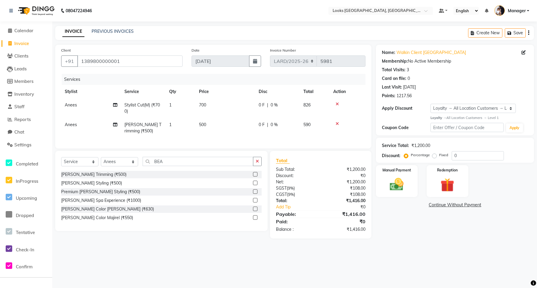
click at [205, 121] on td "500" at bounding box center [225, 128] width 60 height 20
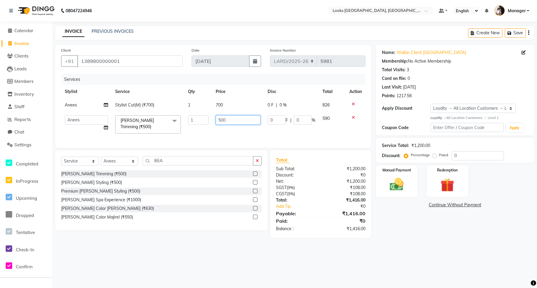
click at [232, 118] on input "500" at bounding box center [238, 119] width 44 height 9
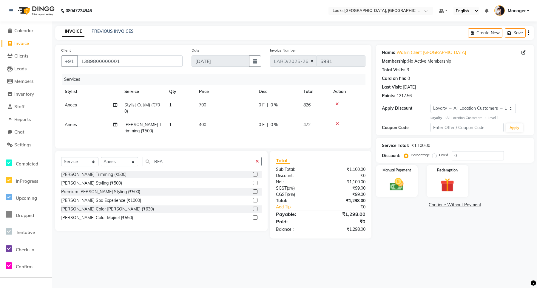
click at [230, 266] on div "08047224946 Select Location × Looks [GEOGRAPHIC_DATA], Gurgaon Default Panel My…" at bounding box center [268, 144] width 537 height 288
click at [135, 60] on input "1389800000001" at bounding box center [129, 60] width 105 height 11
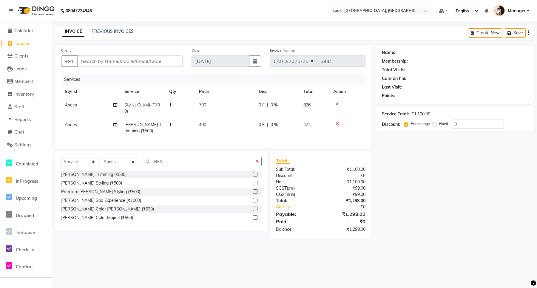
click at [20, 43] on span "Invoice" at bounding box center [21, 44] width 15 height 6
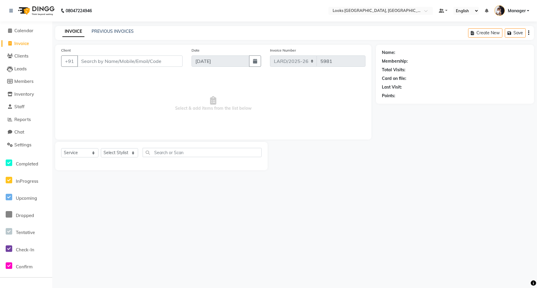
click at [21, 45] on span "Invoice" at bounding box center [21, 44] width 15 height 6
click at [100, 60] on input "Client" at bounding box center [129, 60] width 105 height 11
click at [102, 60] on input "Client" at bounding box center [129, 60] width 105 height 11
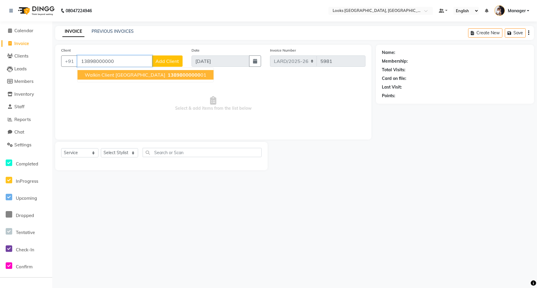
click at [133, 72] on span "Walkin Client [GEOGRAPHIC_DATA]" at bounding box center [125, 75] width 81 height 6
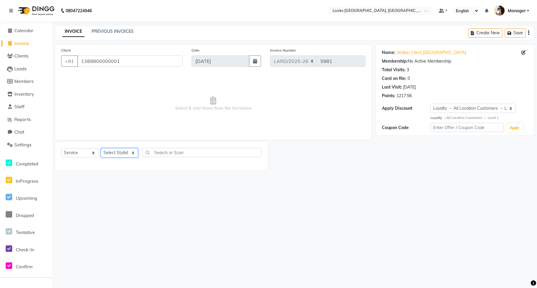
click at [115, 152] on select "Select Stylist [PERSON_NAME] _mrg [PERSON_NAME] _asst [PERSON_NAME] [PERSON_NAM…" at bounding box center [119, 152] width 37 height 9
click at [101, 148] on select "Select Stylist [PERSON_NAME] _mrg [PERSON_NAME] _asst [PERSON_NAME] [PERSON_NAM…" at bounding box center [119, 152] width 37 height 9
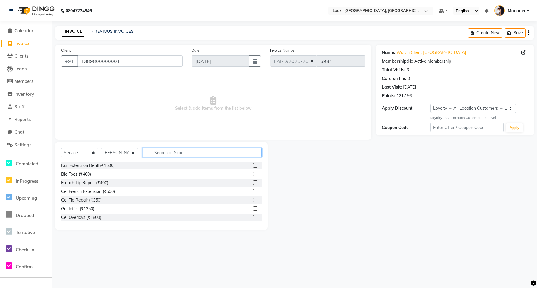
click at [190, 152] on input "text" at bounding box center [202, 152] width 119 height 9
click at [253, 175] on label at bounding box center [255, 174] width 4 height 4
click at [253, 175] on input "checkbox" at bounding box center [255, 174] width 4 height 4
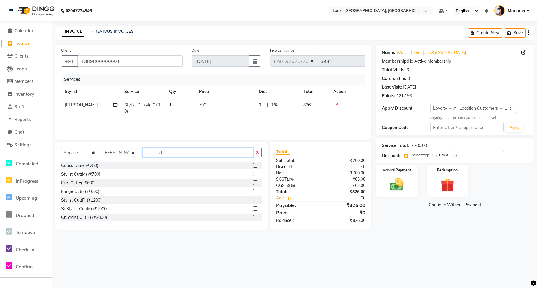
click at [168, 152] on input "CUT" at bounding box center [198, 152] width 111 height 9
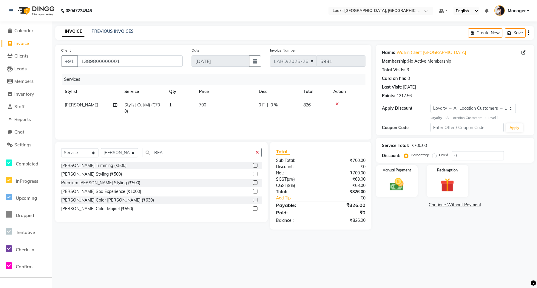
click at [257, 165] on label at bounding box center [255, 165] width 4 height 4
click at [257, 165] on input "checkbox" at bounding box center [255, 166] width 4 height 4
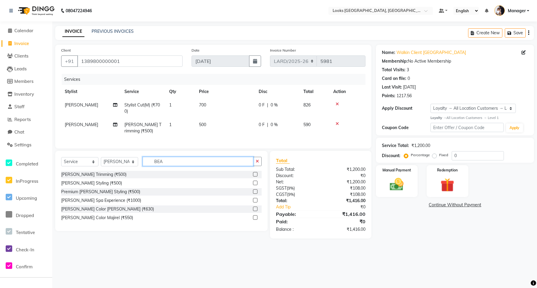
click at [177, 166] on input "BEA" at bounding box center [198, 161] width 111 height 9
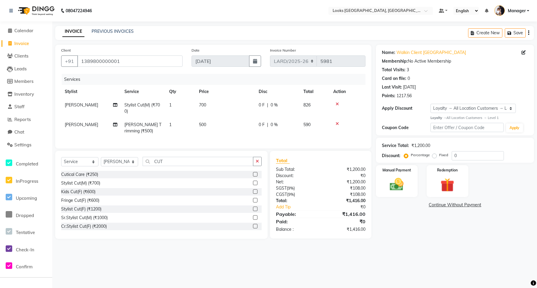
click at [253, 185] on label at bounding box center [255, 183] width 4 height 4
click at [253, 185] on input "checkbox" at bounding box center [255, 183] width 4 height 4
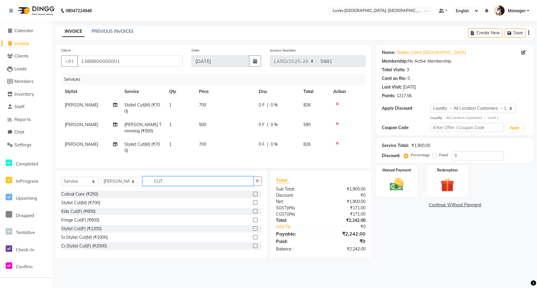
click at [189, 186] on input "CUT" at bounding box center [198, 181] width 111 height 9
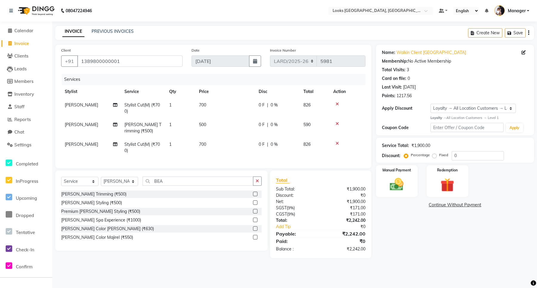
click at [254, 196] on label at bounding box center [255, 194] width 4 height 4
click at [254, 196] on input "checkbox" at bounding box center [255, 194] width 4 height 4
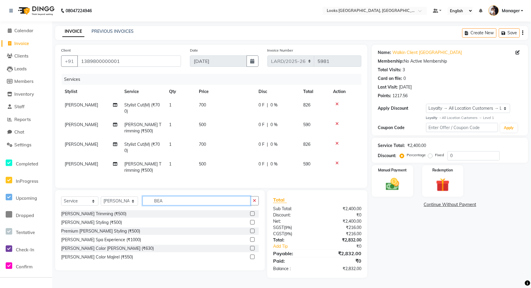
click at [171, 206] on input "BEA" at bounding box center [197, 200] width 108 height 9
click at [337, 163] on icon at bounding box center [337, 163] width 3 height 4
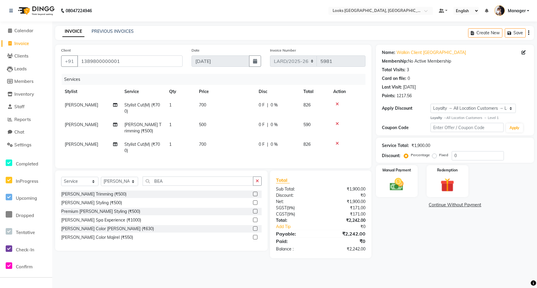
click at [336, 142] on icon at bounding box center [337, 143] width 3 height 4
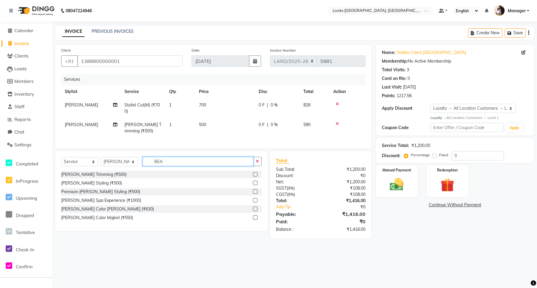
click at [178, 166] on input "BEA" at bounding box center [198, 161] width 111 height 9
click at [122, 166] on select "Select Stylist [PERSON_NAME] _mrg [PERSON_NAME] _asst [PERSON_NAME] [PERSON_NAM…" at bounding box center [119, 161] width 37 height 9
click at [101, 163] on select "Select Stylist [PERSON_NAME] _mrg [PERSON_NAME] _asst [PERSON_NAME] [PERSON_NAM…" at bounding box center [119, 161] width 37 height 9
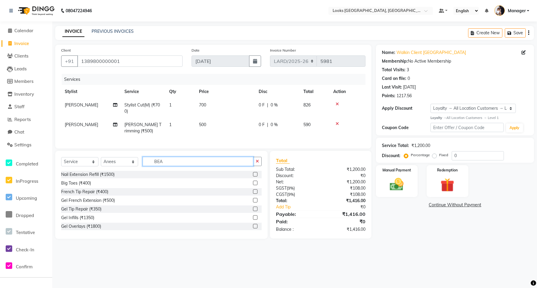
click at [213, 166] on input "BEA" at bounding box center [198, 161] width 111 height 9
click at [253, 185] on label at bounding box center [255, 183] width 4 height 4
click at [253, 185] on input "checkbox" at bounding box center [255, 183] width 4 height 4
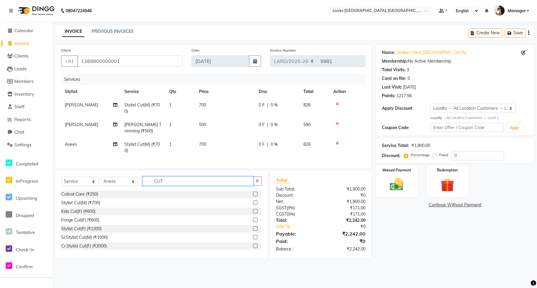
click at [184, 185] on input "CUT" at bounding box center [198, 181] width 111 height 9
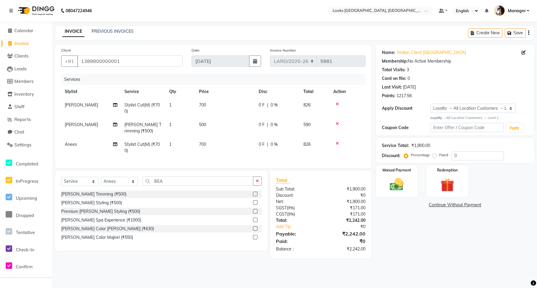
click at [256, 196] on label at bounding box center [255, 194] width 4 height 4
click at [256, 196] on input "checkbox" at bounding box center [255, 194] width 4 height 4
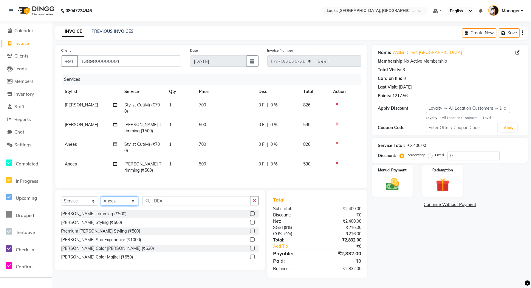
click at [120, 206] on select "Select Stylist [PERSON_NAME] _mrg [PERSON_NAME] _asst [PERSON_NAME] [PERSON_NAM…" at bounding box center [119, 201] width 37 height 9
click at [101, 202] on select "Select Stylist [PERSON_NAME] _mrg [PERSON_NAME] _asst [PERSON_NAME] [PERSON_NAM…" at bounding box center [119, 201] width 37 height 9
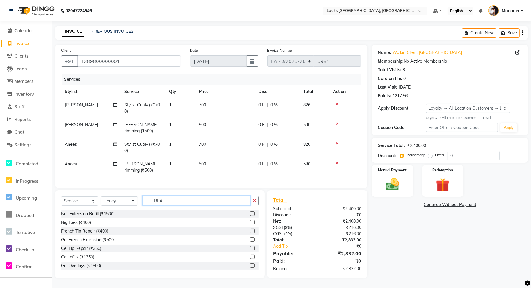
click at [173, 206] on input "BEA" at bounding box center [197, 200] width 108 height 9
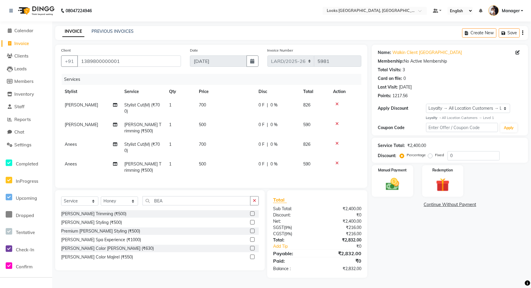
click at [252, 216] on label at bounding box center [252, 214] width 4 height 4
click at [252, 216] on input "checkbox" at bounding box center [252, 214] width 4 height 4
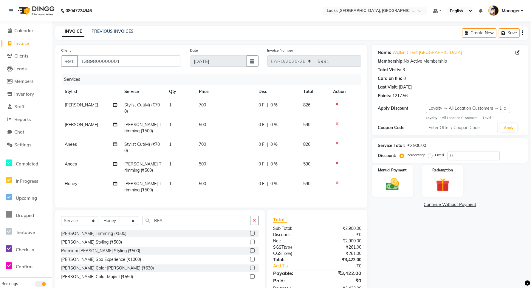
click at [207, 123] on td "500" at bounding box center [225, 128] width 60 height 20
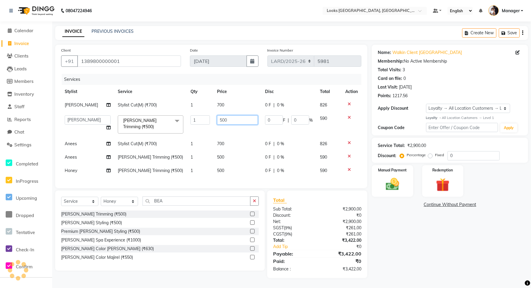
click at [236, 120] on input "500" at bounding box center [237, 119] width 41 height 9
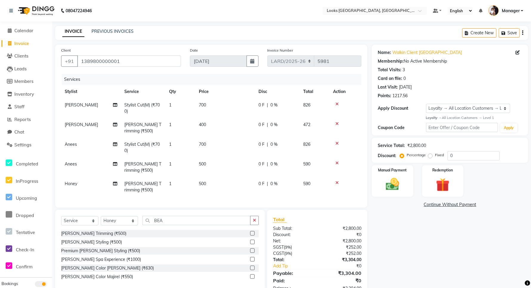
click at [229, 152] on tbody "Ali Stylist Cut(M) (₹700) 1 700 0 F | 0 % 826 [PERSON_NAME] Trimming (₹500) 1 4…" at bounding box center [211, 147] width 300 height 98
click at [214, 162] on td "500" at bounding box center [225, 168] width 60 height 20
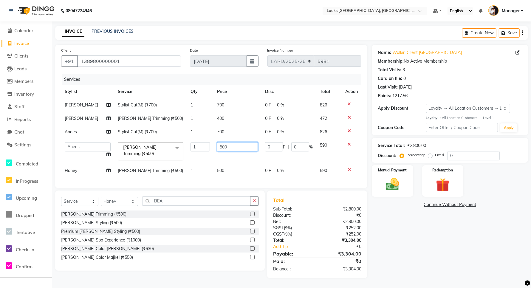
click at [230, 145] on input "500" at bounding box center [237, 146] width 41 height 9
click at [224, 166] on tbody "[PERSON_NAME] Cut(M) (₹700) 1 700 0 F | 0 % 826 [PERSON_NAME] Trimming (₹500) 1…" at bounding box center [211, 137] width 300 height 79
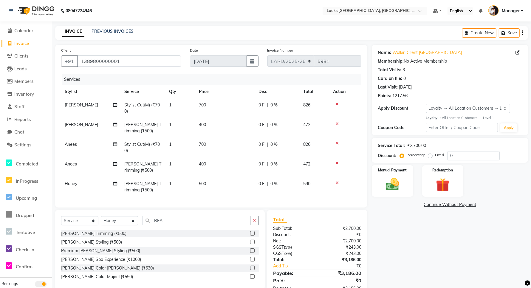
click at [211, 183] on td "500" at bounding box center [225, 187] width 60 height 20
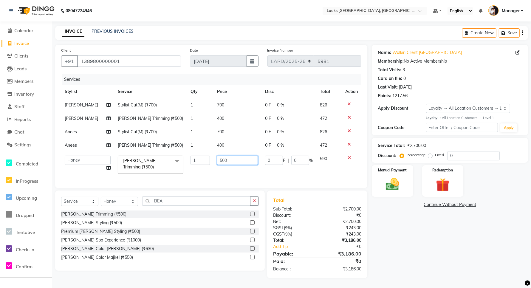
click at [227, 158] on input "500" at bounding box center [237, 160] width 41 height 9
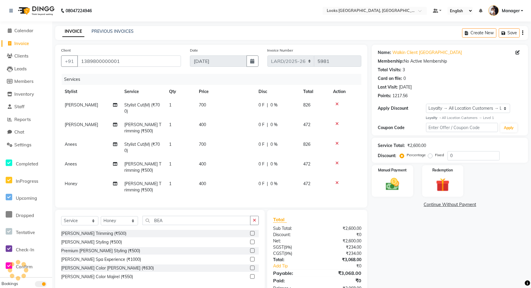
click at [405, 240] on div "Name: Walkin Client Ardee Mall Membership: No Active Membership Total Visits: 3…" at bounding box center [452, 171] width 161 height 253
click at [124, 61] on input "1389800000001" at bounding box center [129, 60] width 104 height 11
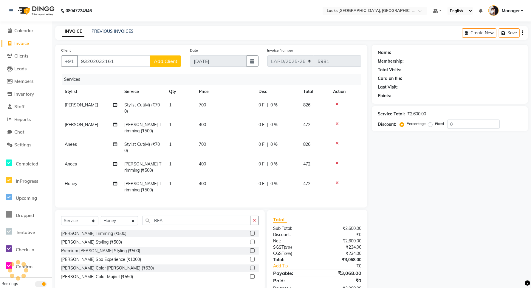
click at [172, 60] on span "Add Client" at bounding box center [166, 61] width 24 height 6
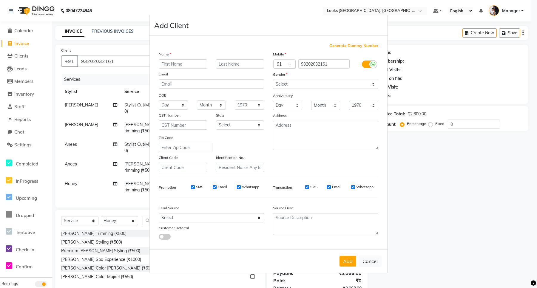
click at [189, 66] on input "text" at bounding box center [183, 63] width 48 height 9
click at [231, 63] on input "text" at bounding box center [240, 63] width 48 height 9
click at [310, 79] on div "Gender" at bounding box center [325, 75] width 114 height 8
click at [310, 81] on select "Select [DEMOGRAPHIC_DATA] [DEMOGRAPHIC_DATA] Other Prefer Not To Say" at bounding box center [325, 84] width 105 height 9
click at [273, 80] on select "Select [DEMOGRAPHIC_DATA] [DEMOGRAPHIC_DATA] Other Prefer Not To Say" at bounding box center [325, 84] width 105 height 9
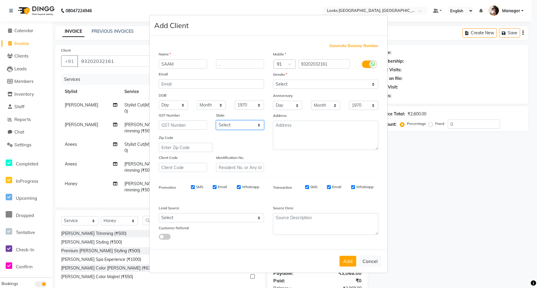
drag, startPoint x: 234, startPoint y: 124, endPoint x: 235, endPoint y: 127, distance: 3.1
click at [234, 124] on select "Select [GEOGRAPHIC_DATA] [GEOGRAPHIC_DATA] [GEOGRAPHIC_DATA] [GEOGRAPHIC_DATA] …" at bounding box center [240, 125] width 48 height 9
click at [216, 121] on select "Select [GEOGRAPHIC_DATA] [GEOGRAPHIC_DATA] [GEOGRAPHIC_DATA] [GEOGRAPHIC_DATA] …" at bounding box center [240, 125] width 48 height 9
click at [295, 131] on textarea at bounding box center [325, 135] width 105 height 29
click at [344, 261] on button "Add" at bounding box center [347, 261] width 17 height 11
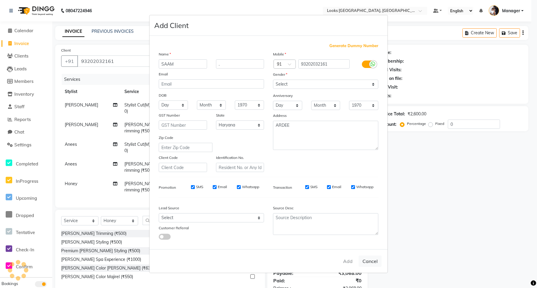
click at [345, 259] on div "Add Cancel" at bounding box center [268, 261] width 238 height 24
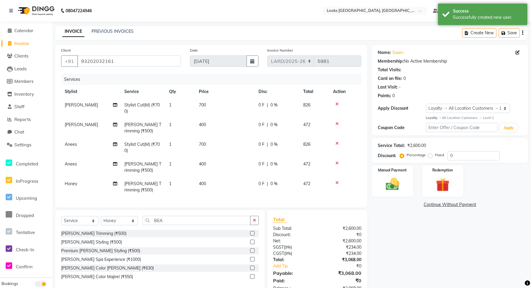
scroll to position [24, 0]
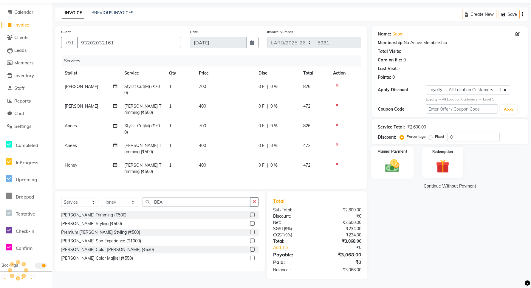
click at [392, 160] on img at bounding box center [392, 166] width 23 height 16
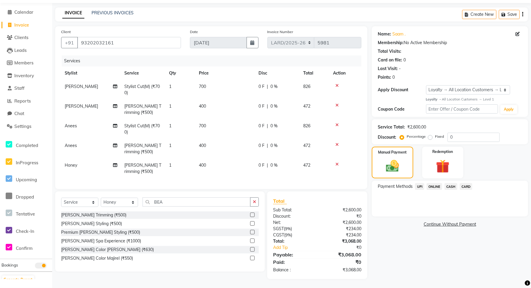
click at [419, 183] on span "UPI" at bounding box center [419, 186] width 9 height 7
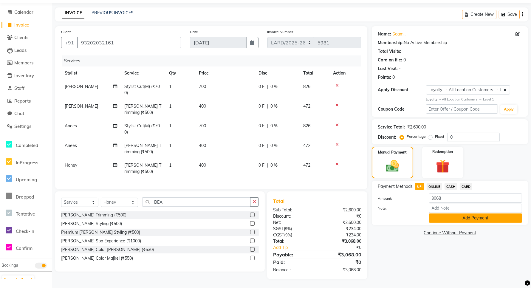
drag, startPoint x: 457, startPoint y: 213, endPoint x: 453, endPoint y: 212, distance: 4.3
click at [456, 214] on button "Add Payment" at bounding box center [475, 218] width 93 height 9
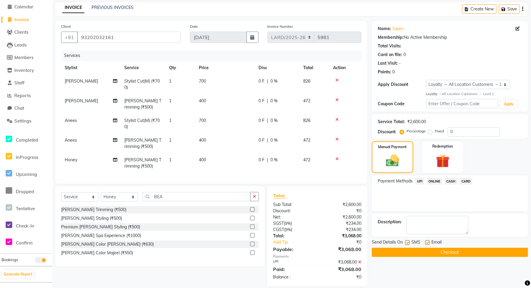
click at [453, 254] on button "Checkout" at bounding box center [450, 252] width 156 height 9
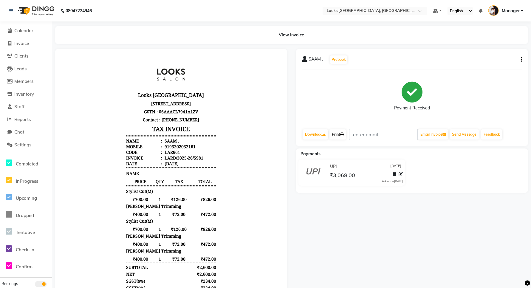
click at [339, 137] on link "Print" at bounding box center [338, 134] width 17 height 10
click at [19, 46] on link "Invoice" at bounding box center [25, 43] width 49 height 7
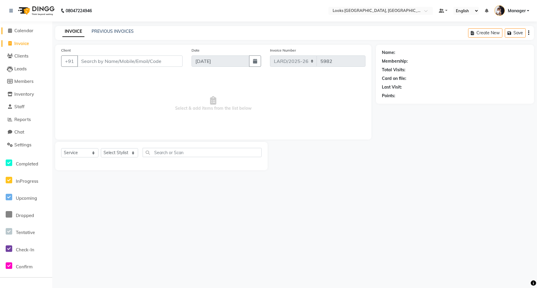
click at [17, 29] on span "Calendar" at bounding box center [23, 31] width 19 height 6
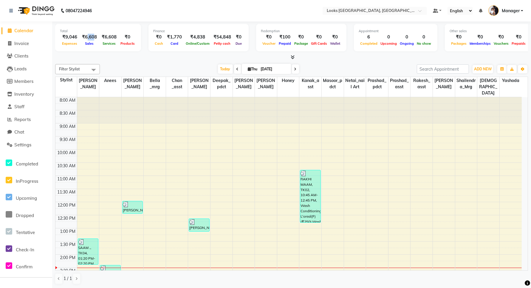
drag, startPoint x: 86, startPoint y: 37, endPoint x: 94, endPoint y: 37, distance: 8.4
click at [94, 37] on div "₹6,608" at bounding box center [90, 37] width 20 height 7
drag, startPoint x: 106, startPoint y: 35, endPoint x: 112, endPoint y: 34, distance: 5.7
click at [112, 34] on div "₹6,608" at bounding box center [109, 37] width 20 height 7
drag, startPoint x: 167, startPoint y: 35, endPoint x: 178, endPoint y: 35, distance: 11.0
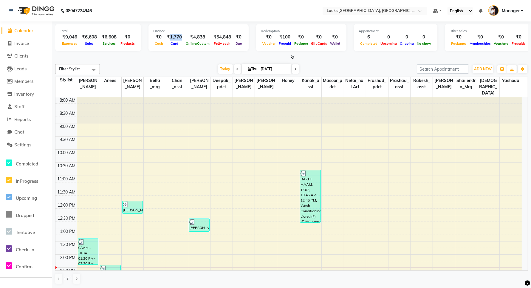
click at [178, 35] on div "₹1,770" at bounding box center [175, 37] width 20 height 7
drag, startPoint x: 192, startPoint y: 36, endPoint x: 203, endPoint y: 36, distance: 11.7
click at [203, 36] on div "₹4,838" at bounding box center [197, 37] width 27 height 7
click at [294, 55] on icon at bounding box center [293, 57] width 4 height 4
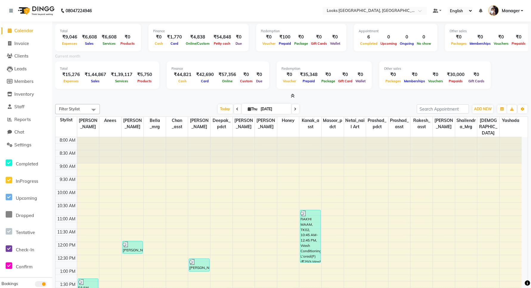
click at [294, 95] on icon at bounding box center [293, 96] width 4 height 4
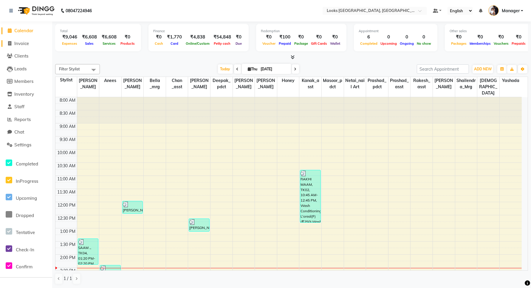
click at [21, 42] on span "Invoice" at bounding box center [21, 44] width 15 height 6
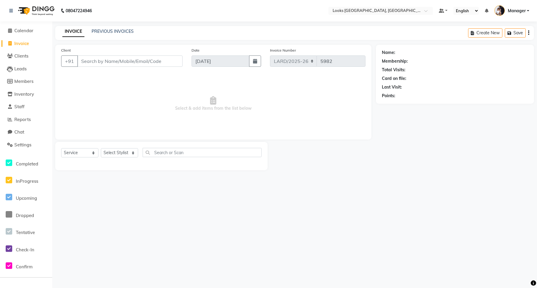
click at [101, 62] on input "Client" at bounding box center [129, 60] width 105 height 11
drag, startPoint x: 120, startPoint y: 62, endPoint x: 54, endPoint y: 69, distance: 66.3
click at [54, 69] on div "Client [PHONE_NUMBER] Add Client Date [DATE] Invoice Number LARD/[PHONE_NUMBER]…" at bounding box center [213, 108] width 325 height 126
click at [189, 114] on span "Select & add items from the list below" at bounding box center [213, 104] width 304 height 60
drag, startPoint x: 111, startPoint y: 60, endPoint x: 123, endPoint y: 58, distance: 12.1
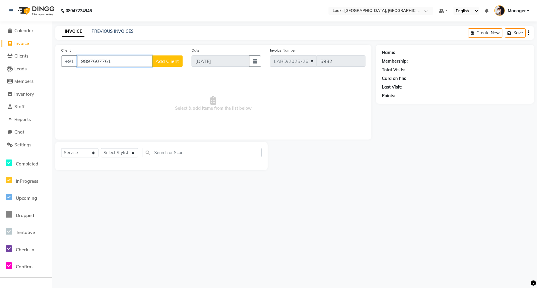
click at [77, 57] on input "9897607761" at bounding box center [114, 60] width 75 height 11
click at [114, 88] on span "Select & add items from the list below" at bounding box center [213, 104] width 304 height 60
drag, startPoint x: 119, startPoint y: 63, endPoint x: 81, endPoint y: 66, distance: 38.4
click at [81, 66] on input "9897607761" at bounding box center [114, 60] width 75 height 11
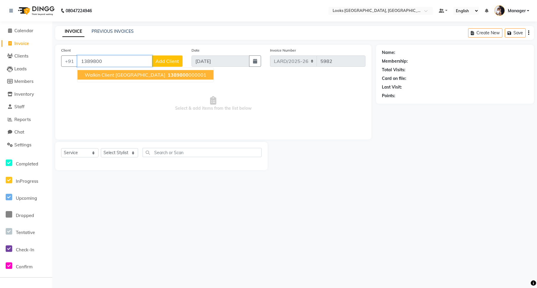
click at [107, 75] on span "Walkin Client [GEOGRAPHIC_DATA]" at bounding box center [125, 75] width 81 height 6
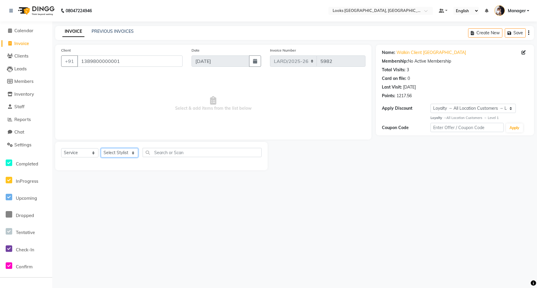
click at [112, 152] on select "Select Stylist [PERSON_NAME] _mrg [PERSON_NAME] _asst [PERSON_NAME] [PERSON_NAM…" at bounding box center [119, 152] width 37 height 9
click at [101, 148] on select "Select Stylist [PERSON_NAME] _mrg [PERSON_NAME] _asst [PERSON_NAME] [PERSON_NAM…" at bounding box center [119, 152] width 37 height 9
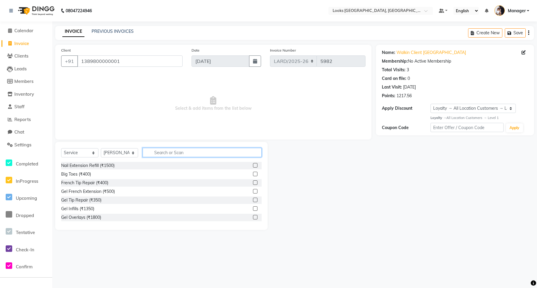
click at [170, 153] on input "text" at bounding box center [202, 152] width 119 height 9
click at [253, 174] on label at bounding box center [255, 174] width 4 height 4
click at [253, 174] on input "checkbox" at bounding box center [255, 174] width 4 height 4
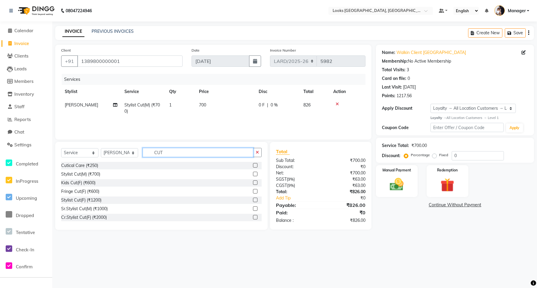
drag, startPoint x: 189, startPoint y: 154, endPoint x: 134, endPoint y: 152, distance: 55.2
click at [134, 152] on div "Select Service Product Membership Package Voucher Prepaid Gift Card Select Styl…" at bounding box center [161, 155] width 200 height 14
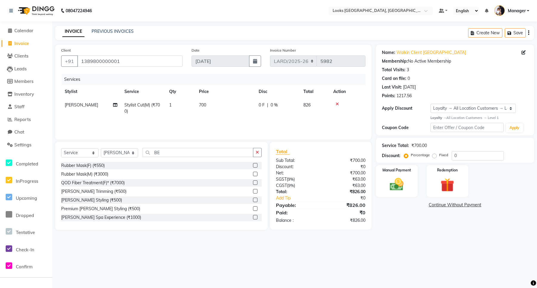
click at [253, 189] on label at bounding box center [255, 191] width 4 height 4
click at [253, 190] on input "checkbox" at bounding box center [255, 192] width 4 height 4
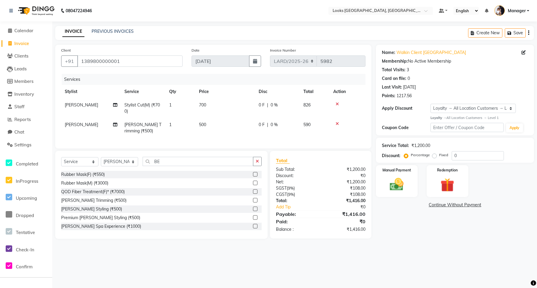
click at [204, 122] on span "500" at bounding box center [202, 124] width 7 height 5
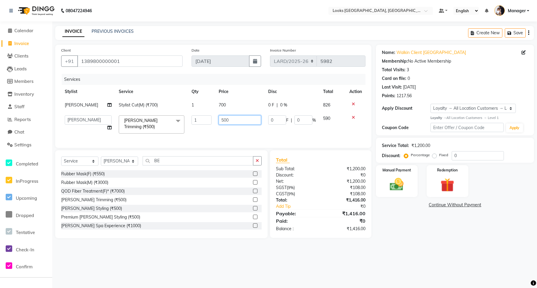
drag, startPoint x: 226, startPoint y: 118, endPoint x: 218, endPoint y: 118, distance: 8.1
click at [219, 118] on input "500" at bounding box center [240, 119] width 42 height 9
click at [223, 131] on td "400" at bounding box center [240, 124] width 50 height 25
click at [403, 181] on img at bounding box center [396, 184] width 23 height 16
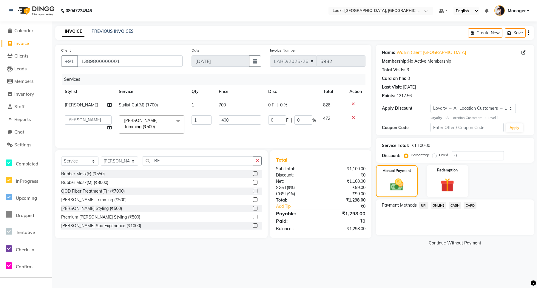
click at [456, 205] on span "CASH" at bounding box center [455, 205] width 13 height 7
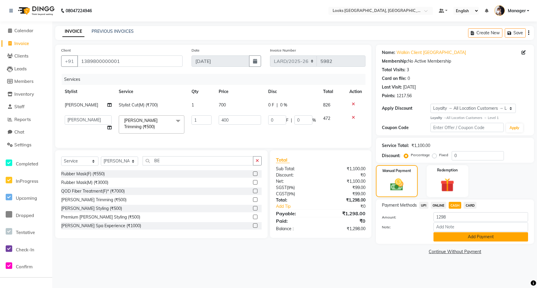
click at [455, 238] on button "Add Payment" at bounding box center [480, 236] width 95 height 9
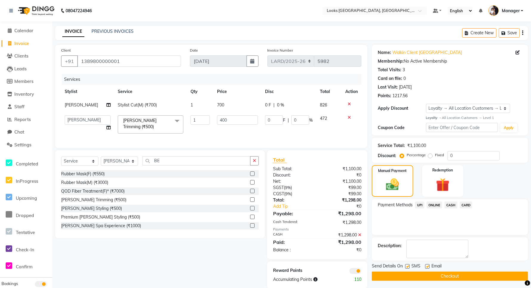
scroll to position [12, 0]
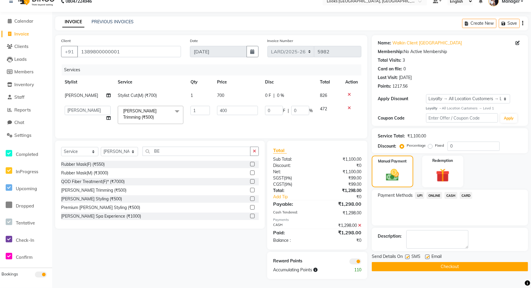
click at [450, 263] on button "Checkout" at bounding box center [450, 266] width 156 height 9
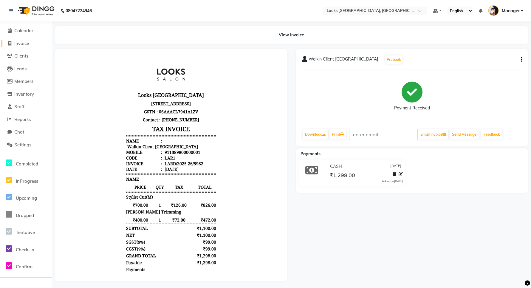
click at [14, 42] on span "Invoice" at bounding box center [21, 44] width 15 height 6
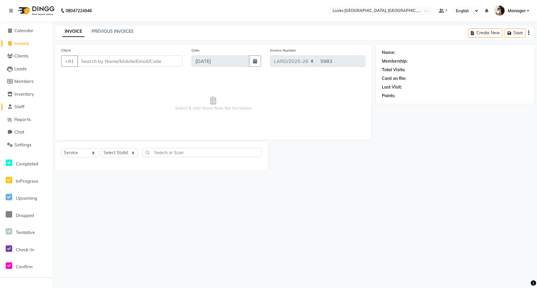
click at [18, 107] on span "Staff" at bounding box center [19, 107] width 10 height 6
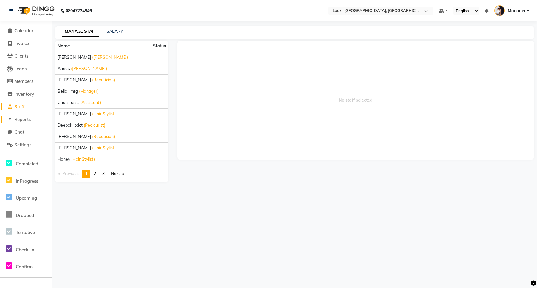
click at [18, 119] on span "Reports" at bounding box center [22, 120] width 16 height 6
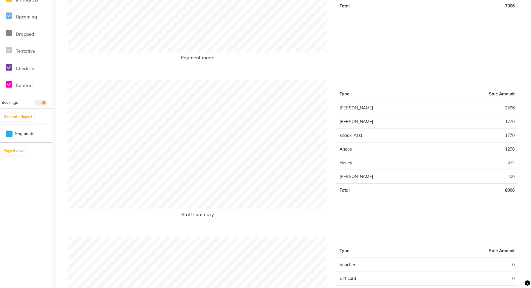
scroll to position [224, 0]
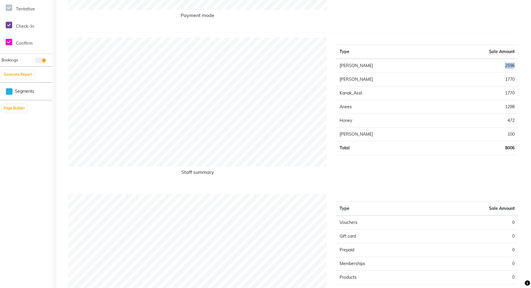
drag, startPoint x: 507, startPoint y: 67, endPoint x: 517, endPoint y: 65, distance: 10.7
click at [517, 65] on td "2596" at bounding box center [477, 66] width 81 height 14
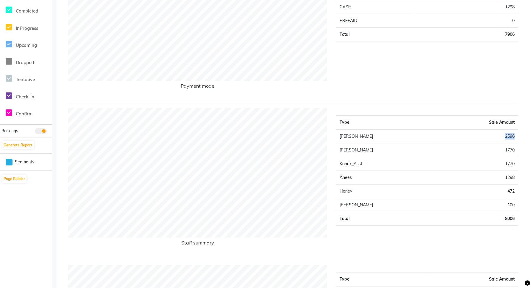
scroll to position [0, 0]
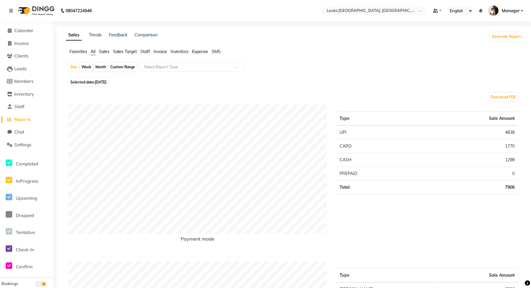
click at [143, 51] on span "Staff" at bounding box center [146, 51] width 10 height 5
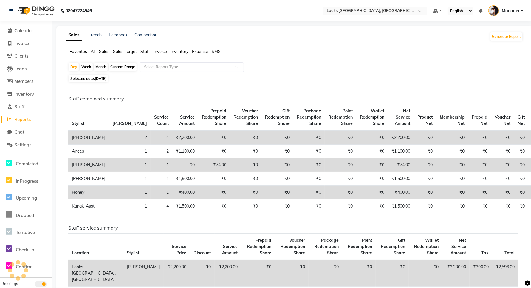
click at [87, 67] on div "Week" at bounding box center [86, 67] width 13 height 8
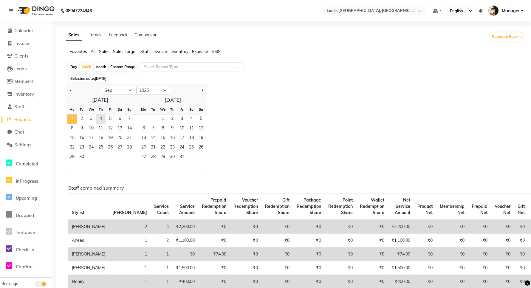
click at [72, 118] on span "1" at bounding box center [72, 120] width 10 height 10
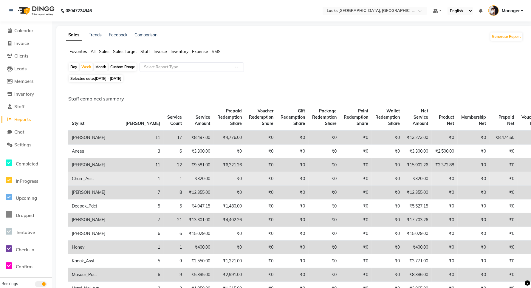
scroll to position [75, 0]
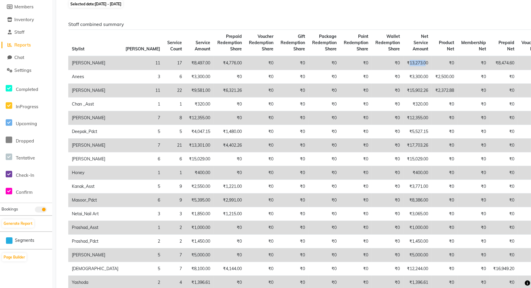
drag, startPoint x: 366, startPoint y: 62, endPoint x: 384, endPoint y: 65, distance: 17.9
click at [404, 65] on td "₹13,273.00" at bounding box center [418, 63] width 28 height 14
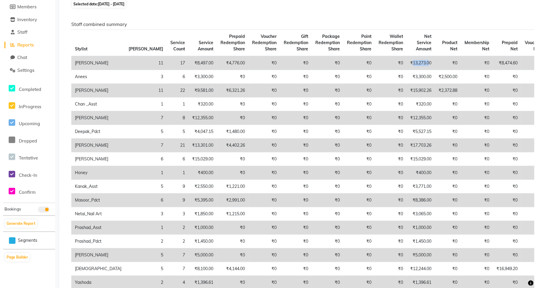
scroll to position [0, 0]
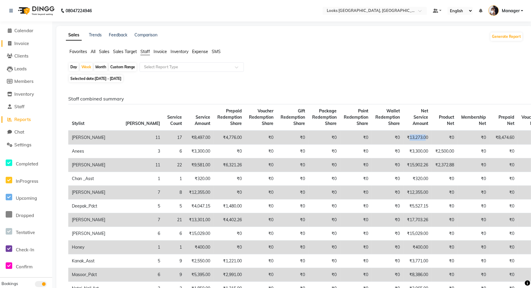
click at [17, 45] on span "Invoice" at bounding box center [21, 44] width 15 height 6
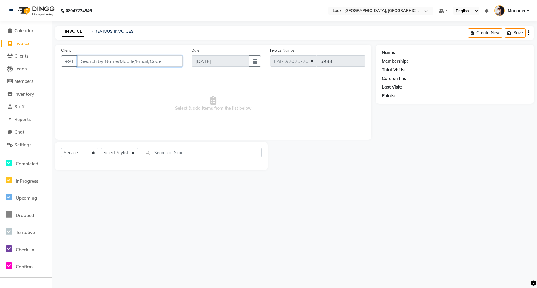
click at [151, 63] on input "Client" at bounding box center [129, 60] width 105 height 11
drag, startPoint x: 126, startPoint y: 60, endPoint x: 418, endPoint y: 61, distance: 292.7
click at [87, 72] on div "Client [PHONE_NUMBER] Add Client Date [DATE] Invoice Number LARD/[PHONE_NUMBER]…" at bounding box center [213, 92] width 316 height 95
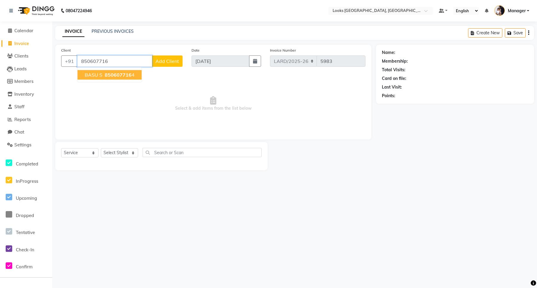
click at [130, 73] on span "850607716" at bounding box center [118, 75] width 27 height 6
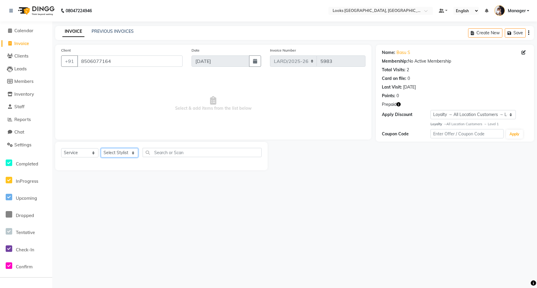
click at [120, 154] on select "Select Stylist [PERSON_NAME] _mrg [PERSON_NAME] _asst [PERSON_NAME] [PERSON_NAM…" at bounding box center [119, 152] width 37 height 9
click at [101, 148] on select "Select Stylist [PERSON_NAME] _mrg [PERSON_NAME] _asst [PERSON_NAME] [PERSON_NAM…" at bounding box center [119, 152] width 37 height 9
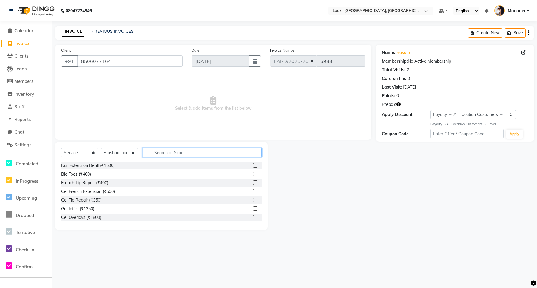
click at [163, 151] on input "text" at bounding box center [202, 152] width 119 height 9
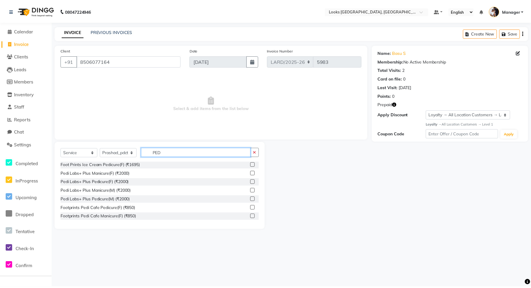
scroll to position [50, 0]
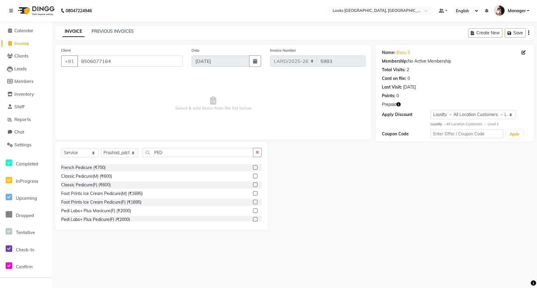
click at [253, 184] on label at bounding box center [255, 185] width 4 height 4
click at [253, 184] on input "checkbox" at bounding box center [255, 185] width 4 height 4
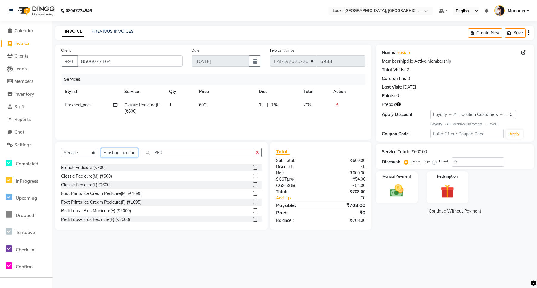
click at [121, 152] on select "Select Stylist [PERSON_NAME] _mrg [PERSON_NAME] _asst [PERSON_NAME] [PERSON_NAM…" at bounding box center [119, 152] width 37 height 9
click at [101, 148] on select "Select Stylist [PERSON_NAME] _mrg [PERSON_NAME] _asst [PERSON_NAME] [PERSON_NAM…" at bounding box center [119, 152] width 37 height 9
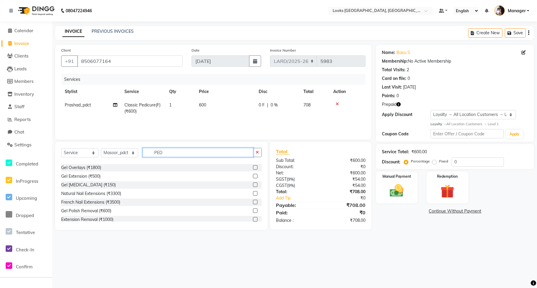
click at [175, 152] on input "PED" at bounding box center [198, 152] width 111 height 9
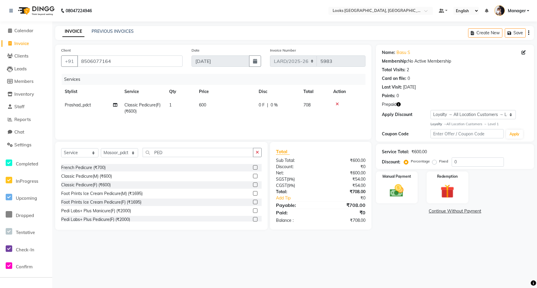
drag, startPoint x: 249, startPoint y: 175, endPoint x: 244, endPoint y: 151, distance: 25.2
click at [253, 175] on label at bounding box center [255, 176] width 4 height 4
click at [253, 175] on input "checkbox" at bounding box center [255, 177] width 4 height 4
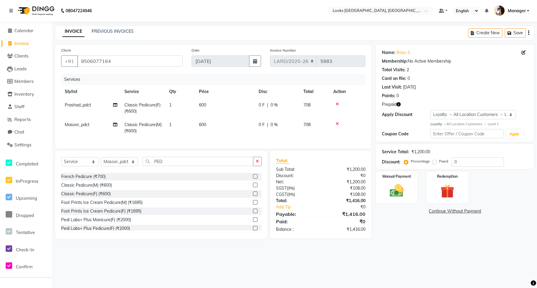
click at [210, 105] on td "600" at bounding box center [225, 108] width 60 height 20
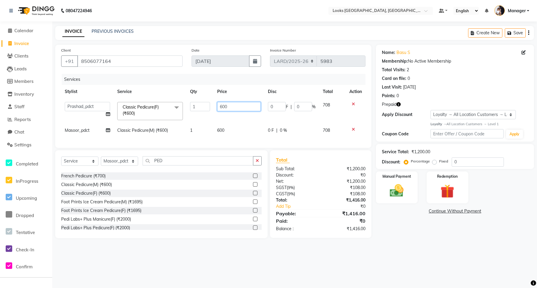
drag, startPoint x: 235, startPoint y: 105, endPoint x: 212, endPoint y: 106, distance: 22.4
click at [212, 106] on tr "[PERSON_NAME] _mrg [PERSON_NAME] _asst [PERSON_NAME] [PERSON_NAME] Manager Maso…" at bounding box center [213, 110] width 304 height 25
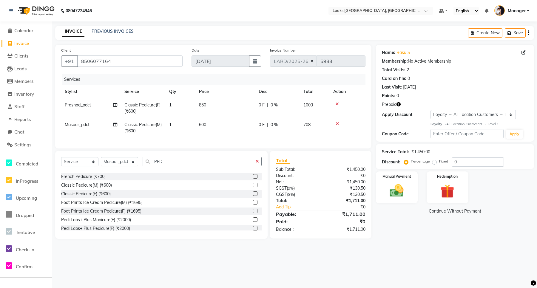
click at [226, 130] on td "600" at bounding box center [225, 128] width 60 height 20
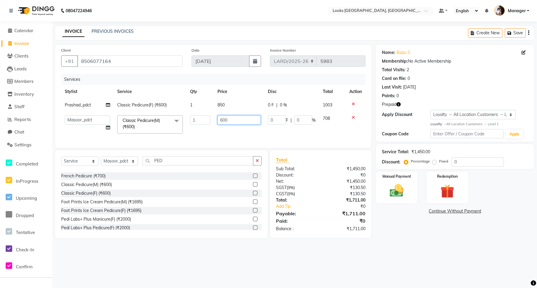
drag, startPoint x: 226, startPoint y: 121, endPoint x: 219, endPoint y: 121, distance: 6.6
click at [219, 121] on input "600" at bounding box center [238, 119] width 43 height 9
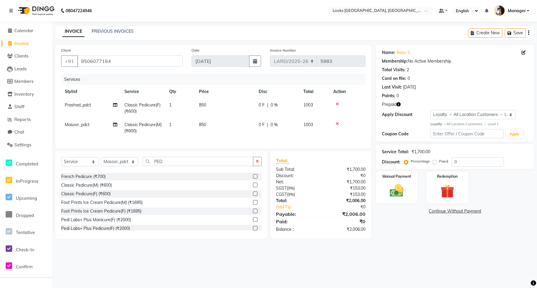
click at [236, 136] on td "850" at bounding box center [225, 128] width 60 height 20
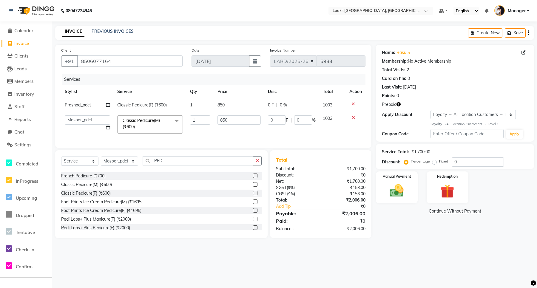
click at [400, 105] on icon "button" at bounding box center [398, 104] width 4 height 4
click at [392, 184] on img at bounding box center [396, 191] width 23 height 16
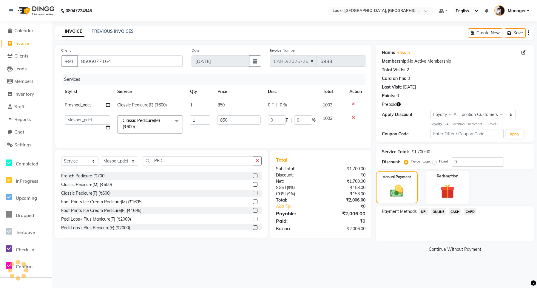
click at [448, 186] on img at bounding box center [447, 192] width 23 height 18
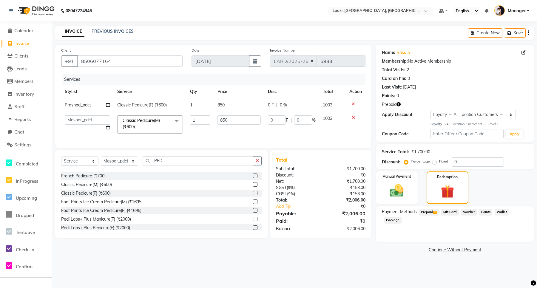
click at [430, 212] on span "Prepaid 2" at bounding box center [428, 212] width 19 height 7
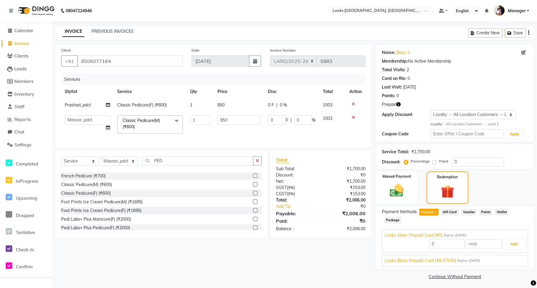
click at [430, 258] on span "Looks Black Prepaid Card (₹8,475.00)" at bounding box center [421, 261] width 72 height 6
drag, startPoint x: 447, startPoint y: 251, endPoint x: 423, endPoint y: 249, distance: 23.6
click at [423, 253] on div "2006 Add" at bounding box center [455, 258] width 141 height 11
click at [515, 253] on button "Add" at bounding box center [514, 258] width 22 height 10
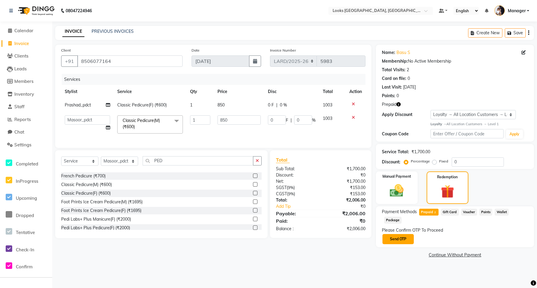
click at [394, 234] on button "Send OTP" at bounding box center [397, 239] width 31 height 10
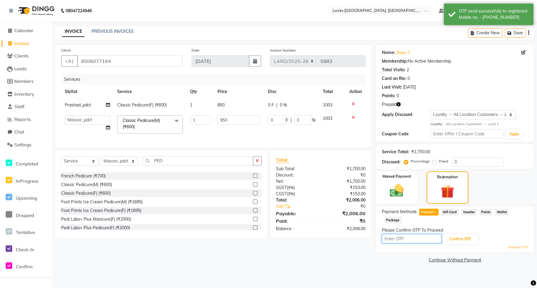
click at [427, 234] on input "text" at bounding box center [412, 238] width 60 height 9
click at [452, 234] on button "Confirm OTP" at bounding box center [460, 239] width 36 height 10
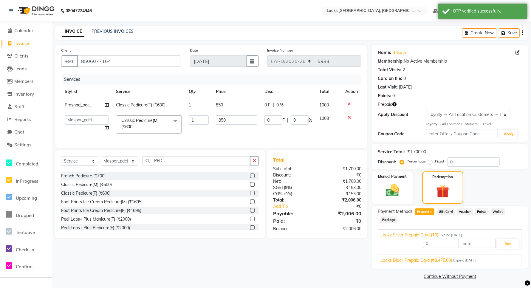
scroll to position [2, 0]
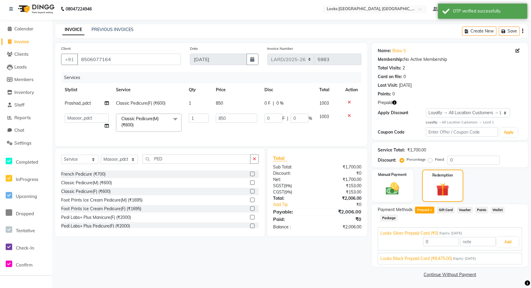
click at [421, 259] on span "Looks Black Prepaid Card (₹8,475.00)" at bounding box center [417, 259] width 72 height 6
click at [505, 257] on button "Add" at bounding box center [508, 256] width 22 height 10
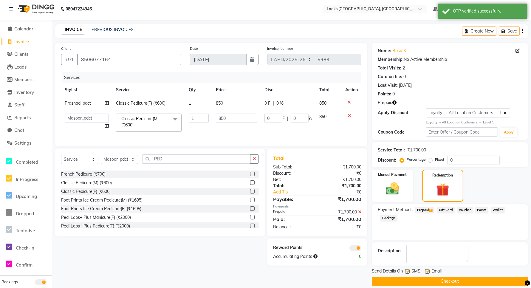
scroll to position [8, 0]
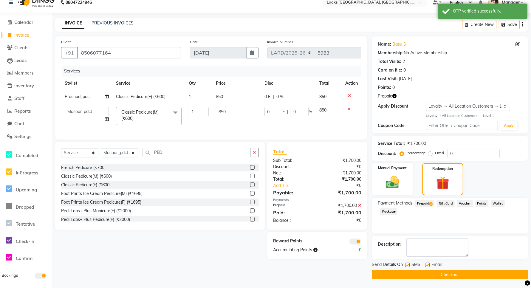
click at [448, 275] on button "Checkout" at bounding box center [450, 274] width 156 height 9
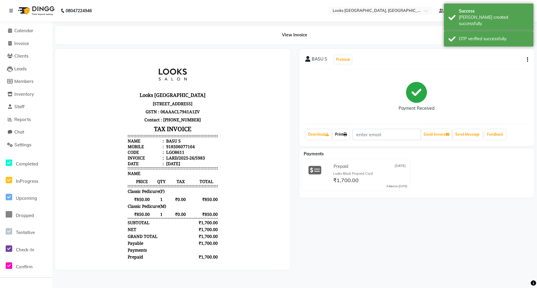
click at [340, 136] on link "Print" at bounding box center [341, 134] width 17 height 10
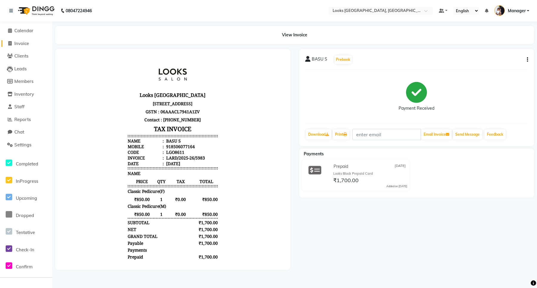
click at [21, 44] on span "Invoice" at bounding box center [21, 44] width 15 height 6
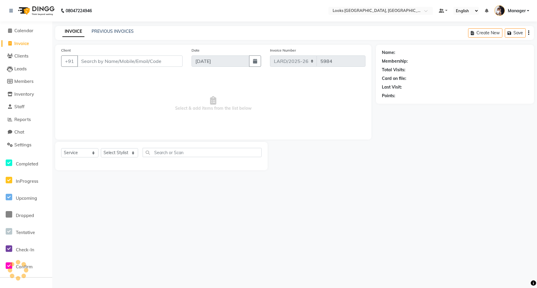
click at [139, 61] on input "Client" at bounding box center [129, 60] width 105 height 11
click at [22, 58] on span "Clients" at bounding box center [21, 56] width 14 height 6
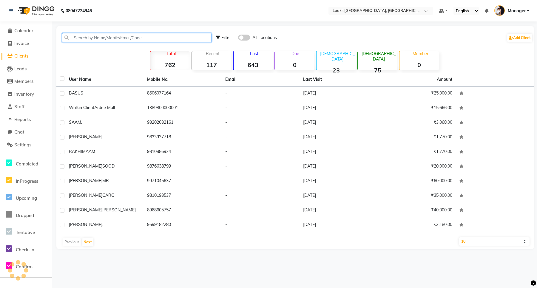
click at [87, 39] on input "text" at bounding box center [136, 37] width 149 height 9
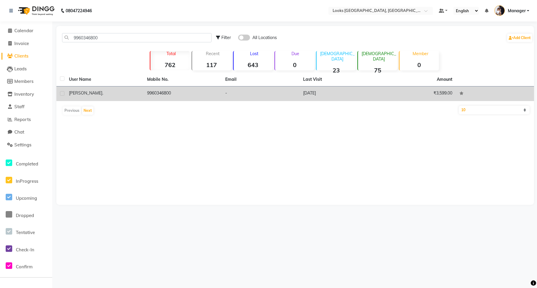
click at [63, 93] on label at bounding box center [62, 93] width 4 height 4
click at [63, 93] on input "checkbox" at bounding box center [62, 94] width 4 height 4
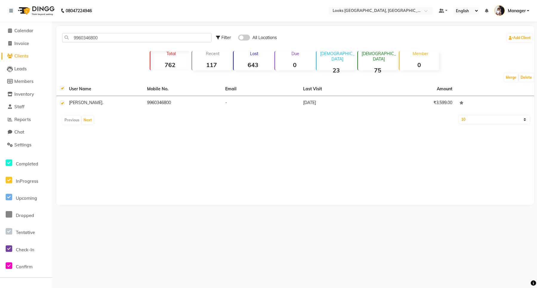
click at [151, 89] on th "Mobile No." at bounding box center [182, 89] width 78 height 14
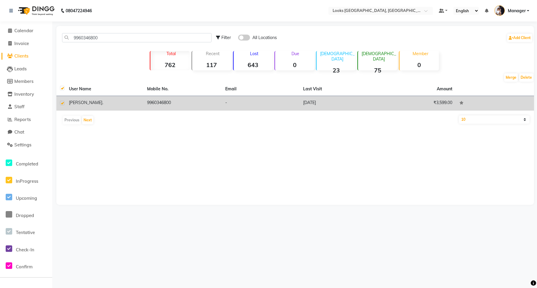
click at [322, 101] on td "[DATE]" at bounding box center [339, 103] width 78 height 15
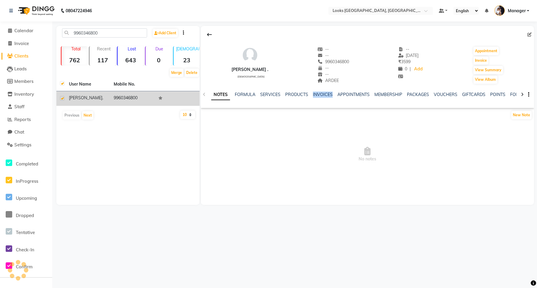
click at [322, 101] on div "NOTES FORMULA SERVICES PRODUCTS INVOICES APPOINTMENTS MEMBERSHIP PACKAGES VOUCH…" at bounding box center [360, 97] width 298 height 11
click at [317, 94] on link "INVOICES" at bounding box center [323, 94] width 20 height 5
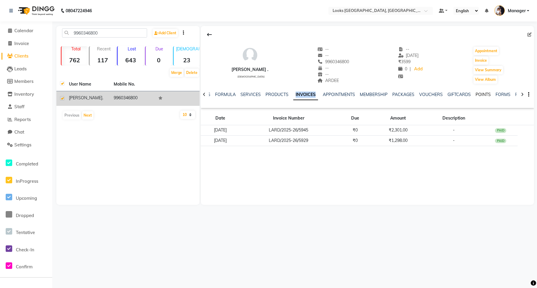
click at [479, 95] on link "POINTS" at bounding box center [483, 94] width 15 height 5
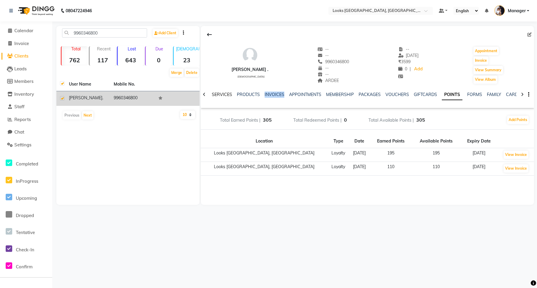
click at [214, 93] on link "SERVICES" at bounding box center [222, 94] width 20 height 5
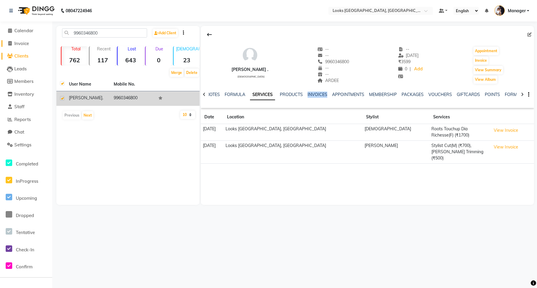
click at [25, 45] on span "Invoice" at bounding box center [21, 44] width 15 height 6
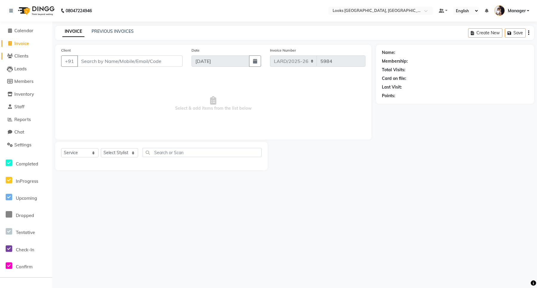
click at [23, 54] on span "Clients" at bounding box center [21, 56] width 14 height 6
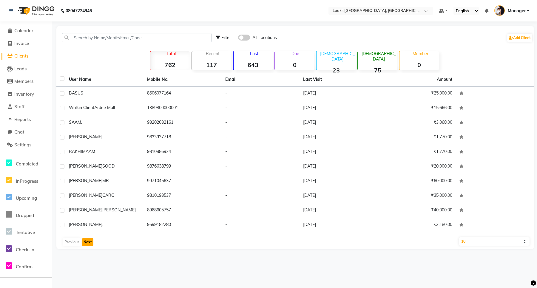
click at [86, 244] on button "Next" at bounding box center [87, 242] width 11 height 8
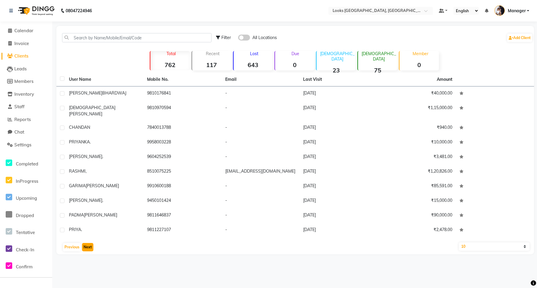
click at [86, 243] on button "Next" at bounding box center [87, 247] width 11 height 8
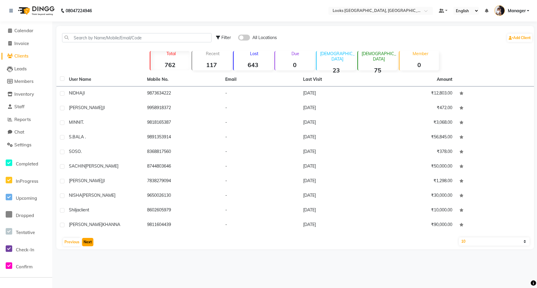
click at [86, 242] on button "Next" at bounding box center [87, 242] width 11 height 8
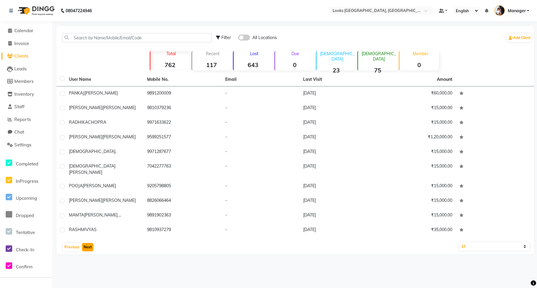
click at [86, 243] on button "Next" at bounding box center [87, 247] width 11 height 8
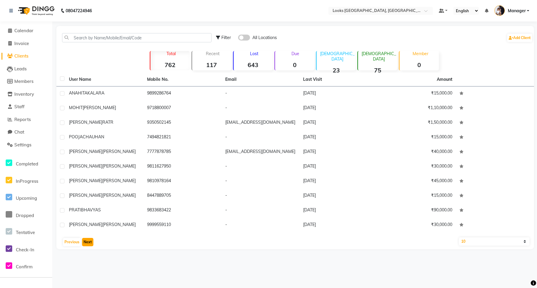
click at [86, 242] on button "Next" at bounding box center [87, 242] width 11 height 8
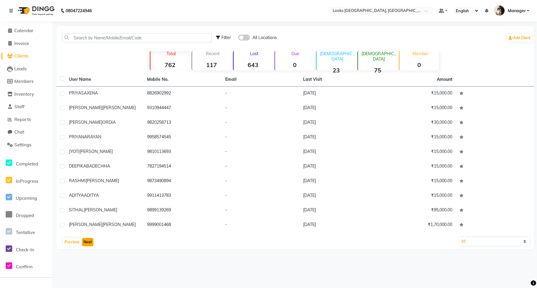
click at [86, 242] on button "Next" at bounding box center [87, 242] width 11 height 8
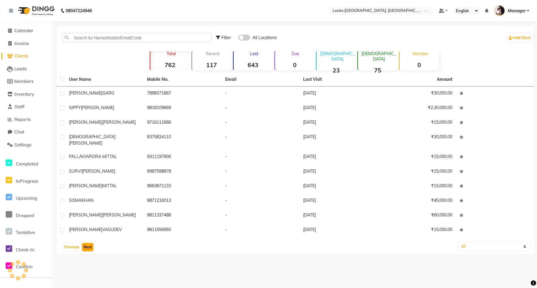
click at [86, 243] on button "Next" at bounding box center [87, 247] width 11 height 8
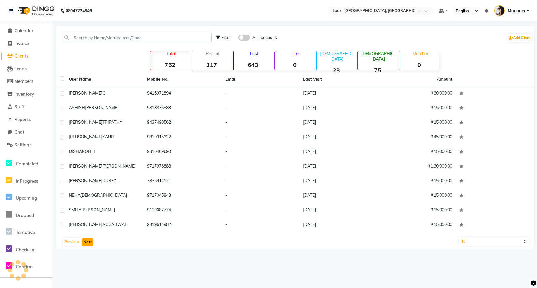
click at [86, 242] on button "Next" at bounding box center [87, 242] width 11 height 8
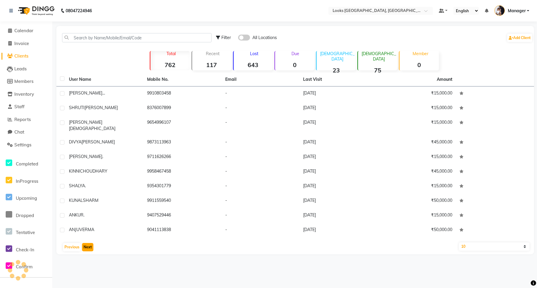
click at [86, 243] on button "Next" at bounding box center [87, 247] width 11 height 8
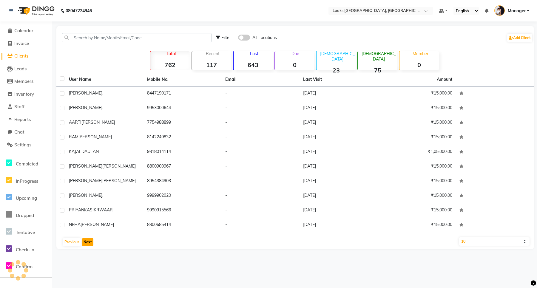
click at [86, 242] on button "Next" at bounding box center [87, 242] width 11 height 8
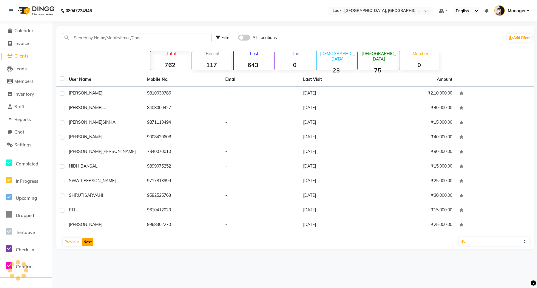
click at [86, 242] on button "Next" at bounding box center [87, 242] width 11 height 8
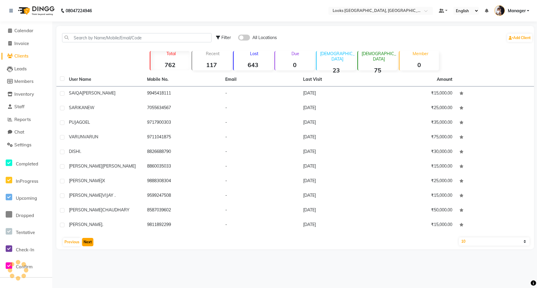
click at [86, 242] on button "Next" at bounding box center [87, 242] width 11 height 8
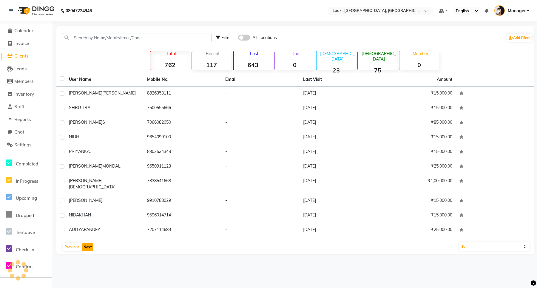
click at [86, 243] on button "Next" at bounding box center [87, 247] width 11 height 8
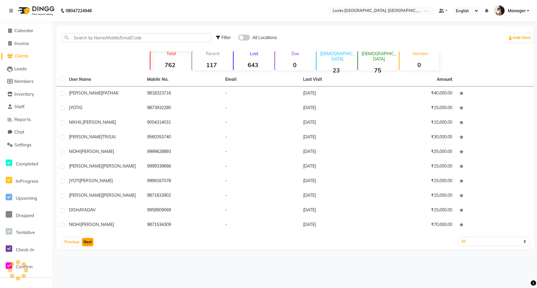
click at [86, 242] on button "Next" at bounding box center [87, 242] width 11 height 8
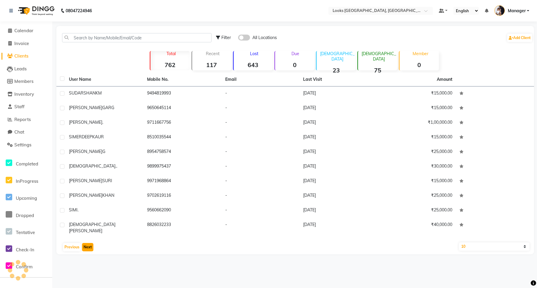
click at [86, 243] on button "Next" at bounding box center [87, 247] width 11 height 8
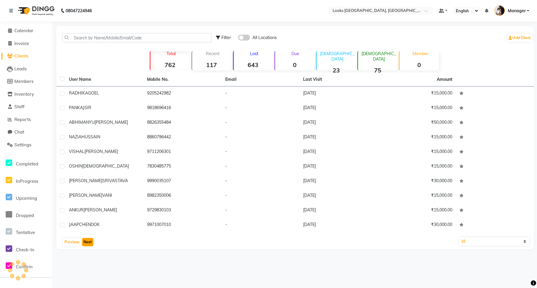
click at [86, 242] on button "Next" at bounding box center [87, 242] width 11 height 8
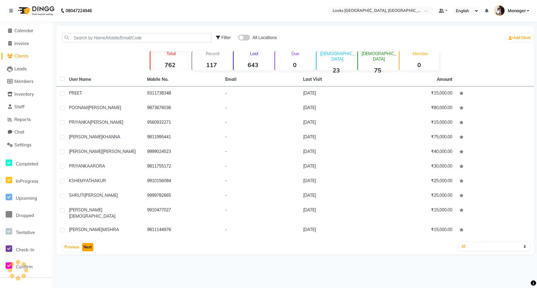
click at [86, 243] on button "Next" at bounding box center [87, 247] width 11 height 8
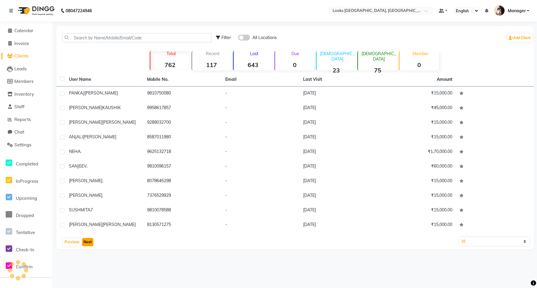
click at [86, 242] on button "Next" at bounding box center [87, 242] width 11 height 8
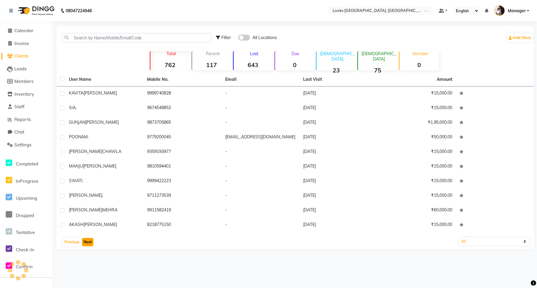
click at [86, 242] on button "Next" at bounding box center [87, 242] width 11 height 8
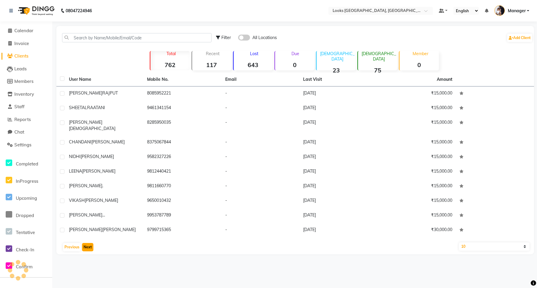
click at [86, 243] on button "Next" at bounding box center [87, 247] width 11 height 8
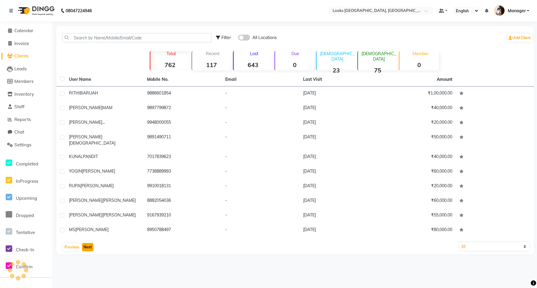
click at [86, 243] on button "Next" at bounding box center [87, 247] width 11 height 8
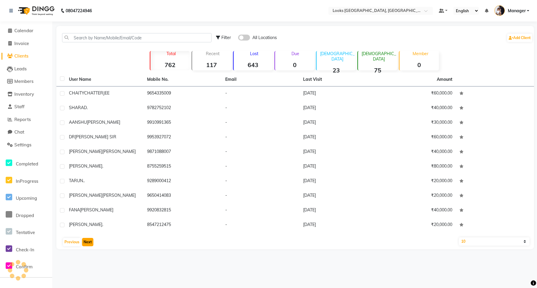
click at [86, 242] on button "Next" at bounding box center [87, 242] width 11 height 8
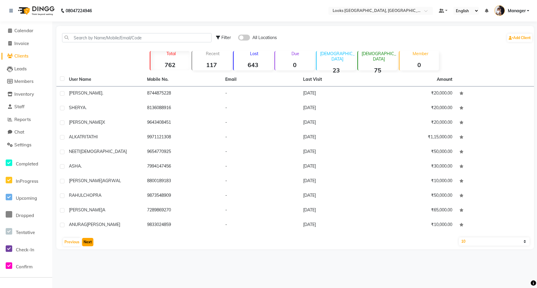
click at [86, 242] on button "Next" at bounding box center [87, 242] width 11 height 8
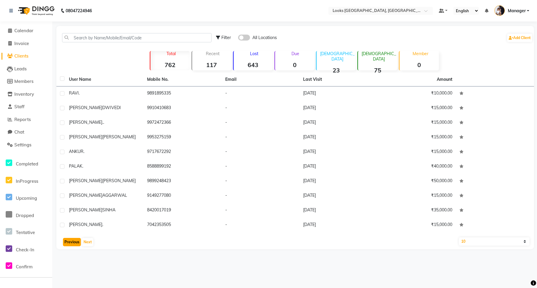
click at [70, 242] on button "Previous" at bounding box center [72, 242] width 18 height 8
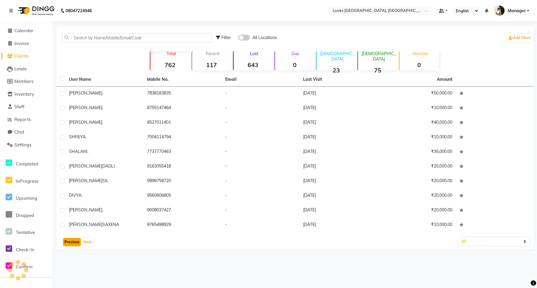
click at [70, 242] on button "Previous" at bounding box center [72, 242] width 18 height 8
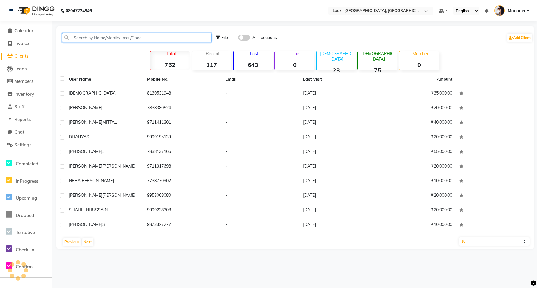
click at [90, 38] on input "text" at bounding box center [136, 37] width 149 height 9
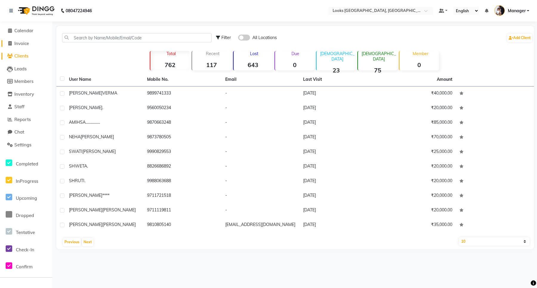
click at [15, 46] on span "Invoice" at bounding box center [21, 44] width 15 height 6
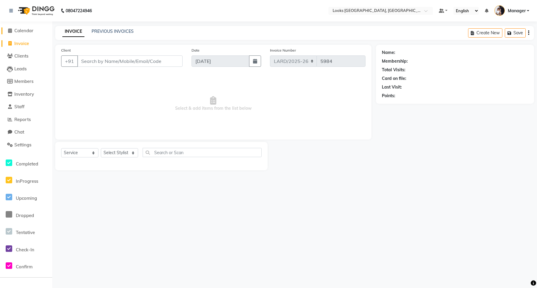
click at [14, 32] on span at bounding box center [9, 30] width 9 height 7
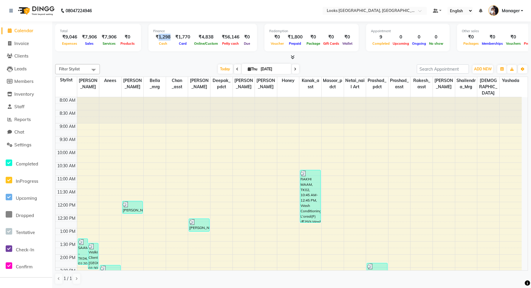
drag, startPoint x: 158, startPoint y: 36, endPoint x: 169, endPoint y: 36, distance: 11.0
click at [169, 36] on div "₹1,298" at bounding box center [163, 37] width 20 height 7
click at [179, 34] on div "₹1,770" at bounding box center [183, 37] width 20 height 7
drag, startPoint x: 177, startPoint y: 35, endPoint x: 187, endPoint y: 36, distance: 10.5
click at [187, 36] on div "₹1,770" at bounding box center [183, 37] width 20 height 7
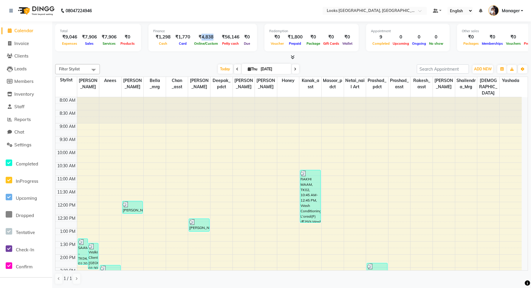
drag, startPoint x: 199, startPoint y: 35, endPoint x: 212, endPoint y: 37, distance: 13.5
click at [212, 37] on div "₹4,838" at bounding box center [206, 37] width 27 height 7
drag, startPoint x: 221, startPoint y: 37, endPoint x: 234, endPoint y: 37, distance: 12.8
click at [234, 37] on div "₹56,146" at bounding box center [231, 37] width 22 height 7
click at [234, 15] on nav "08047224946 Select Location × Looks [GEOGRAPHIC_DATA], Gurgaon Default Panel My…" at bounding box center [265, 10] width 531 height 21
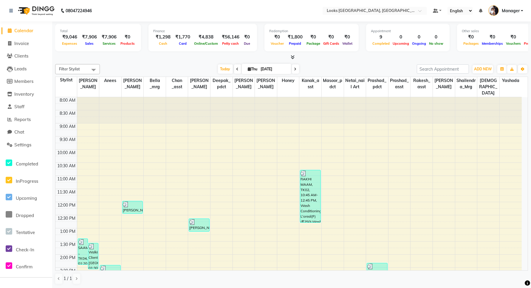
click at [22, 47] on li "Invoice" at bounding box center [26, 43] width 52 height 13
click at [25, 43] on span "Invoice" at bounding box center [21, 44] width 15 height 6
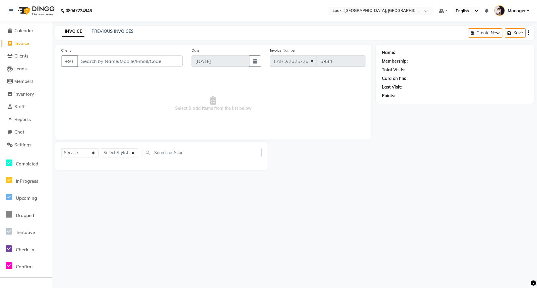
click at [126, 62] on input "Client" at bounding box center [129, 60] width 105 height 11
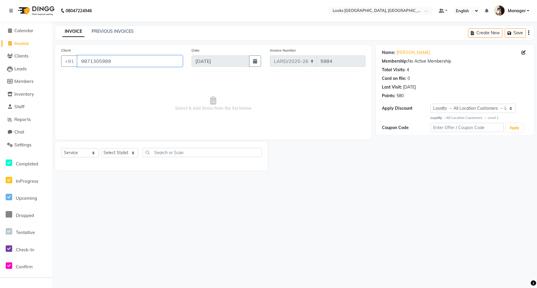
click at [119, 61] on input "9871305989" at bounding box center [129, 60] width 105 height 11
click at [98, 65] on input "9871305989" at bounding box center [129, 60] width 105 height 11
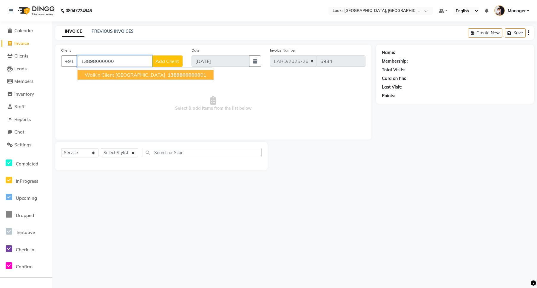
click at [139, 77] on button "Walkin Client Ardee Mall 13898000000 01" at bounding box center [146, 75] width 136 height 10
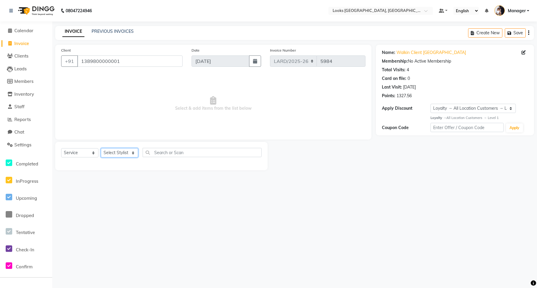
click at [124, 152] on select "Select Stylist [PERSON_NAME] _mrg [PERSON_NAME] _asst [PERSON_NAME] [PERSON_NAM…" at bounding box center [119, 152] width 37 height 9
click at [101, 148] on select "Select Stylist [PERSON_NAME] _mrg [PERSON_NAME] _asst [PERSON_NAME] [PERSON_NAM…" at bounding box center [119, 152] width 37 height 9
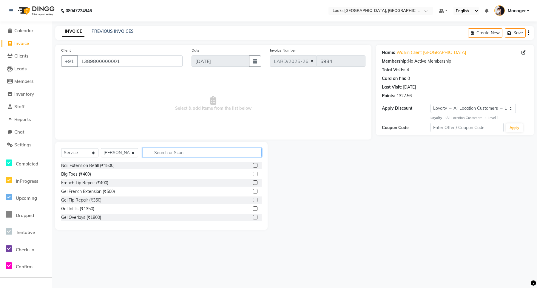
click at [176, 152] on input "text" at bounding box center [202, 152] width 119 height 9
click at [253, 199] on label at bounding box center [255, 200] width 4 height 4
click at [253, 199] on input "checkbox" at bounding box center [255, 200] width 4 height 4
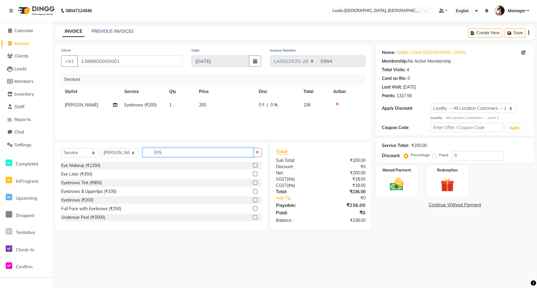
click at [167, 154] on input "EYE" at bounding box center [198, 152] width 111 height 9
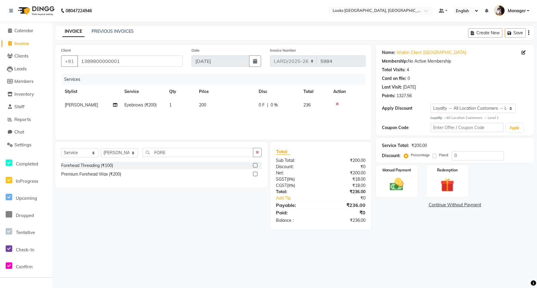
click at [257, 175] on label at bounding box center [255, 174] width 4 height 4
click at [257, 175] on input "checkbox" at bounding box center [255, 174] width 4 height 4
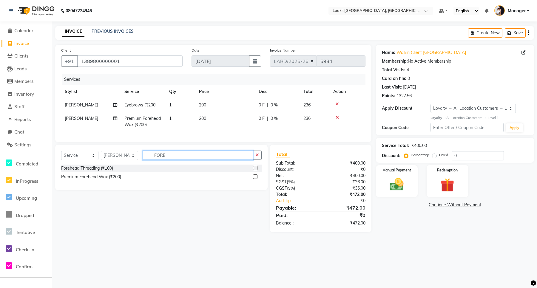
click at [175, 160] on input "FORE" at bounding box center [198, 155] width 111 height 9
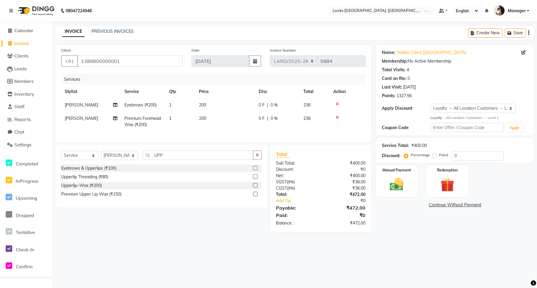
click at [254, 179] on label at bounding box center [255, 177] width 4 height 4
click at [254, 179] on input "checkbox" at bounding box center [255, 177] width 4 height 4
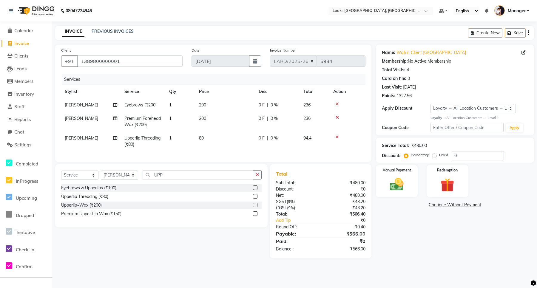
click at [336, 136] on icon at bounding box center [337, 137] width 3 height 4
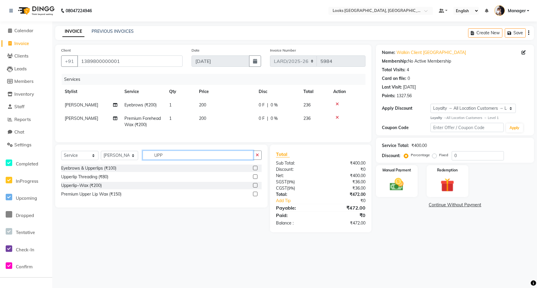
click at [180, 159] on input "UPP" at bounding box center [198, 155] width 111 height 9
click at [255, 188] on label at bounding box center [255, 185] width 4 height 4
click at [255, 188] on input "checkbox" at bounding box center [255, 186] width 4 height 4
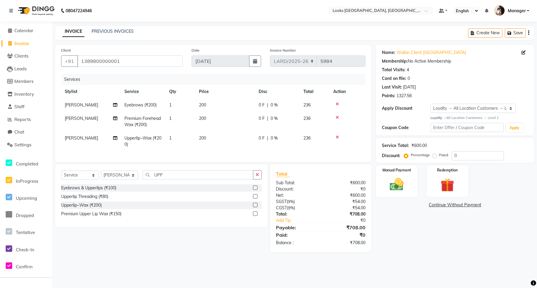
click at [204, 106] on span "200" at bounding box center [202, 104] width 7 height 5
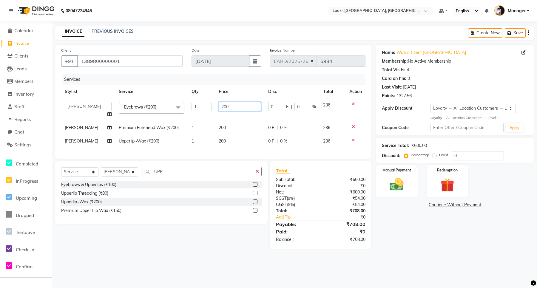
click at [247, 106] on input "200" at bounding box center [240, 106] width 42 height 9
click at [395, 188] on img at bounding box center [396, 184] width 23 height 16
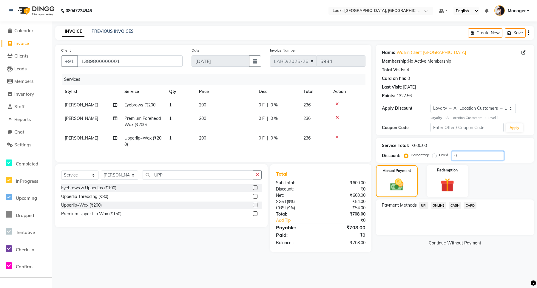
click at [463, 155] on input "0" at bounding box center [478, 155] width 52 height 9
click at [439, 157] on label "Fixed" at bounding box center [443, 154] width 9 height 5
click at [435, 157] on input "Fixed" at bounding box center [435, 155] width 4 height 4
click at [451, 203] on span "CASH" at bounding box center [455, 205] width 13 height 7
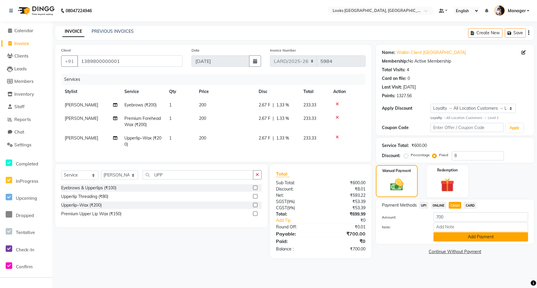
click at [453, 237] on button "Add Payment" at bounding box center [480, 236] width 95 height 9
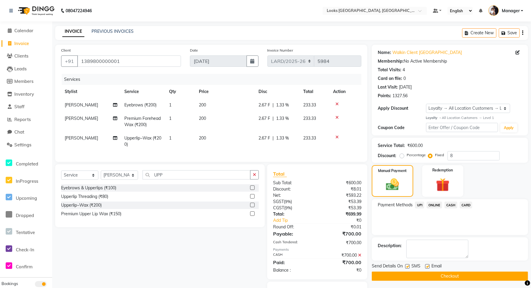
click at [446, 275] on button "Checkout" at bounding box center [450, 276] width 156 height 9
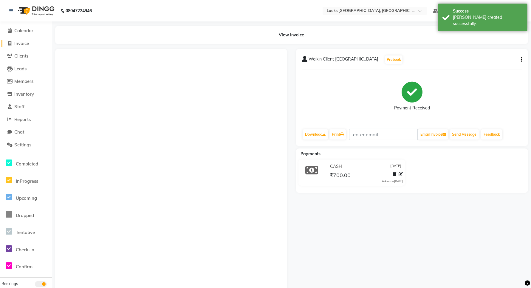
click at [25, 43] on span "Invoice" at bounding box center [21, 44] width 15 height 6
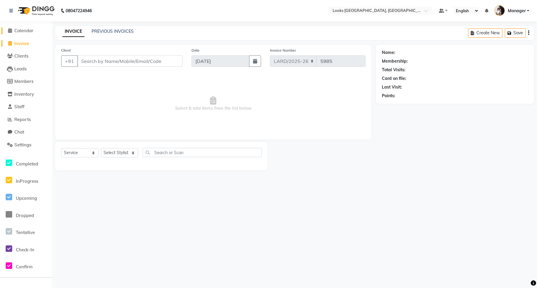
click at [23, 28] on span "Calendar" at bounding box center [23, 31] width 19 height 6
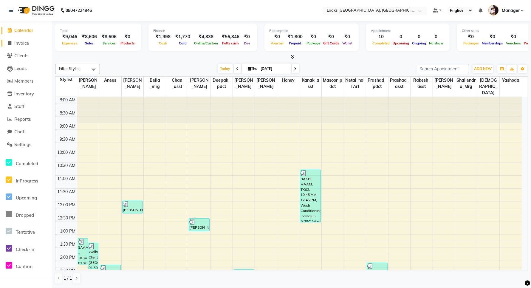
click at [14, 42] on span "Invoice" at bounding box center [21, 43] width 15 height 6
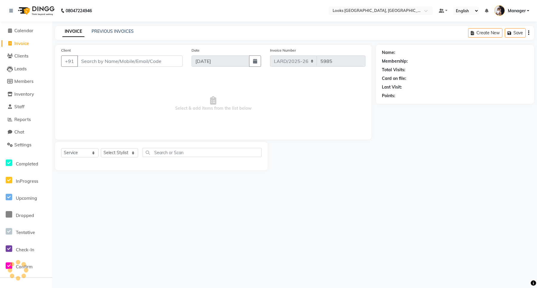
click at [127, 59] on input "Client" at bounding box center [129, 60] width 105 height 11
click at [101, 61] on input "9560073643" at bounding box center [114, 60] width 75 height 11
click at [111, 62] on input "9560073643" at bounding box center [114, 60] width 75 height 11
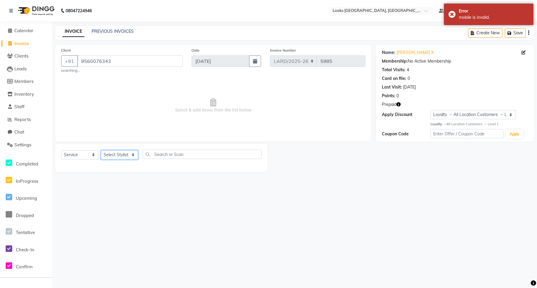
click at [115, 154] on select "Select Stylist [PERSON_NAME] _mrg [PERSON_NAME] _asst [PERSON_NAME] [PERSON_NAM…" at bounding box center [119, 154] width 37 height 9
click at [101, 150] on select "Select Stylist [PERSON_NAME] _mrg [PERSON_NAME] _asst [PERSON_NAME] [PERSON_NAM…" at bounding box center [119, 154] width 37 height 9
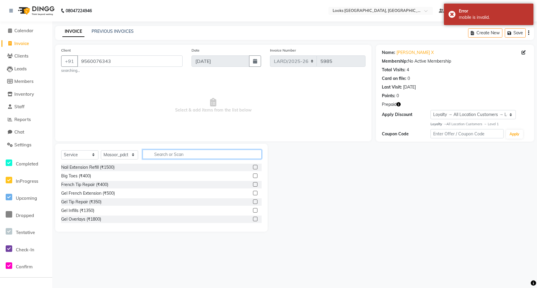
click at [167, 153] on input "text" at bounding box center [202, 154] width 119 height 9
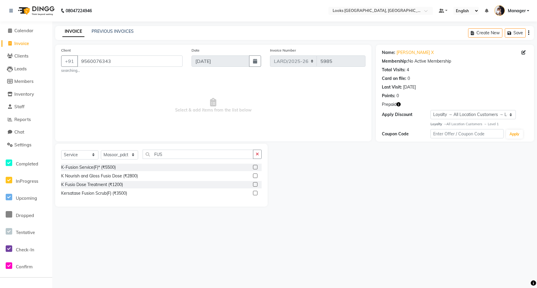
click at [255, 175] on label at bounding box center [255, 176] width 4 height 4
click at [255, 175] on input "checkbox" at bounding box center [255, 176] width 4 height 4
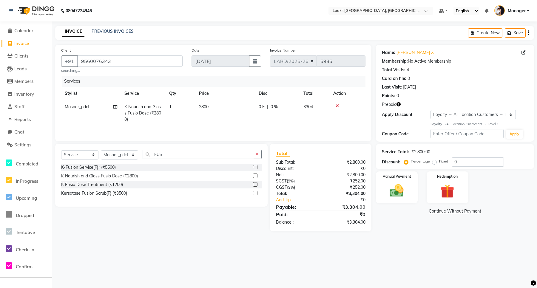
click at [203, 107] on span "2800" at bounding box center [204, 106] width 10 height 5
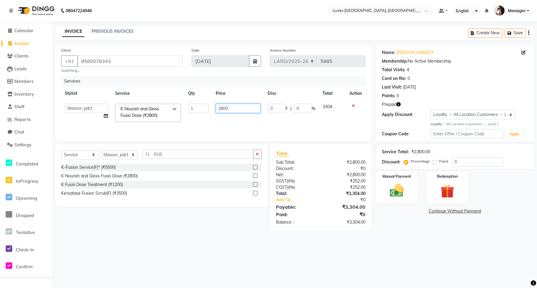
drag, startPoint x: 229, startPoint y: 108, endPoint x: 216, endPoint y: 108, distance: 12.8
click at [217, 108] on input "2800" at bounding box center [238, 108] width 44 height 9
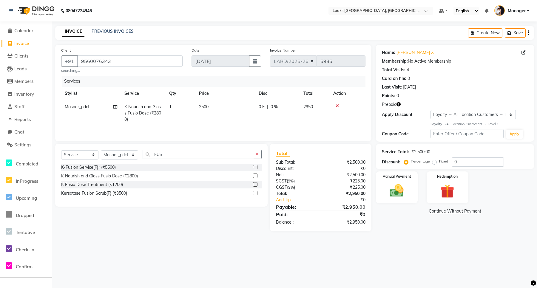
click at [249, 123] on td "2500" at bounding box center [225, 113] width 60 height 26
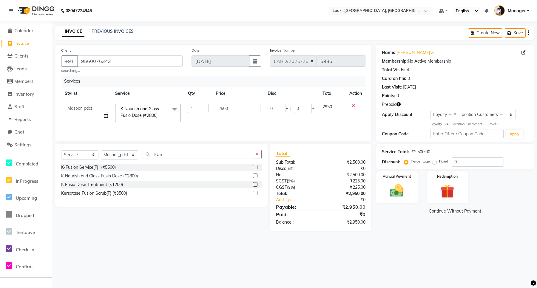
click at [398, 106] on icon "button" at bounding box center [398, 104] width 4 height 4
click at [444, 192] on img at bounding box center [447, 192] width 23 height 18
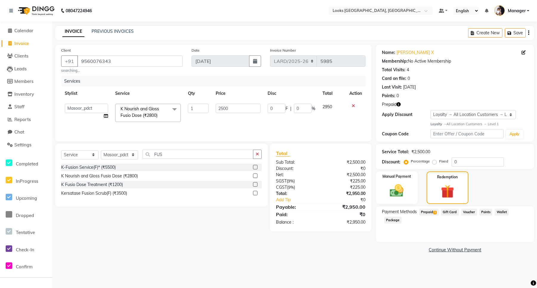
click at [429, 213] on span "Prepaid 1" at bounding box center [428, 212] width 19 height 7
drag, startPoint x: 445, startPoint y: 237, endPoint x: 409, endPoint y: 234, distance: 35.9
click at [409, 239] on div "2950 Add" at bounding box center [455, 244] width 141 height 11
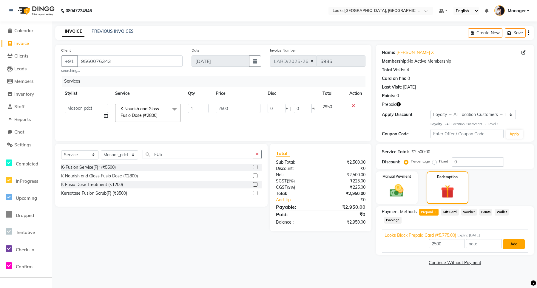
click at [512, 239] on button "Add" at bounding box center [514, 244] width 22 height 10
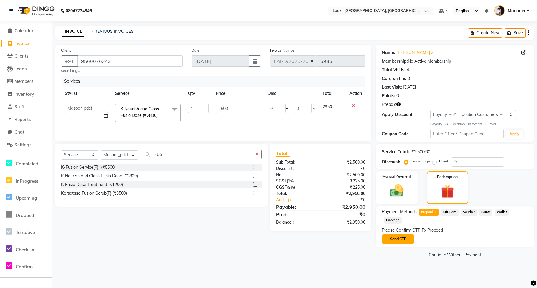
click at [403, 234] on button "Send OTP" at bounding box center [397, 239] width 31 height 10
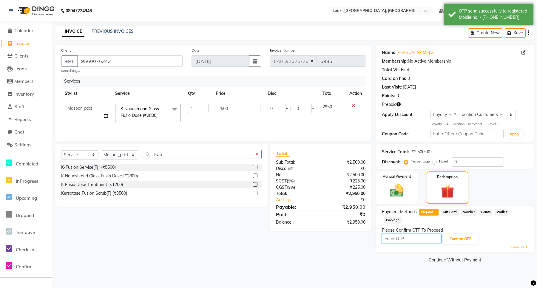
click at [416, 234] on input "text" at bounding box center [412, 238] width 60 height 9
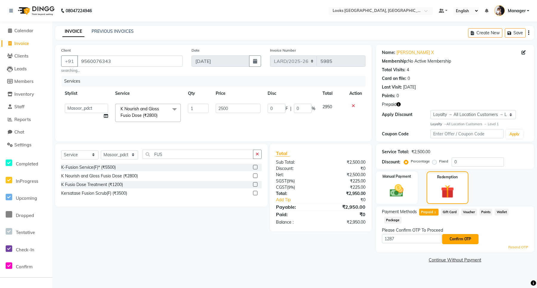
click at [464, 234] on button "Confirm OTP" at bounding box center [460, 239] width 36 height 10
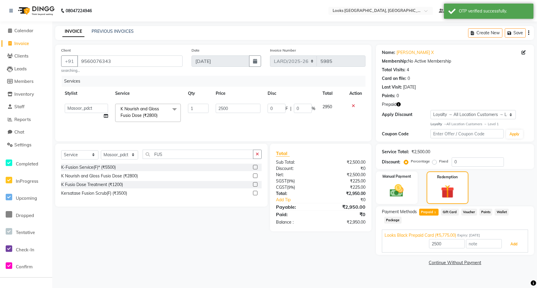
drag, startPoint x: 515, startPoint y: 235, endPoint x: 507, endPoint y: 236, distance: 8.4
click at [512, 239] on button "Add" at bounding box center [514, 244] width 22 height 10
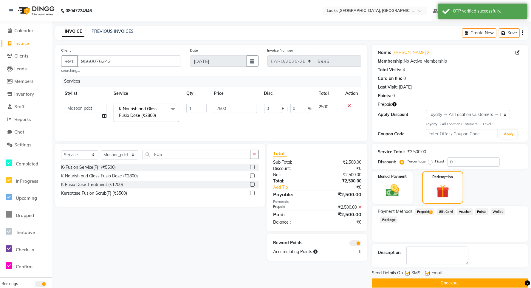
scroll to position [8, 0]
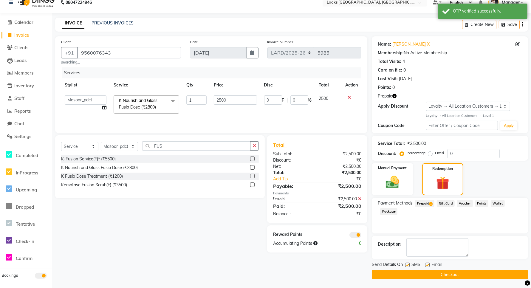
click at [451, 275] on button "Checkout" at bounding box center [450, 274] width 156 height 9
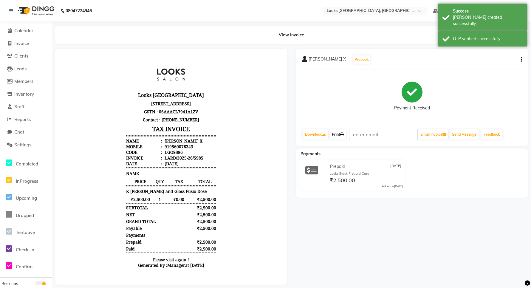
click at [338, 137] on link "Print" at bounding box center [338, 134] width 17 height 10
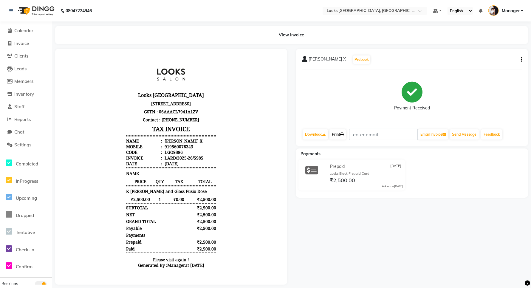
scroll to position [11, 0]
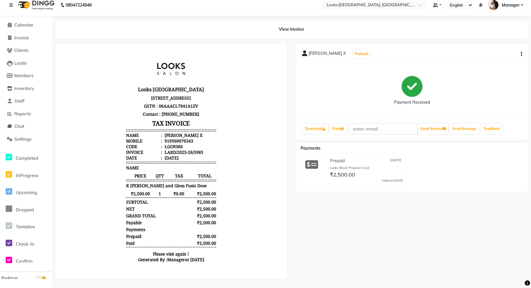
click at [321, 255] on div "[PERSON_NAME] X Prebook Payment Received Download Print Email Invoice Send Mess…" at bounding box center [412, 161] width 241 height 236
click at [17, 35] on link "Invoice" at bounding box center [25, 38] width 49 height 7
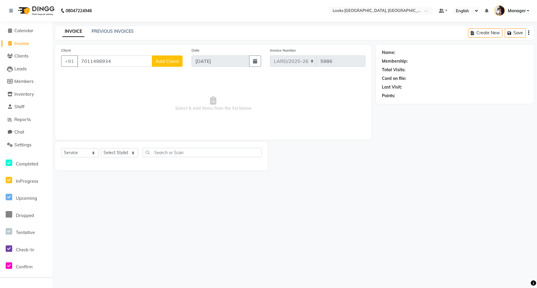
click at [162, 60] on span "Add Client" at bounding box center [167, 61] width 24 height 6
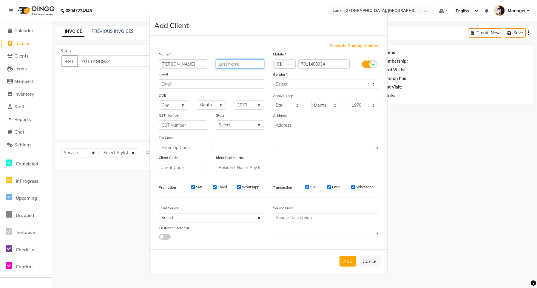
click at [232, 66] on input "text" at bounding box center [240, 63] width 48 height 9
click at [280, 84] on select "Select [DEMOGRAPHIC_DATA] [DEMOGRAPHIC_DATA] Other Prefer Not To Say" at bounding box center [325, 84] width 105 height 9
click at [273, 80] on select "Select [DEMOGRAPHIC_DATA] [DEMOGRAPHIC_DATA] Other Prefer Not To Say" at bounding box center [325, 84] width 105 height 9
click at [249, 125] on select "Select [GEOGRAPHIC_DATA] [GEOGRAPHIC_DATA] [GEOGRAPHIC_DATA] [GEOGRAPHIC_DATA] …" at bounding box center [240, 125] width 48 height 9
click at [216, 121] on select "Select [GEOGRAPHIC_DATA] [GEOGRAPHIC_DATA] [GEOGRAPHIC_DATA] [GEOGRAPHIC_DATA] …" at bounding box center [240, 125] width 48 height 9
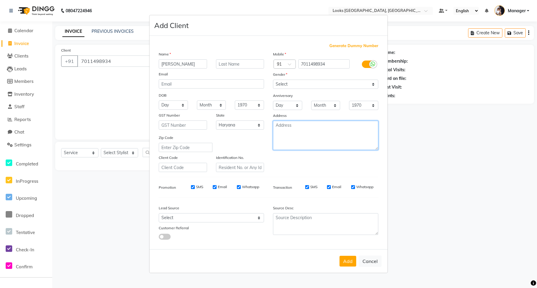
click at [281, 134] on textarea at bounding box center [325, 135] width 105 height 29
click at [345, 260] on button "Add" at bounding box center [347, 261] width 17 height 11
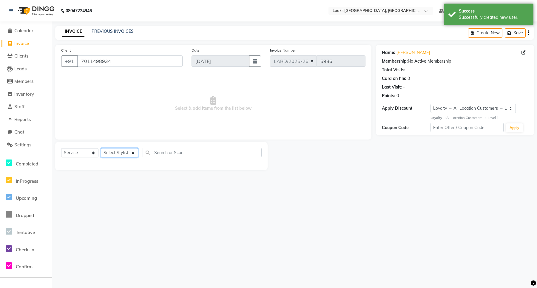
click at [115, 148] on select "Select Stylist [PERSON_NAME] _mrg [PERSON_NAME] _asst [PERSON_NAME] [PERSON_NAM…" at bounding box center [119, 152] width 37 height 9
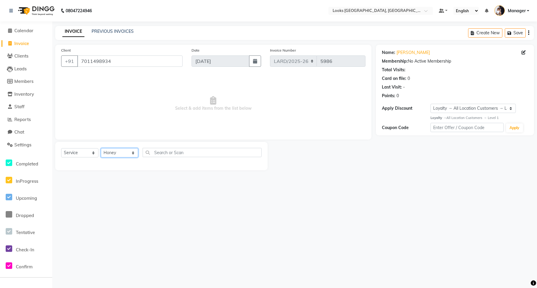
click at [101, 148] on select "Select Stylist [PERSON_NAME] _mrg [PERSON_NAME] _asst [PERSON_NAME] [PERSON_NAM…" at bounding box center [119, 152] width 37 height 9
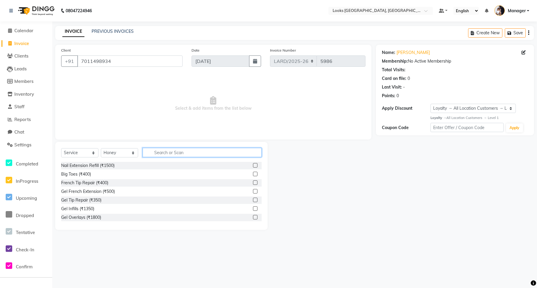
click at [160, 154] on input "text" at bounding box center [202, 152] width 119 height 9
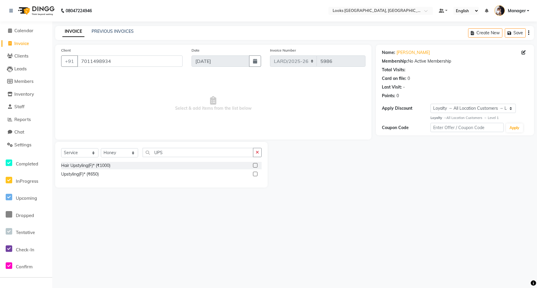
click at [254, 165] on label at bounding box center [255, 165] width 4 height 4
click at [254, 165] on input "checkbox" at bounding box center [255, 166] width 4 height 4
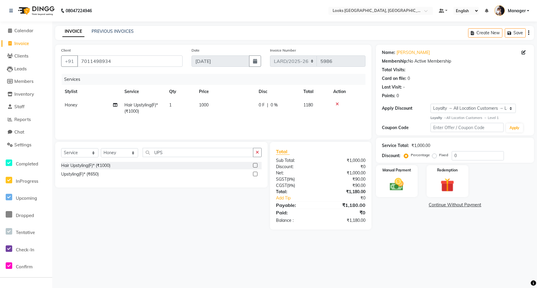
click at [205, 106] on span "1000" at bounding box center [204, 104] width 10 height 5
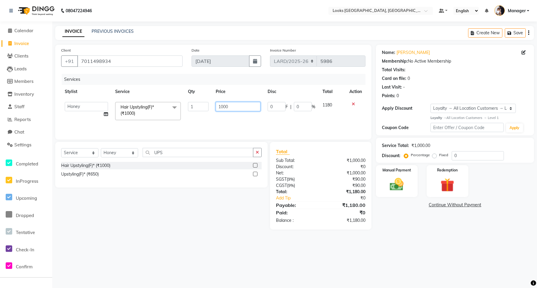
drag, startPoint x: 218, startPoint y: 105, endPoint x: 231, endPoint y: 105, distance: 12.2
click at [231, 105] on input "1000" at bounding box center [238, 106] width 44 height 9
click at [232, 118] on td "1200" at bounding box center [238, 110] width 52 height 25
click at [400, 186] on img at bounding box center [396, 184] width 23 height 16
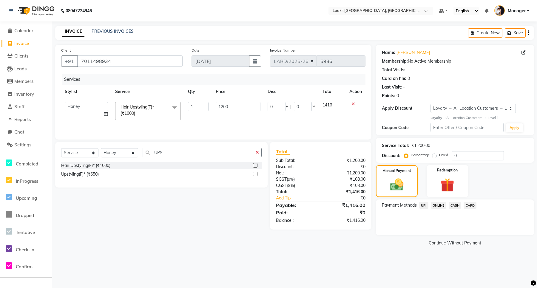
click at [454, 203] on span "CASH" at bounding box center [455, 205] width 13 height 7
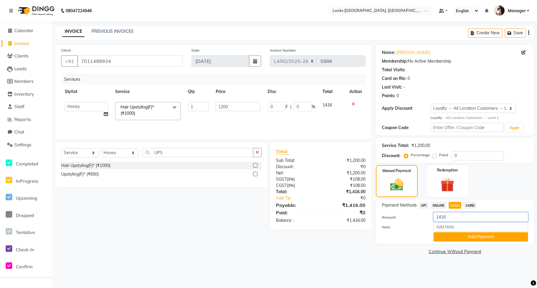
drag, startPoint x: 465, startPoint y: 218, endPoint x: 428, endPoint y: 219, distance: 37.0
click at [428, 219] on div "Amount: 1416" at bounding box center [454, 217] width 155 height 10
drag, startPoint x: 445, startPoint y: 236, endPoint x: 443, endPoint y: 232, distance: 4.8
click at [445, 237] on button "Add Payment" at bounding box center [480, 236] width 95 height 9
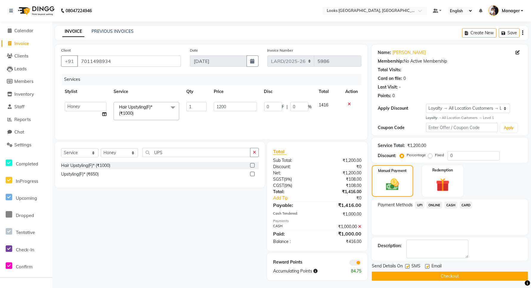
click at [433, 205] on span "ONLINE" at bounding box center [435, 205] width 16 height 7
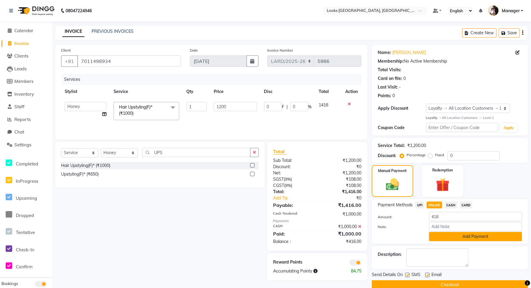
click at [440, 234] on button "Add Payment" at bounding box center [475, 236] width 93 height 9
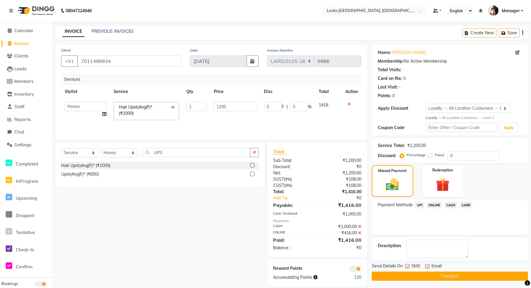
scroll to position [8, 0]
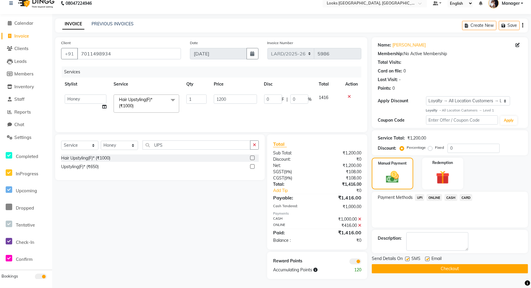
click at [428, 267] on button "Checkout" at bounding box center [450, 268] width 156 height 9
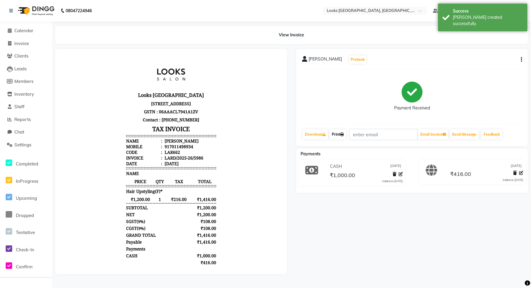
click at [337, 136] on link "Print" at bounding box center [338, 134] width 17 height 10
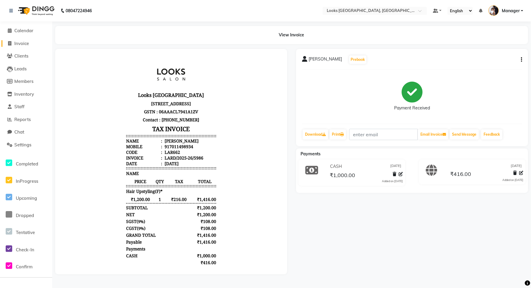
click at [21, 42] on span "Invoice" at bounding box center [21, 44] width 15 height 6
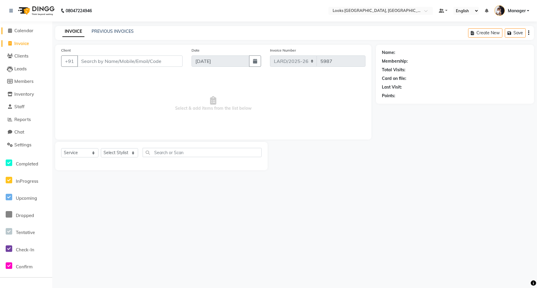
click at [30, 32] on span "Calendar" at bounding box center [23, 31] width 19 height 6
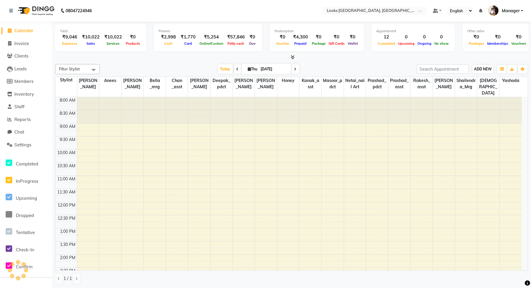
scroll to position [154, 0]
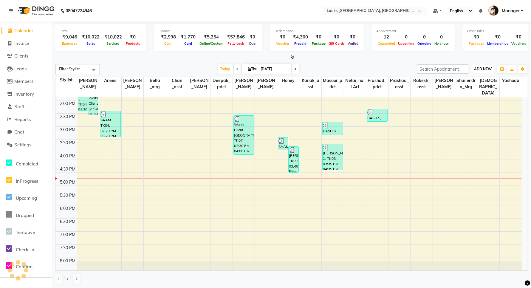
click at [489, 70] on span "ADD NEW" at bounding box center [483, 69] width 18 height 4
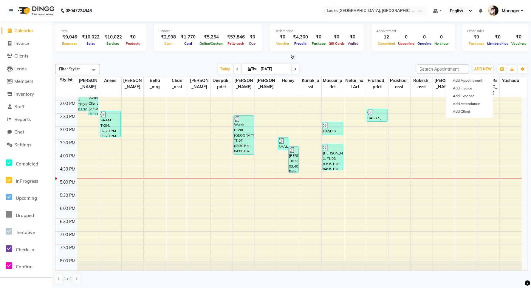
click at [454, 55] on div at bounding box center [291, 57] width 473 height 6
click at [485, 119] on div "8:00 AM 8:30 AM 9:00 AM 9:30 AM 10:00 AM 10:30 AM 11:00 AM 11:30 AM 12:00 PM 12…" at bounding box center [288, 113] width 467 height 341
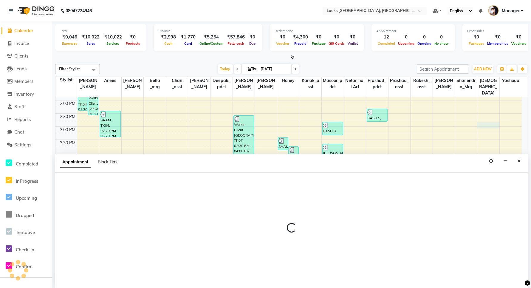
scroll to position [0, 0]
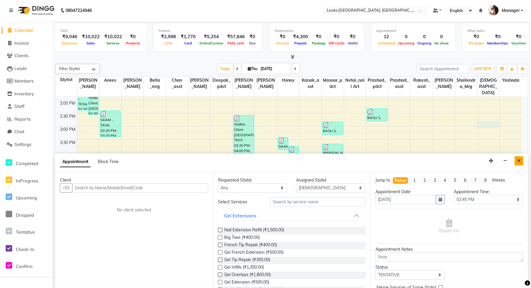
click at [519, 159] on icon "Close" at bounding box center [519, 161] width 3 height 4
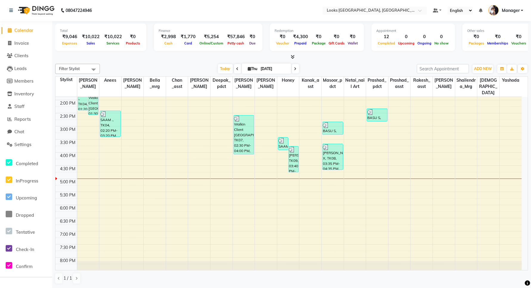
click at [485, 120] on div "8:00 AM 8:30 AM 9:00 AM 9:30 AM 10:00 AM 10:30 AM 11:00 AM 11:30 AM 12:00 PM 12…" at bounding box center [288, 113] width 467 height 341
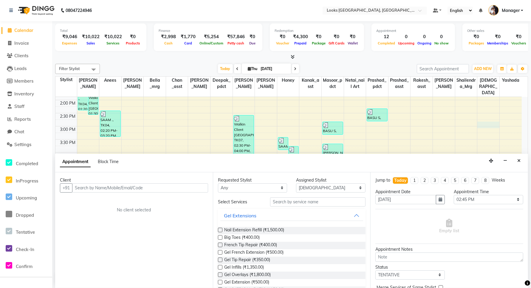
click at [517, 160] on button "Close" at bounding box center [519, 160] width 9 height 9
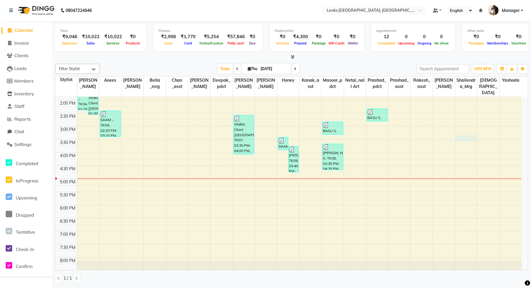
click at [470, 133] on div "8:00 AM 8:30 AM 9:00 AM 9:30 AM 10:00 AM 10:30 AM 11:00 AM 11:30 AM 12:00 PM 12…" at bounding box center [288, 113] width 467 height 341
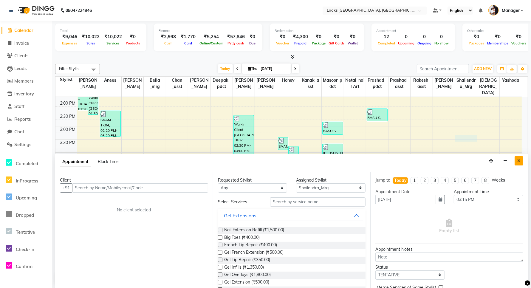
click at [520, 161] on icon "Close" at bounding box center [519, 161] width 3 height 4
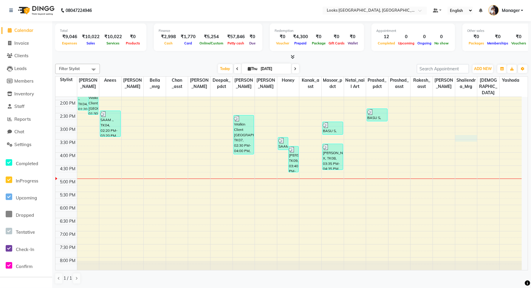
click at [472, 131] on div "8:00 AM 8:30 AM 9:00 AM 9:30 AM 10:00 AM 10:30 AM 11:00 AM 11:30 AM 12:00 PM 12…" at bounding box center [288, 113] width 467 height 341
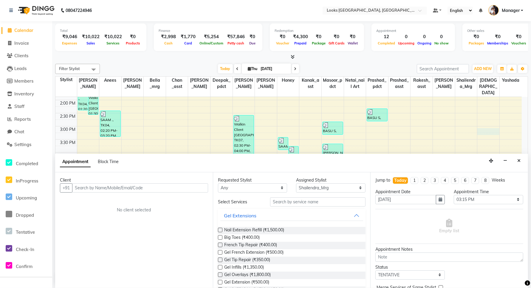
click at [485, 125] on div "8:00 AM 8:30 AM 9:00 AM 9:30 AM 10:00 AM 10:30 AM 11:00 AM 11:30 AM 12:00 PM 12…" at bounding box center [288, 113] width 467 height 341
click at [521, 161] on icon "Close" at bounding box center [519, 161] width 3 height 4
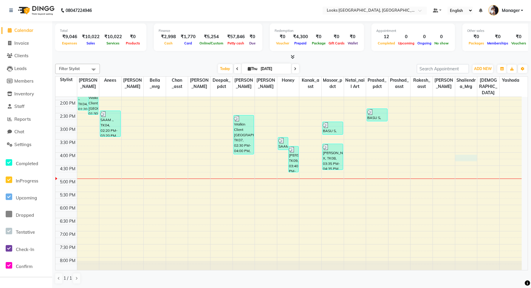
click at [472, 151] on div "8:00 AM 8:30 AM 9:00 AM 9:30 AM 10:00 AM 10:30 AM 11:00 AM 11:30 AM 12:00 PM 12…" at bounding box center [288, 113] width 467 height 341
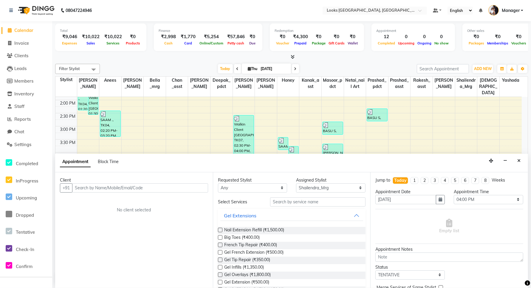
drag, startPoint x: 518, startPoint y: 159, endPoint x: 510, endPoint y: 156, distance: 8.7
click at [518, 160] on icon "Close" at bounding box center [519, 161] width 3 height 4
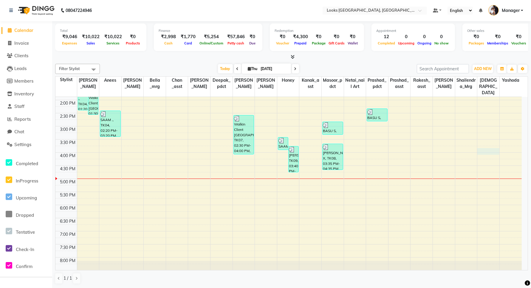
click at [486, 143] on div "8:00 AM 8:30 AM 9:00 AM 9:30 AM 10:00 AM 10:30 AM 11:00 AM 11:30 AM 12:00 PM 12…" at bounding box center [288, 113] width 467 height 341
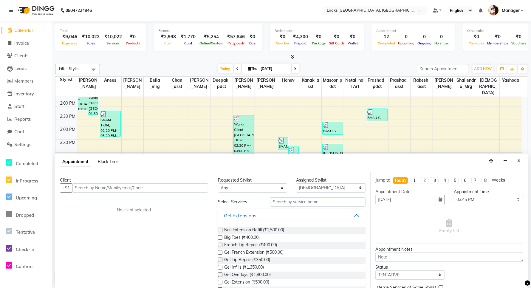
click at [509, 152] on div "8:00 AM 8:30 AM 9:00 AM 9:30 AM 10:00 AM 10:30 AM 11:00 AM 11:30 AM 12:00 PM 12…" at bounding box center [288, 113] width 467 height 341
click at [520, 160] on icon "Close" at bounding box center [519, 161] width 3 height 4
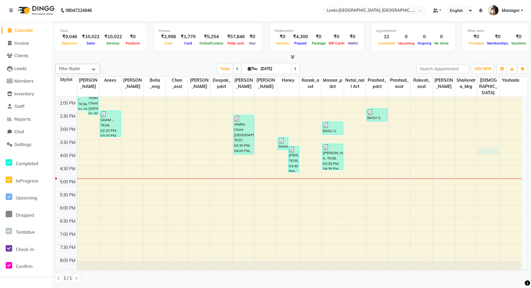
click at [496, 146] on div "8:00 AM 8:30 AM 9:00 AM 9:30 AM 10:00 AM 10:30 AM 11:00 AM 11:30 AM 12:00 PM 12…" at bounding box center [288, 113] width 467 height 341
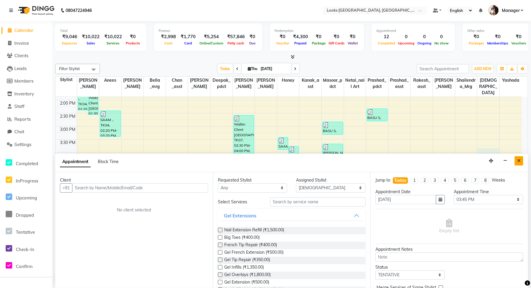
click at [518, 161] on icon "Close" at bounding box center [519, 161] width 3 height 4
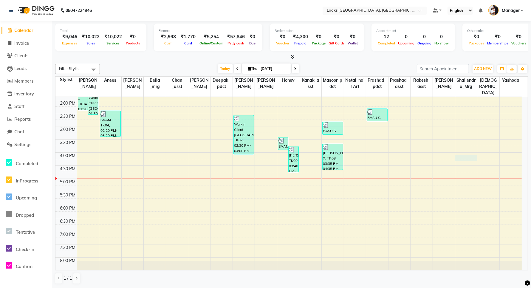
click at [475, 153] on div "8:00 AM 8:30 AM 9:00 AM 9:30 AM 10:00 AM 10:30 AM 11:00 AM 11:30 AM 12:00 PM 12…" at bounding box center [288, 113] width 467 height 341
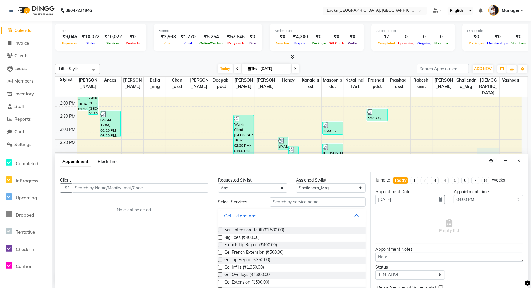
click at [496, 145] on div "8:00 AM 8:30 AM 9:00 AM 9:30 AM 10:00 AM 10:30 AM 11:00 AM 11:30 AM 12:00 PM 12…" at bounding box center [288, 113] width 467 height 341
click at [518, 160] on icon "Close" at bounding box center [519, 161] width 3 height 4
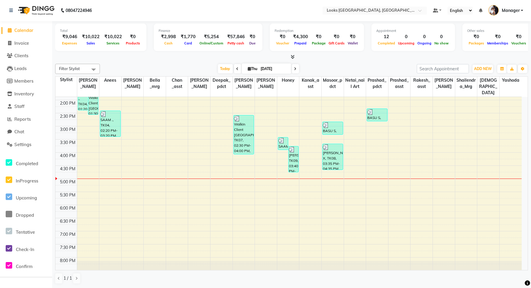
click at [472, 152] on div "8:00 AM 8:30 AM 9:00 AM 9:30 AM 10:00 AM 10:30 AM 11:00 AM 11:30 AM 12:00 PM 12…" at bounding box center [288, 113] width 467 height 341
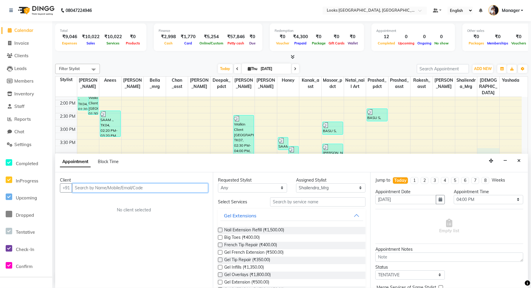
click at [483, 146] on div "8:00 AM 8:30 AM 9:00 AM 9:30 AM 10:00 AM 10:30 AM 11:00 AM 11:30 AM 12:00 PM 12…" at bounding box center [288, 113] width 467 height 341
click at [518, 160] on icon "Close" at bounding box center [519, 161] width 3 height 4
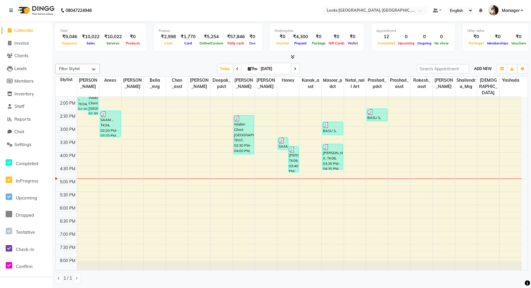
click at [482, 70] on span "ADD NEW" at bounding box center [483, 69] width 18 height 4
click at [467, 93] on link "Add Expense" at bounding box center [469, 96] width 47 height 8
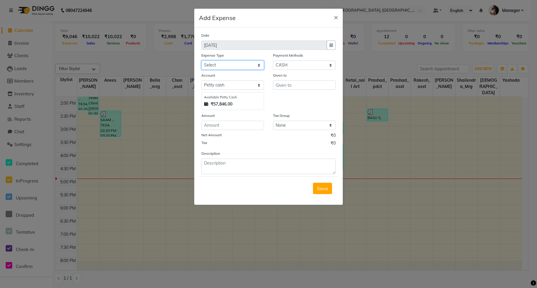
click at [209, 66] on select "Select Bank Deposit Blinkit Cash Handover CLIENT Client ordered food Client Ref…" at bounding box center [232, 65] width 63 height 9
click at [201, 61] on select "Select Bank Deposit Blinkit Cash Handover CLIENT Client ordered food Client Ref…" at bounding box center [232, 65] width 63 height 9
click at [298, 87] on input "text" at bounding box center [304, 85] width 63 height 9
click at [218, 123] on input "number" at bounding box center [232, 125] width 63 height 9
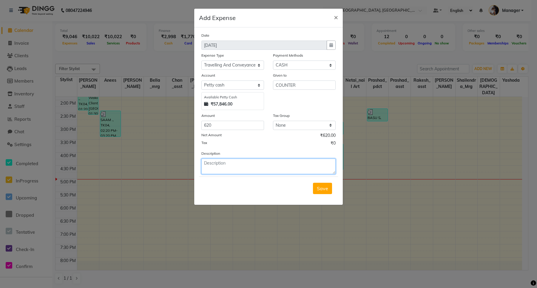
click at [278, 166] on textarea at bounding box center [268, 167] width 134 height 16
click at [236, 162] on textarea "PROTER FROM MG SULTANPUR." at bounding box center [268, 167] width 134 height 16
click at [269, 163] on textarea "PROTER FROM (MG SULTANPUR." at bounding box center [268, 167] width 134 height 16
click at [324, 188] on span "Save" at bounding box center [322, 189] width 11 height 6
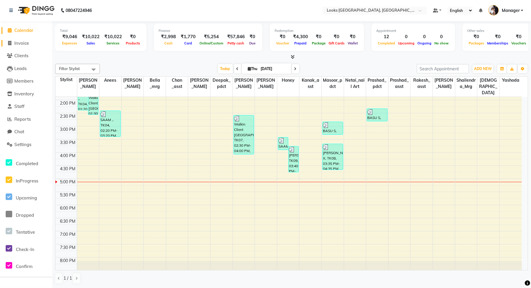
click at [18, 42] on span "Invoice" at bounding box center [21, 43] width 15 height 6
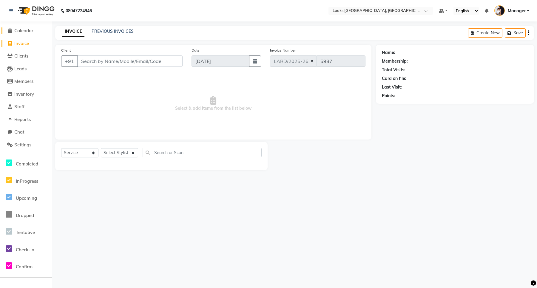
click at [26, 30] on span "Calendar" at bounding box center [23, 31] width 19 height 6
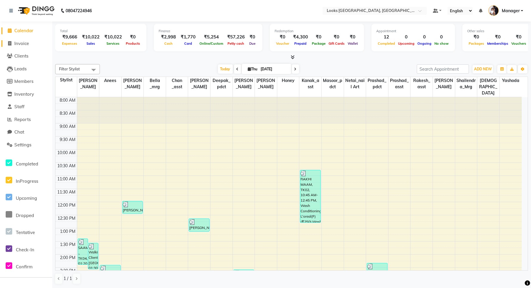
click at [15, 44] on span "Invoice" at bounding box center [21, 44] width 15 height 6
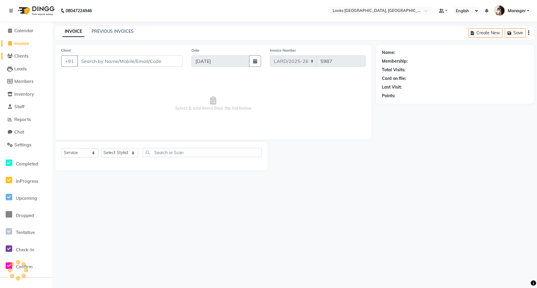
click at [22, 57] on span "Clients" at bounding box center [21, 56] width 14 height 6
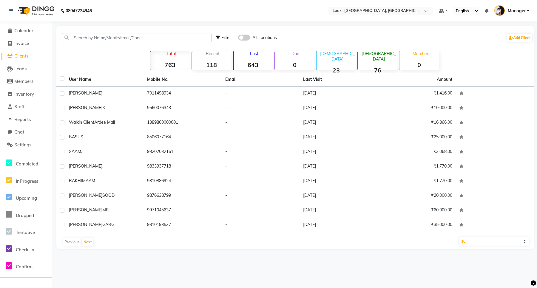
click at [16, 55] on span "Clients" at bounding box center [21, 56] width 14 height 6
click at [17, 54] on span "Clients" at bounding box center [21, 56] width 14 height 6
click at [18, 32] on span "Calendar" at bounding box center [23, 31] width 19 height 6
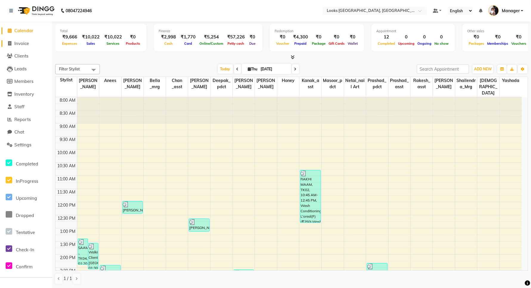
click at [24, 44] on span "Invoice" at bounding box center [21, 44] width 15 height 6
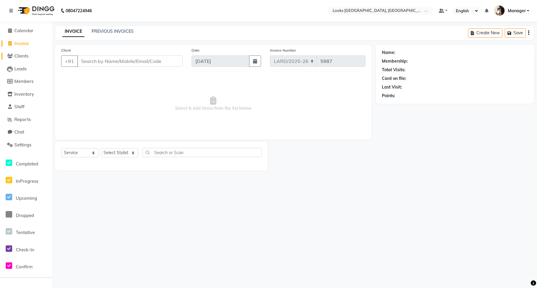
click at [18, 55] on span "Clients" at bounding box center [21, 56] width 14 height 6
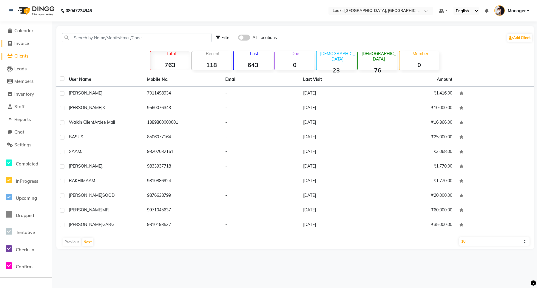
click at [24, 45] on span "Invoice" at bounding box center [21, 44] width 15 height 6
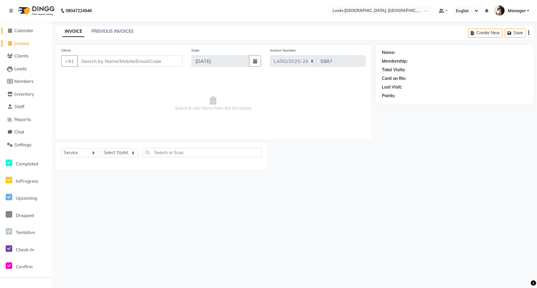
click at [20, 27] on link "Calendar" at bounding box center [25, 30] width 49 height 7
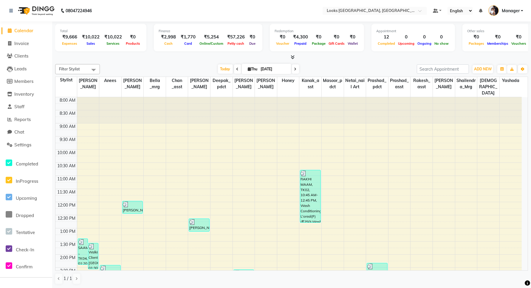
click at [217, 178] on div "8:00 AM 8:30 AM 9:00 AM 9:30 AM 10:00 AM 10:30 AM 11:00 AM 11:30 AM 12:00 PM 12…" at bounding box center [288, 267] width 467 height 341
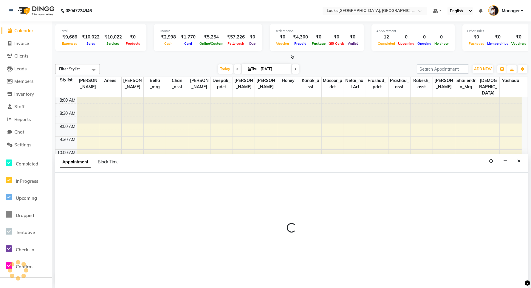
scroll to position [0, 0]
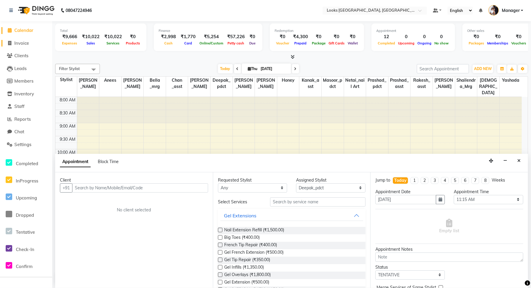
click at [17, 42] on span "Invoice" at bounding box center [21, 43] width 15 height 6
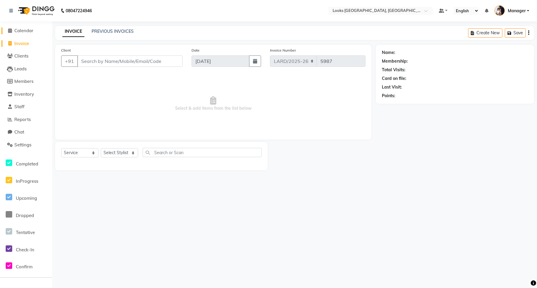
click at [26, 31] on span "Calendar" at bounding box center [23, 31] width 19 height 6
